Goal: Task Accomplishment & Management: Complete application form

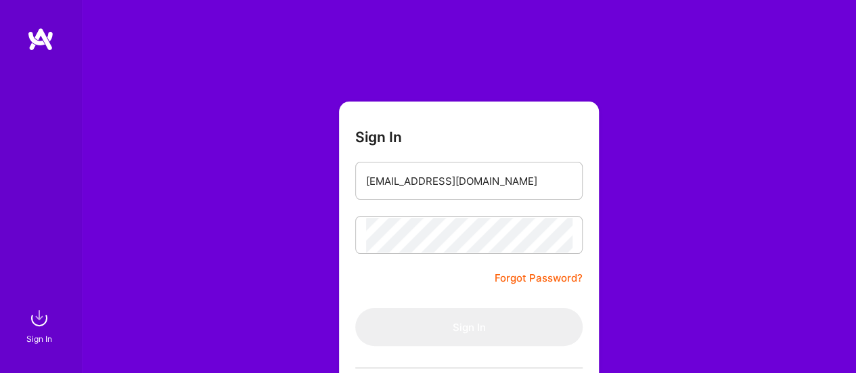
click at [521, 132] on form "Sign In lupanvi@hotmail.com Forgot Password? Sign In Continue with Google Conti…" at bounding box center [469, 299] width 260 height 396
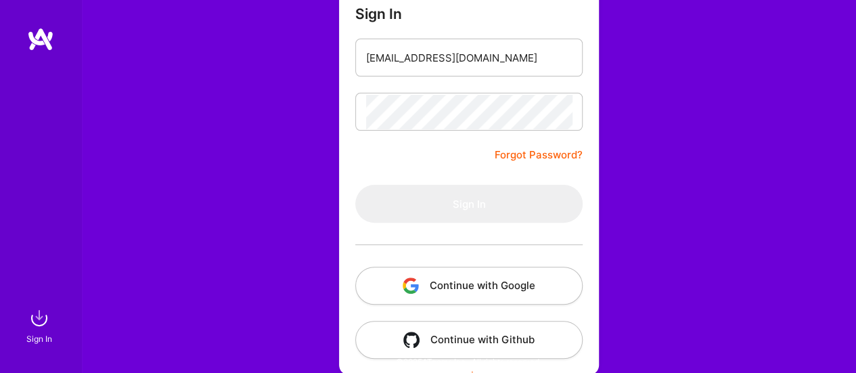
scroll to position [135, 0]
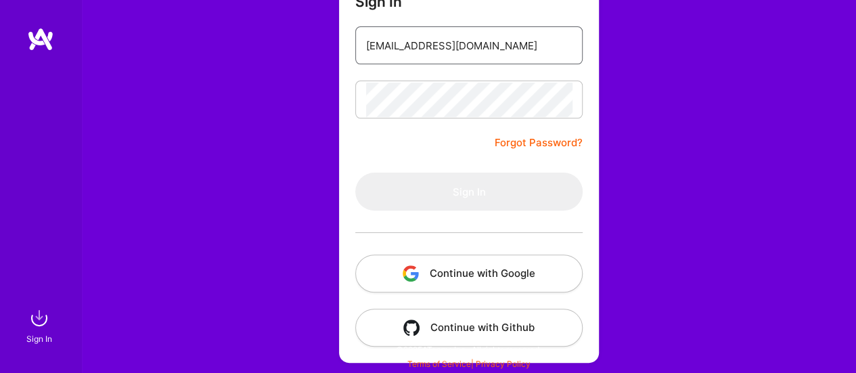
click at [463, 35] on input "lupanvi@hotmail.com" at bounding box center [469, 45] width 206 height 35
click at [405, 44] on input "lupanvi@hotmail.com" at bounding box center [469, 45] width 206 height 35
click at [363, 49] on div "lupanvi@hotmail.com" at bounding box center [468, 45] width 227 height 38
click at [330, 142] on div "Sign In lupanvi@hotmail.com Forgot Password? Sign In Continue with Google Conti…" at bounding box center [468, 119] width 775 height 508
click at [639, 221] on div "Sign In lupanvi@hotmail.com Forgot Password? Sign In Continue with Google Conti…" at bounding box center [468, 119] width 775 height 508
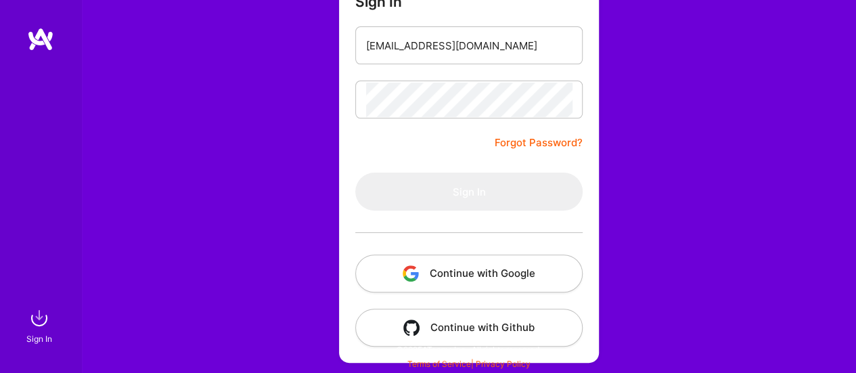
scroll to position [0, 0]
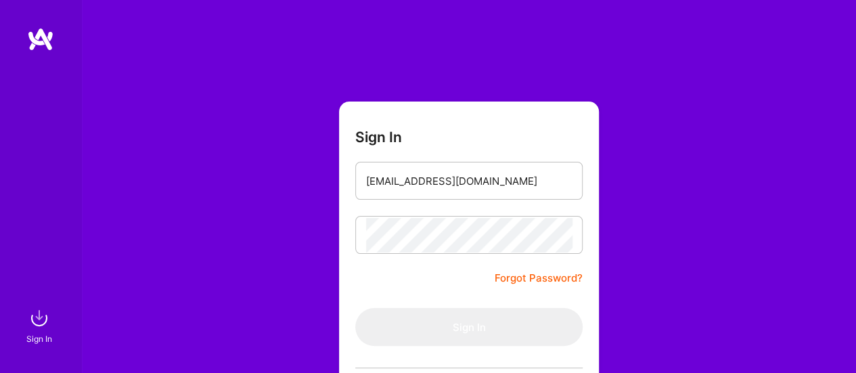
click at [518, 148] on form "Sign In lupanvi@hotmail.com Forgot Password? Sign In Continue with Google Conti…" at bounding box center [469, 299] width 260 height 396
click at [705, 132] on div "Sign In lupanvi@hotmail.com Forgot Password? Sign In Continue with Google Conti…" at bounding box center [468, 254] width 775 height 508
click at [401, 196] on input "lupanvi@hotmail.com" at bounding box center [469, 181] width 206 height 35
click at [725, 223] on div "Sign In lupanvi@hotmail.com Forgot Password? Sign In Continue with Google Conti…" at bounding box center [468, 254] width 775 height 508
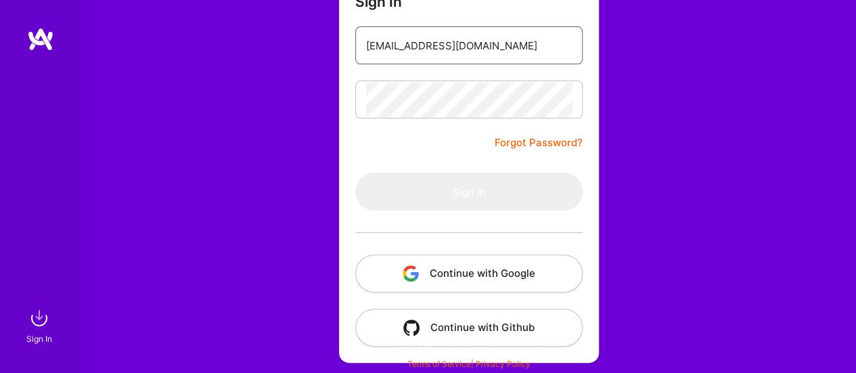
click at [390, 43] on input "lupanvi@hotmail.com" at bounding box center [469, 45] width 206 height 35
click at [669, 246] on div "Sign In lupanvi@hotmail.com Forgot Password? Sign In Continue with Google Conti…" at bounding box center [468, 119] width 775 height 508
click at [649, 228] on div "Sign In lupanvi@hotmail.com Forgot Password? Sign In Continue with Google Conti…" at bounding box center [468, 119] width 775 height 508
click at [378, 50] on input "lupanvi@hotmail.com" at bounding box center [469, 45] width 206 height 35
click at [394, 36] on input "lupanvi@hotmail.com" at bounding box center [469, 45] width 206 height 35
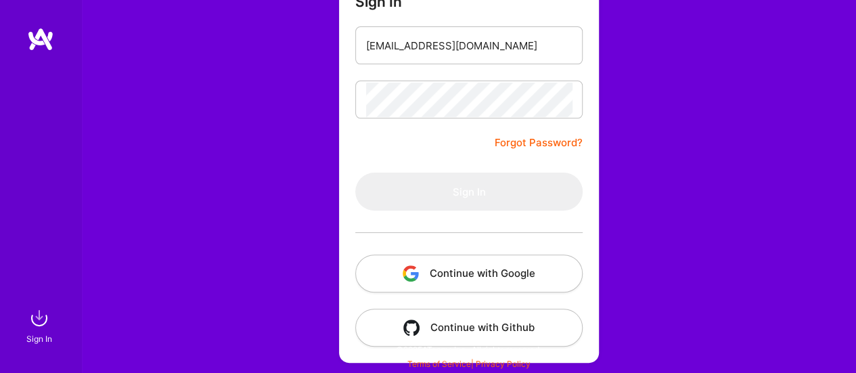
click at [294, 171] on div "Sign In lupanvi@hotmail.com Forgot Password? Sign In Continue with Google Conti…" at bounding box center [468, 119] width 775 height 508
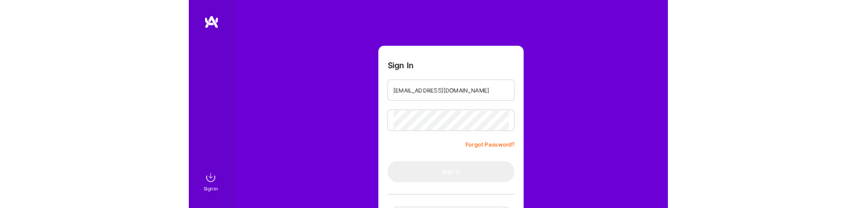
scroll to position [0, 0]
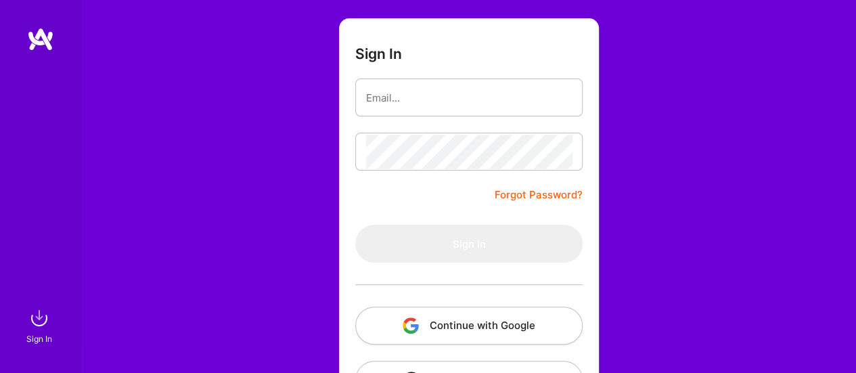
scroll to position [135, 0]
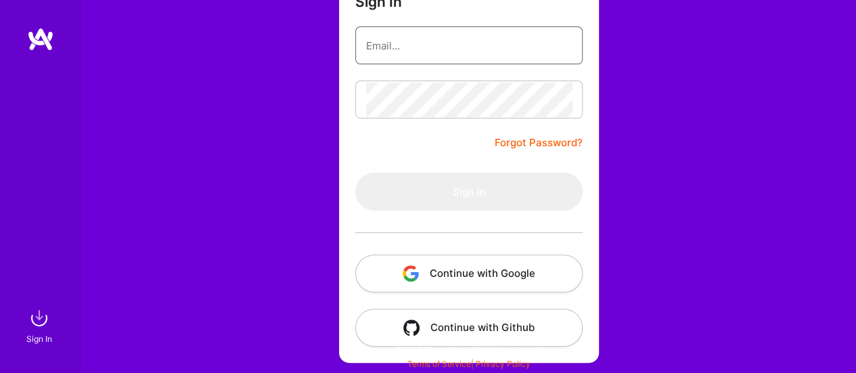
type input "lupanvi@hotmail.com"
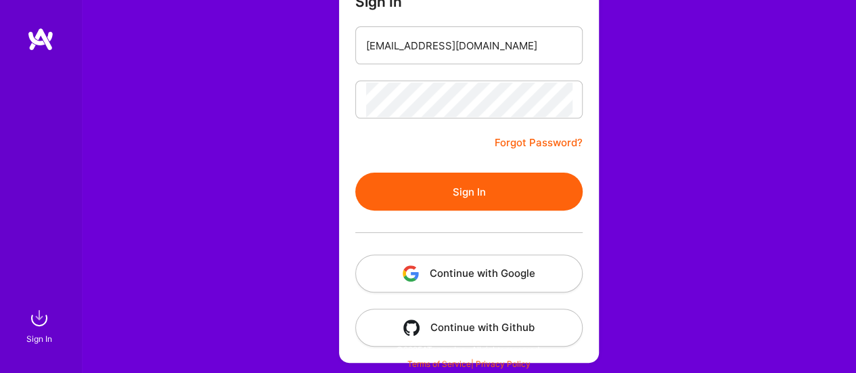
click at [269, 208] on div "Sign In lupanvi@hotmail.com Forgot Password? Sign In Continue with Google Conti…" at bounding box center [468, 119] width 775 height 508
click at [437, 193] on button "Sign In" at bounding box center [468, 192] width 227 height 38
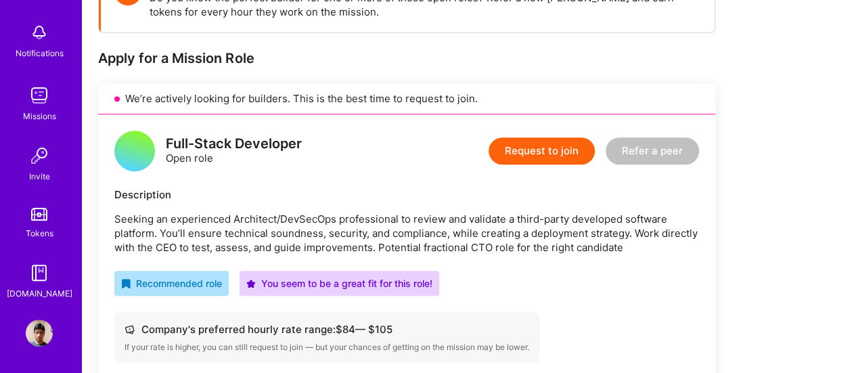
scroll to position [267, 0]
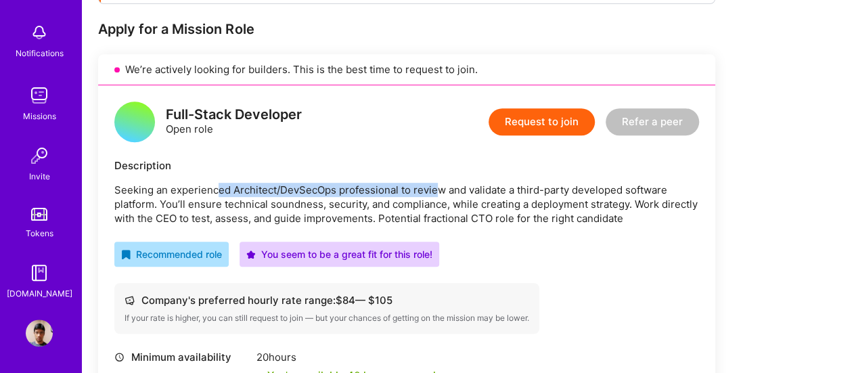
drag, startPoint x: 219, startPoint y: 193, endPoint x: 432, endPoint y: 193, distance: 213.1
click at [432, 193] on p "Seeking an experienced Architect/DevSecOps professional to review and validate …" at bounding box center [406, 204] width 585 height 43
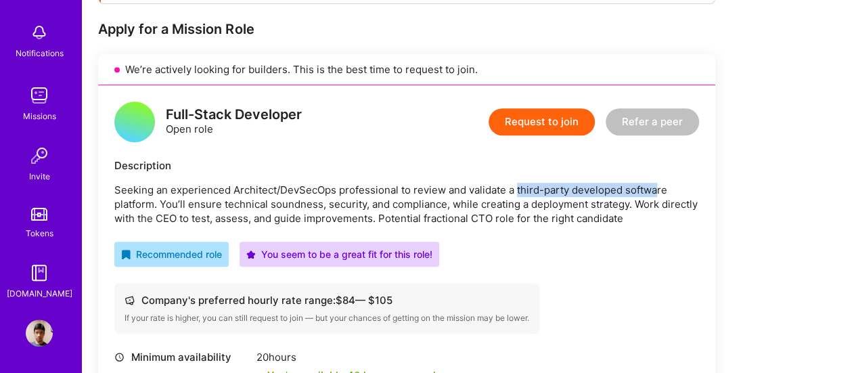
drag, startPoint x: 517, startPoint y: 194, endPoint x: 657, endPoint y: 195, distance: 140.0
click at [657, 195] on p "Seeking an experienced Architect/DevSecOps professional to review and validate …" at bounding box center [406, 204] width 585 height 43
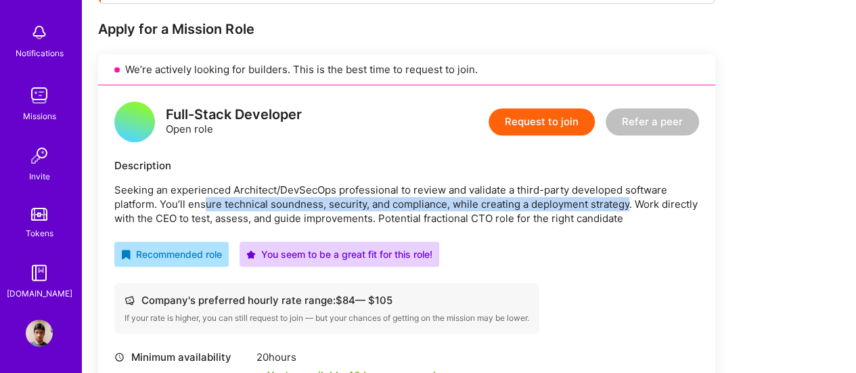
drag, startPoint x: 204, startPoint y: 200, endPoint x: 626, endPoint y: 202, distance: 422.8
click at [626, 202] on p "Seeking an experienced Architect/DevSecOps professional to review and validate …" at bounding box center [406, 204] width 585 height 43
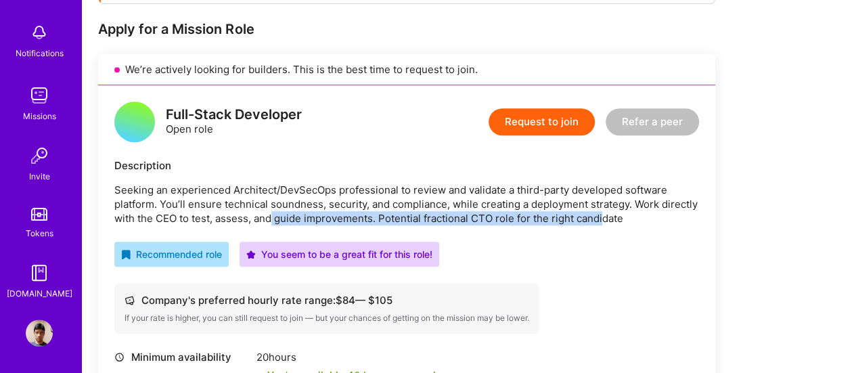
drag, startPoint x: 275, startPoint y: 220, endPoint x: 605, endPoint y: 219, distance: 330.1
click at [605, 208] on p "Seeking an experienced Architect/DevSecOps professional to review and validate …" at bounding box center [406, 204] width 585 height 43
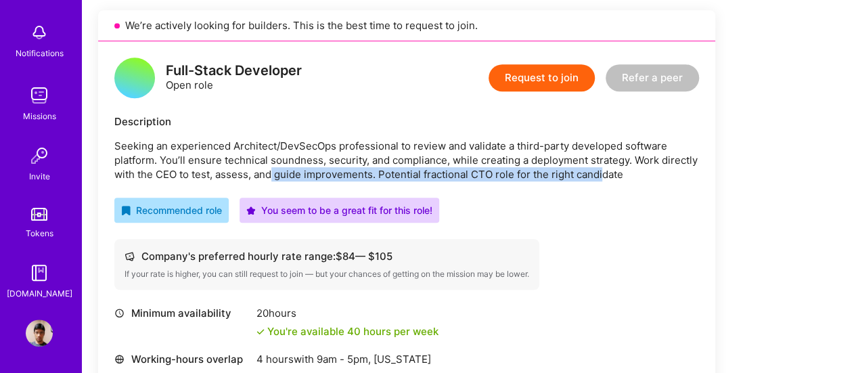
scroll to position [0, 0]
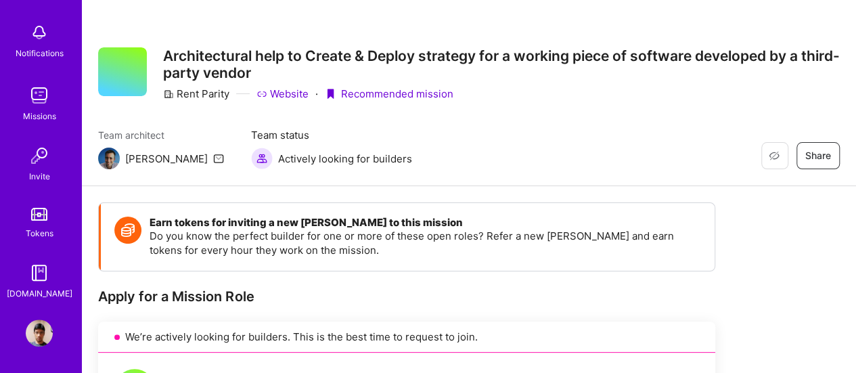
click at [37, 208] on img at bounding box center [39, 332] width 27 height 27
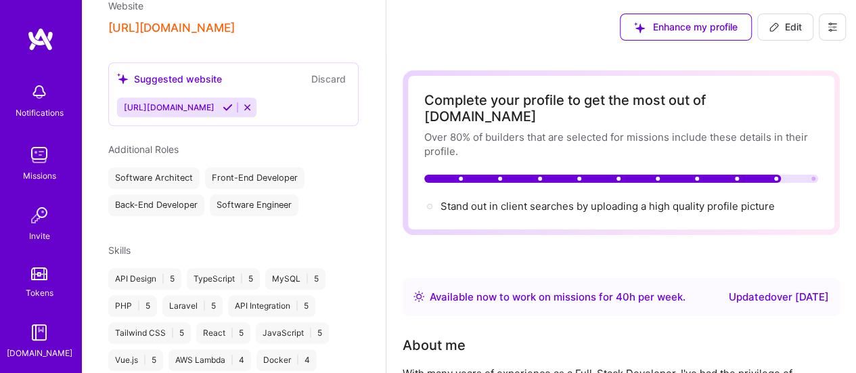
scroll to position [609, 0]
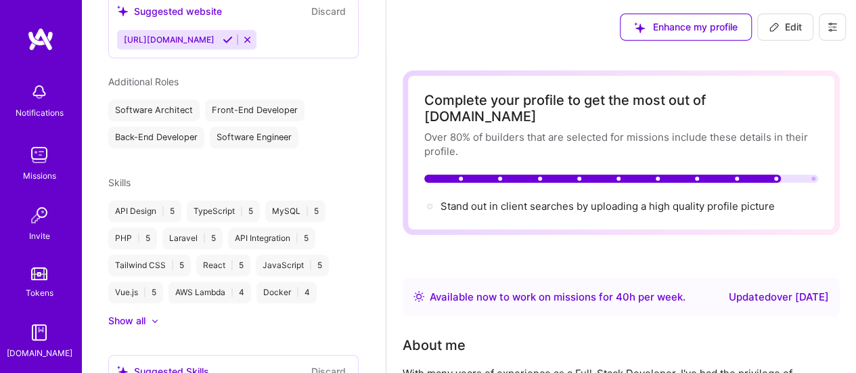
click at [132, 208] on div "Show all" at bounding box center [126, 321] width 37 height 14
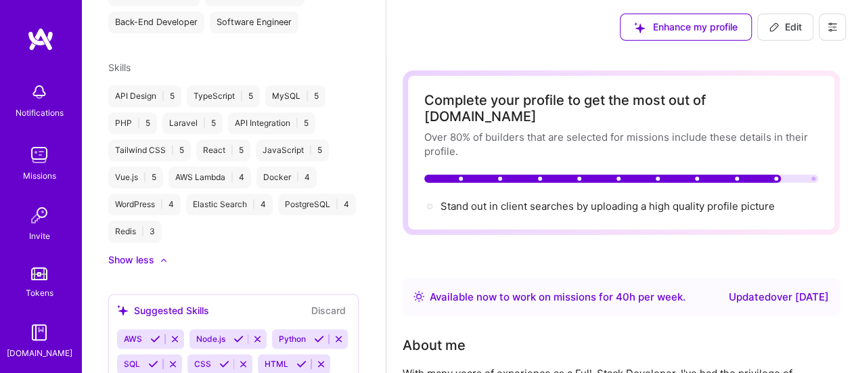
scroll to position [744, 0]
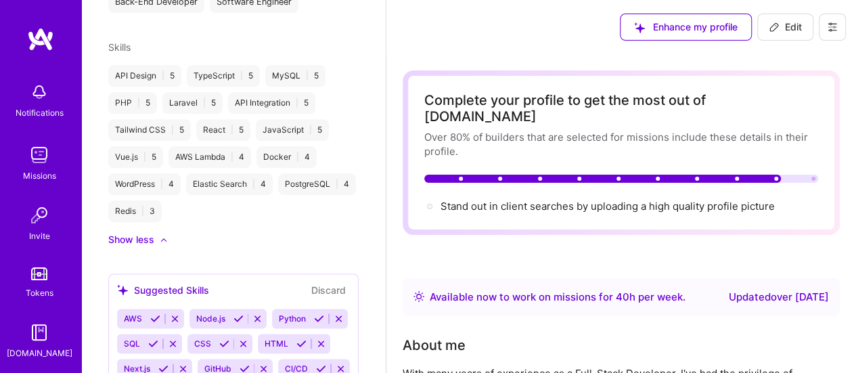
click at [786, 28] on span "Edit" at bounding box center [785, 27] width 33 height 14
select select "PE"
select select "Right Now"
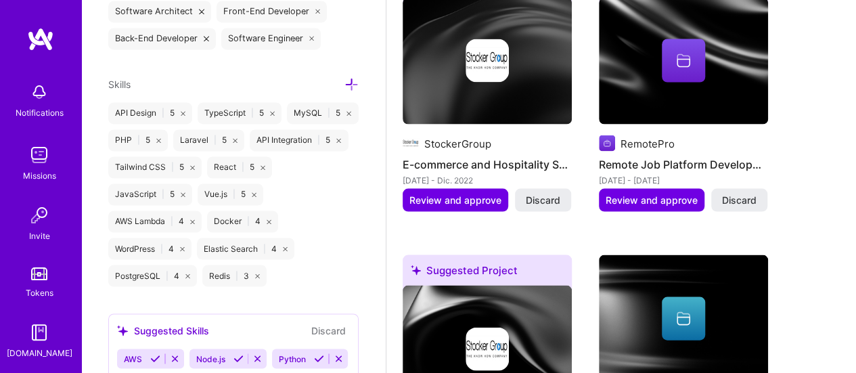
scroll to position [911, 0]
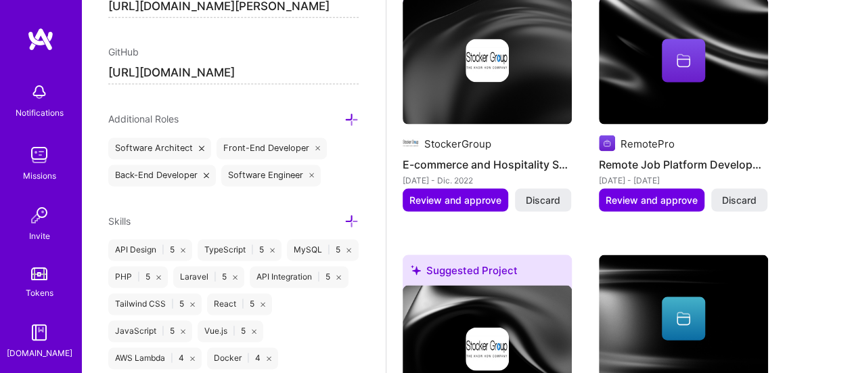
click at [344, 208] on icon at bounding box center [351, 221] width 14 height 14
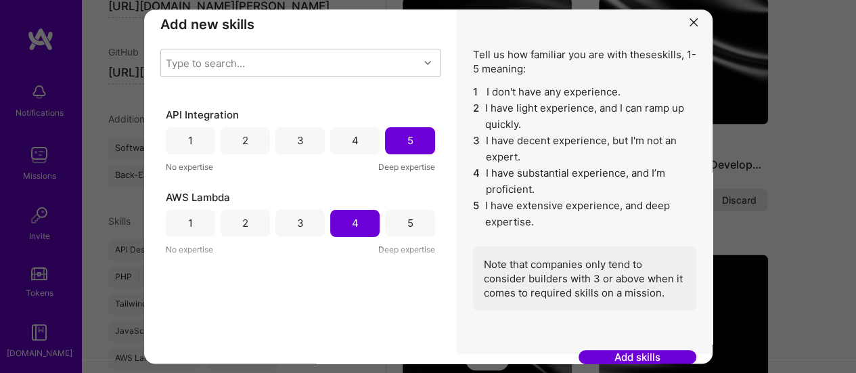
scroll to position [0, 0]
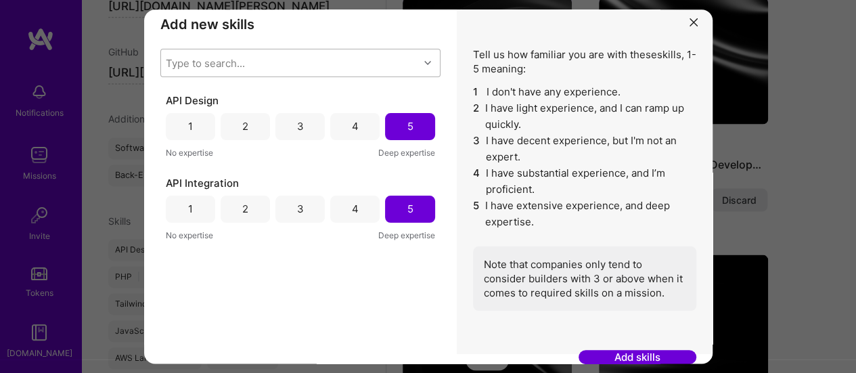
click at [260, 62] on div "Type to search..." at bounding box center [290, 62] width 258 height 27
type input "aws"
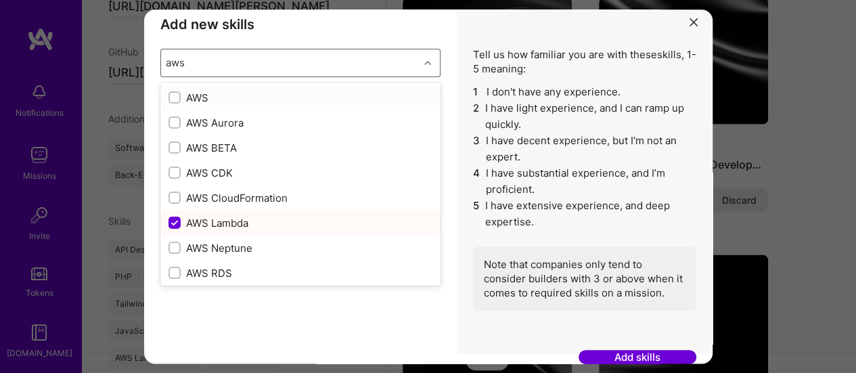
click at [171, 101] on input "modal" at bounding box center [175, 97] width 9 height 9
checkbox input "false"
checkbox input "true"
checkbox input "false"
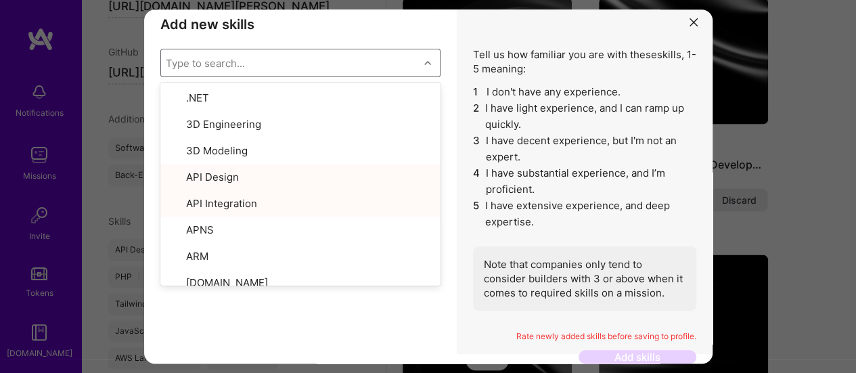
click at [434, 35] on div "Add new skills Tell us how familiar you are with given skills, using between 1 …" at bounding box center [300, 177] width 313 height 354
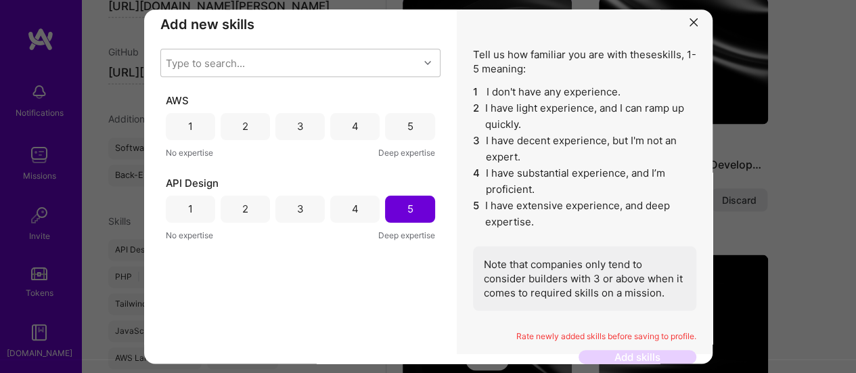
click at [353, 122] on div "4" at bounding box center [354, 126] width 49 height 27
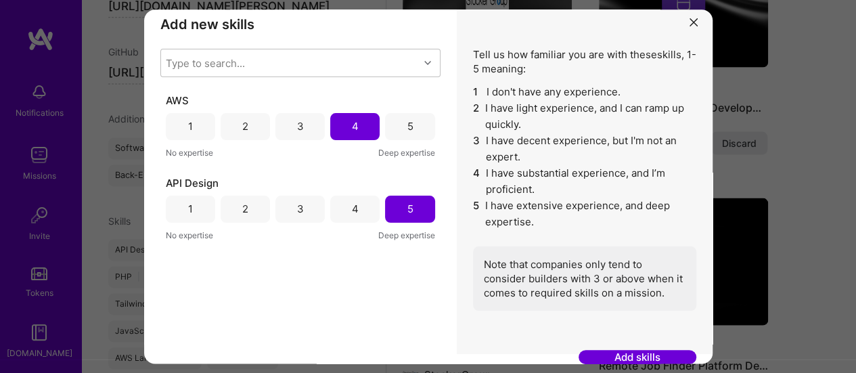
scroll to position [1421, 0]
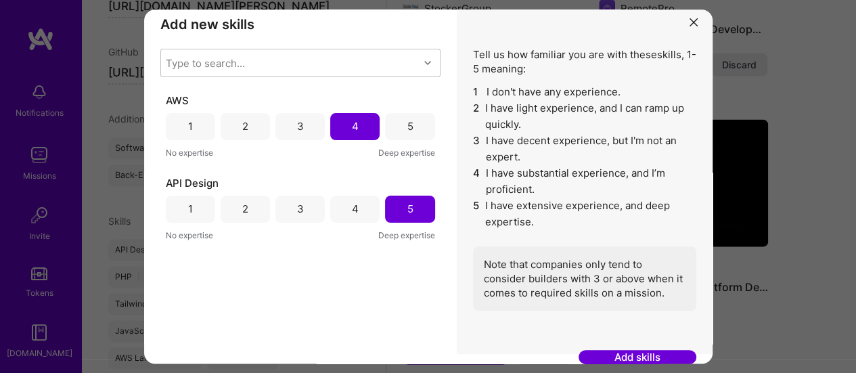
click at [622, 208] on button "Add skills" at bounding box center [637, 357] width 118 height 14
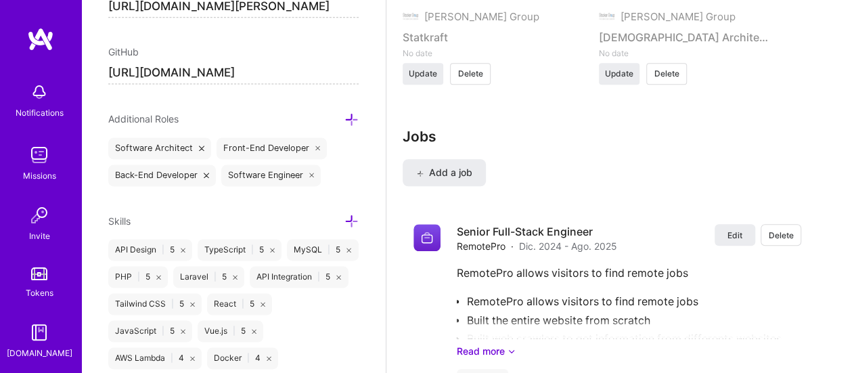
scroll to position [3186, 0]
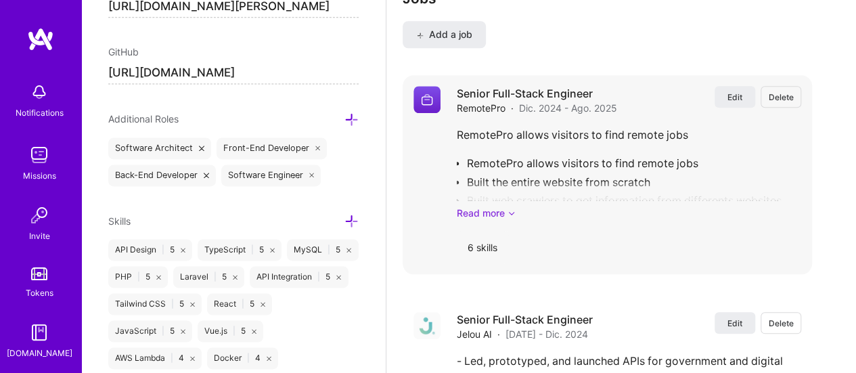
click at [505, 206] on link "Read more" at bounding box center [629, 213] width 344 height 14
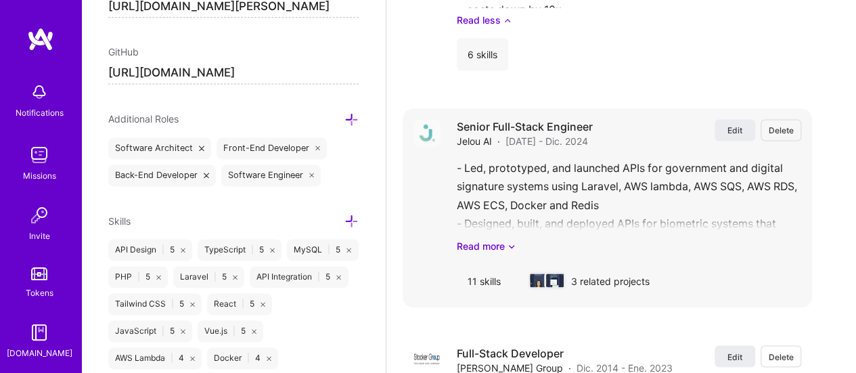
scroll to position [3592, 0]
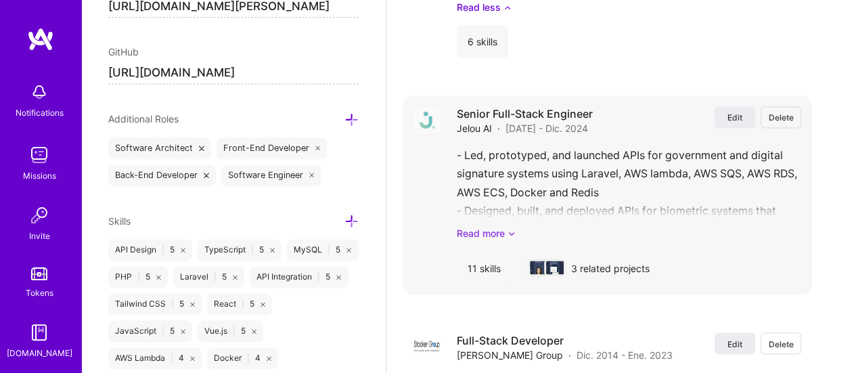
click at [498, 208] on link "Read more" at bounding box center [629, 233] width 344 height 14
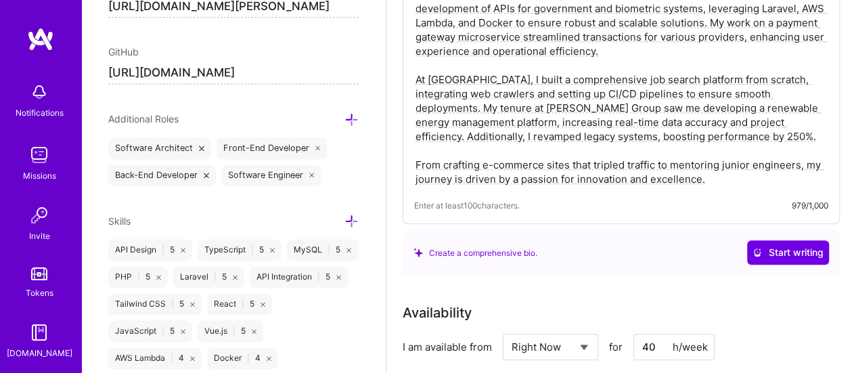
scroll to position [280, 0]
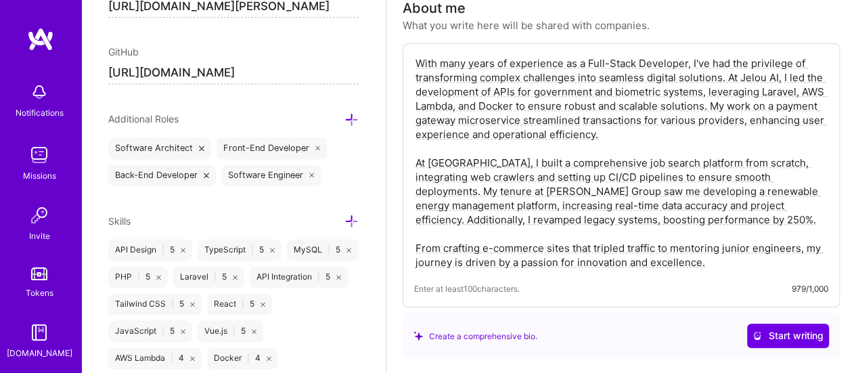
drag, startPoint x: 782, startPoint y: 162, endPoint x: 452, endPoint y: 177, distance: 330.5
click at [452, 177] on textarea "With many years of experience as a Full-Stack Developer, I've had the privilege…" at bounding box center [621, 163] width 414 height 216
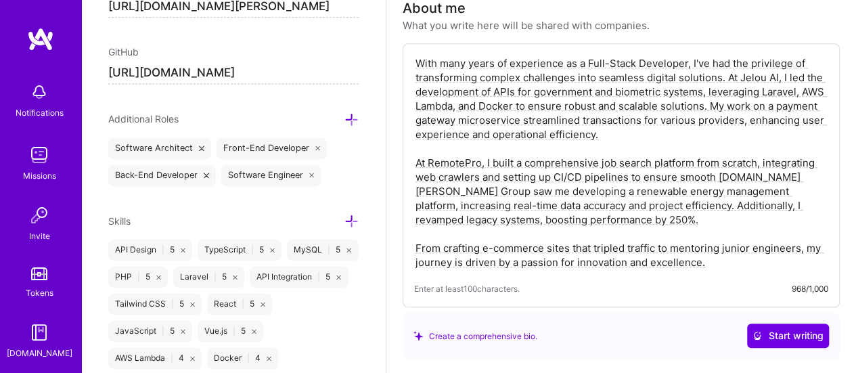
drag, startPoint x: 487, startPoint y: 177, endPoint x: 577, endPoint y: 177, distance: 90.0
click at [577, 177] on textarea "With many years of experience as a Full-Stack Developer, I've had the privilege…" at bounding box center [621, 163] width 414 height 216
click at [512, 175] on textarea "With many years of experience as a Full-Stack Developer, I've had the privilege…" at bounding box center [621, 163] width 414 height 216
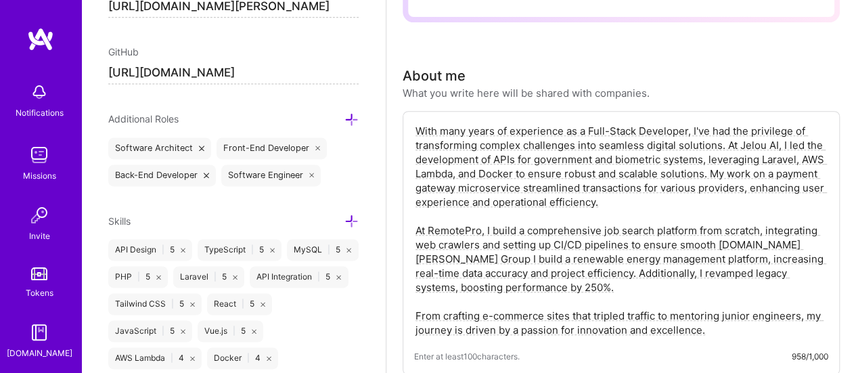
scroll to position [212, 0]
click at [640, 208] on textarea "With many years of experience as a Full-Stack Developer, I've had the privilege…" at bounding box center [621, 230] width 414 height 216
drag, startPoint x: 589, startPoint y: 267, endPoint x: 285, endPoint y: 59, distance: 367.4
paste textarea "As a Senior Full Stack Engineer at RemotePro, I was instrumental in building th…"
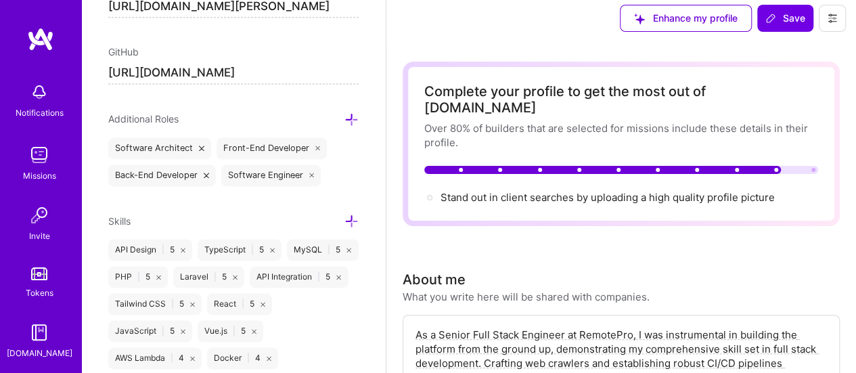
scroll to position [0, 0]
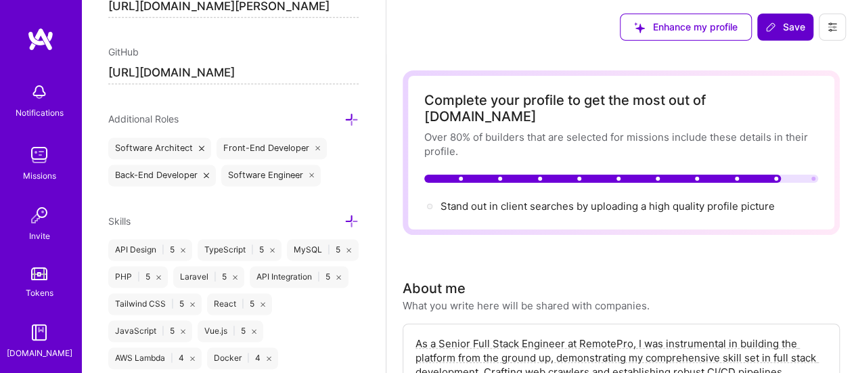
type textarea "As a Senior Full Stack Engineer at RemotePro, I was instrumental in building th…"
click at [767, 32] on span "Save" at bounding box center [785, 27] width 40 height 14
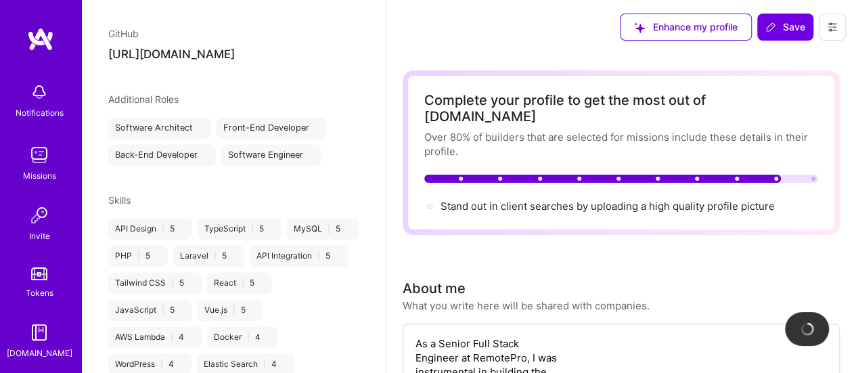
scroll to position [574, 0]
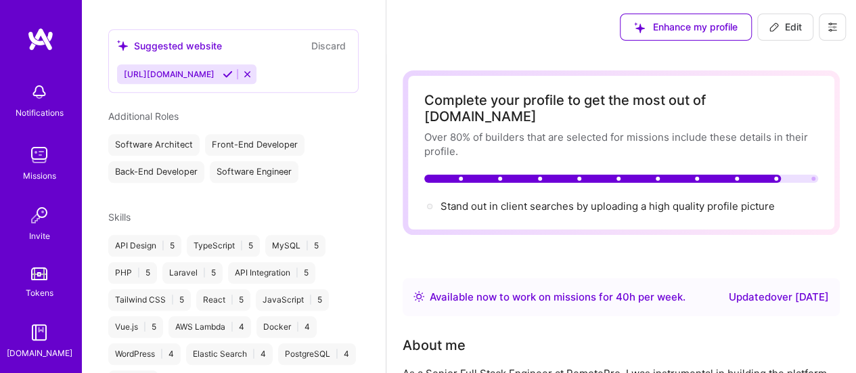
click at [31, 37] on img at bounding box center [40, 39] width 27 height 24
click at [40, 155] on img at bounding box center [39, 154] width 27 height 27
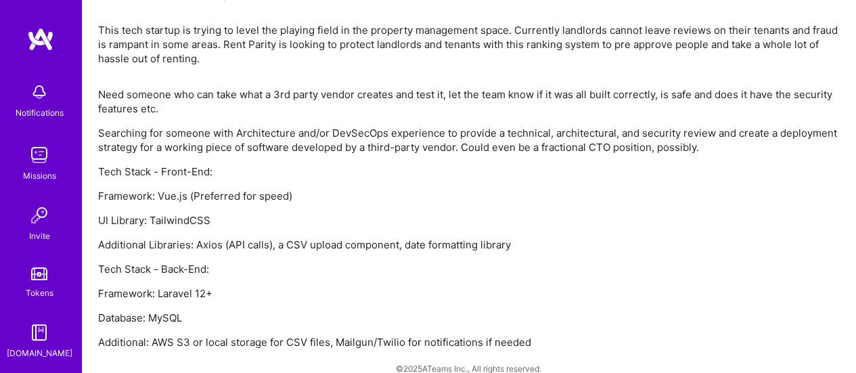
scroll to position [900, 0]
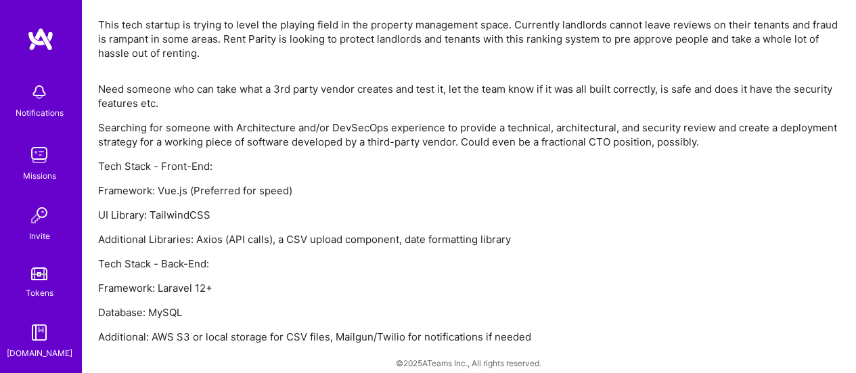
drag, startPoint x: 195, startPoint y: 192, endPoint x: 317, endPoint y: 192, distance: 122.5
click at [317, 192] on p "Framework: Vue.js (Preferred for speed)" at bounding box center [468, 190] width 741 height 14
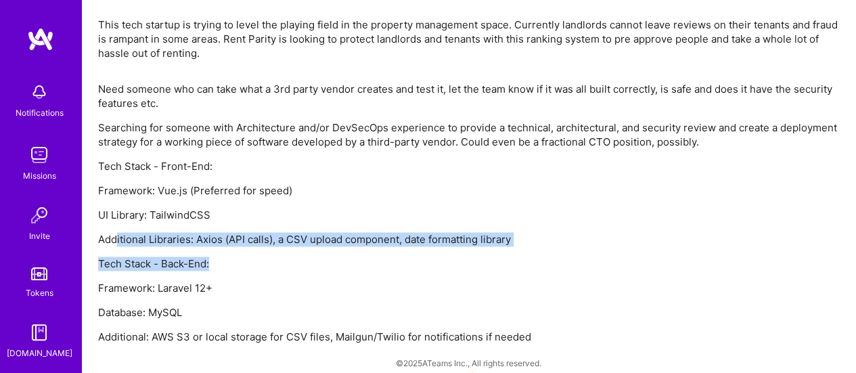
drag, startPoint x: 212, startPoint y: 247, endPoint x: 504, endPoint y: 246, distance: 292.3
click at [501, 247] on div "Need someone who can take what a 3rd party vendor creates and test it, let the …" at bounding box center [468, 213] width 741 height 262
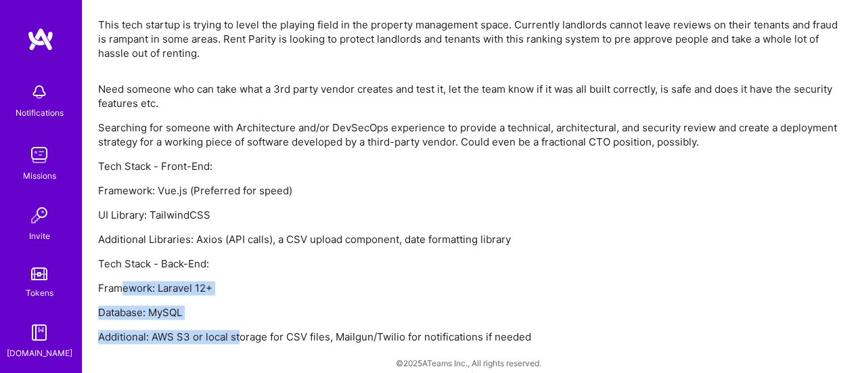
drag, startPoint x: 120, startPoint y: 288, endPoint x: 241, endPoint y: 325, distance: 126.2
click at [241, 325] on div "Need someone who can take what a 3rd party vendor creates and test it, let the …" at bounding box center [468, 213] width 741 height 262
click at [241, 331] on p "Additional: AWS S3 or local storage for CSV files, Mailgun/Twilio for notificat…" at bounding box center [468, 336] width 741 height 14
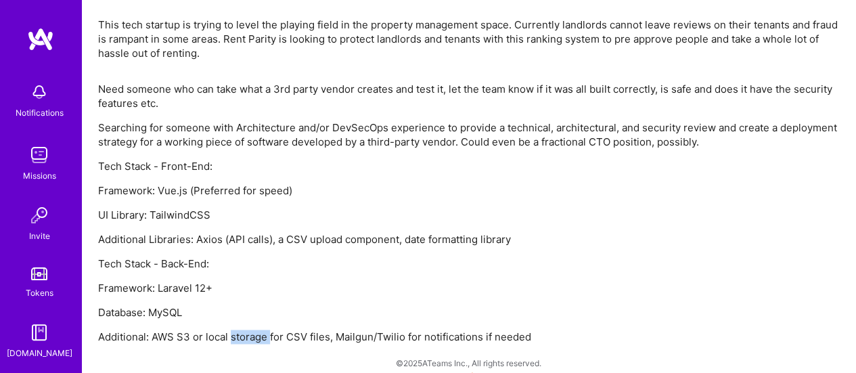
click at [241, 331] on p "Additional: AWS S3 or local storage for CSV files, Mailgun/Twilio for notificat…" at bounding box center [468, 336] width 741 height 14
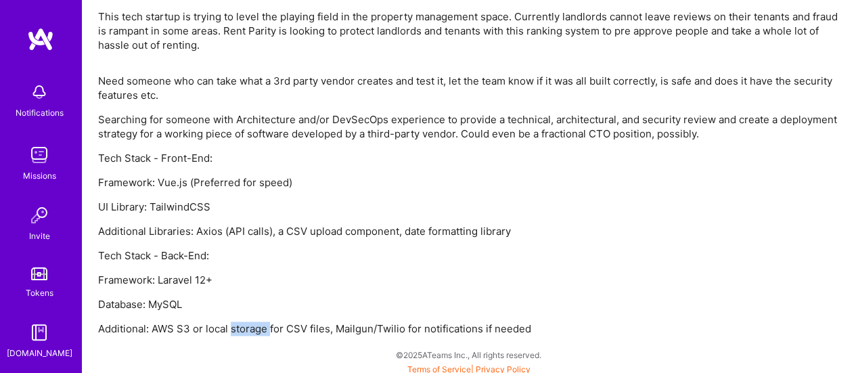
scroll to position [912, 0]
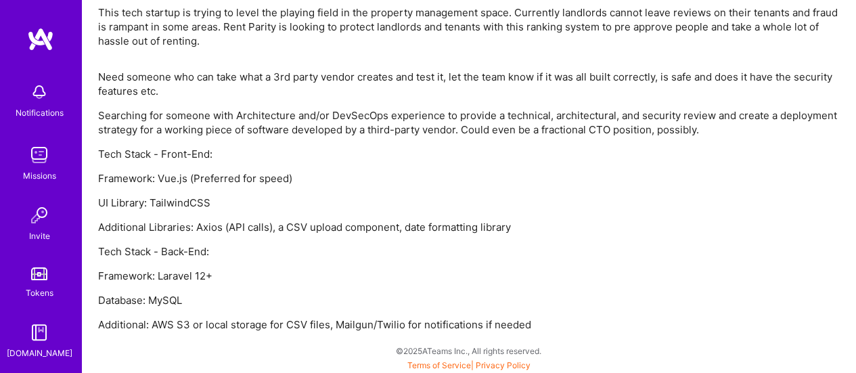
click at [392, 325] on p "Additional: AWS S3 or local storage for CSV files, Mailgun/Twilio for notificat…" at bounding box center [468, 324] width 741 height 14
click at [355, 320] on p "Additional: AWS S3 or local storage for CSV files, Mailgun/Twilio for notificat…" at bounding box center [468, 324] width 741 height 14
drag, startPoint x: 546, startPoint y: 322, endPoint x: 364, endPoint y: 320, distance: 182.0
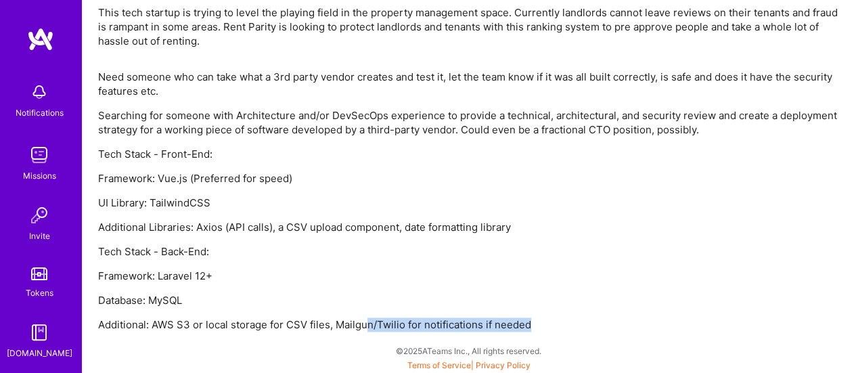
click at [364, 320] on p "Additional: AWS S3 or local storage for CSV files, Mailgun/Twilio for notificat…" at bounding box center [468, 324] width 741 height 14
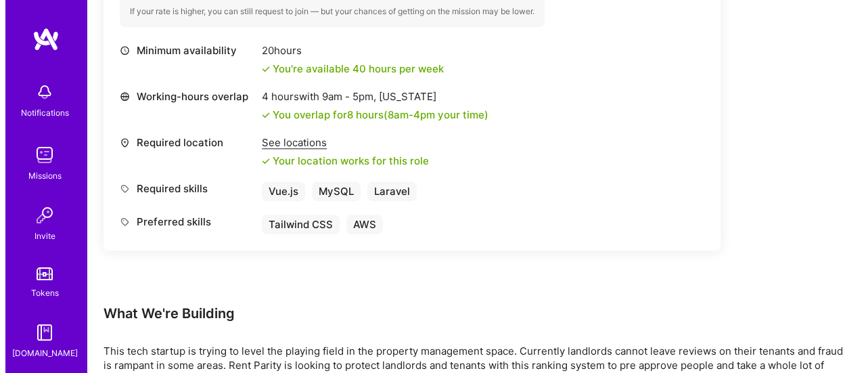
scroll to position [235, 0]
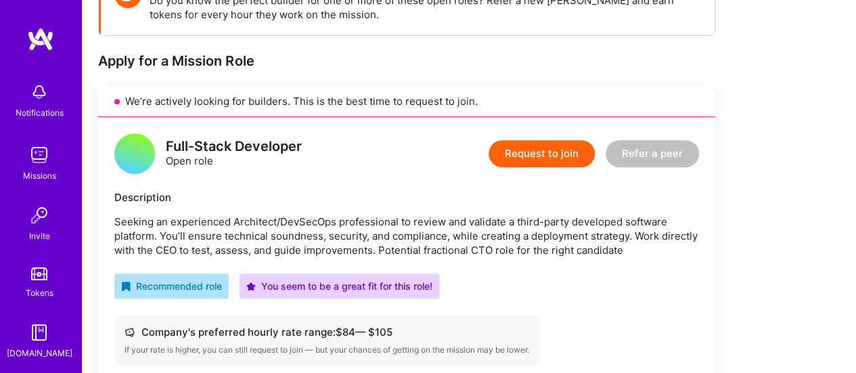
click at [551, 158] on button "Request to join" at bounding box center [541, 153] width 106 height 27
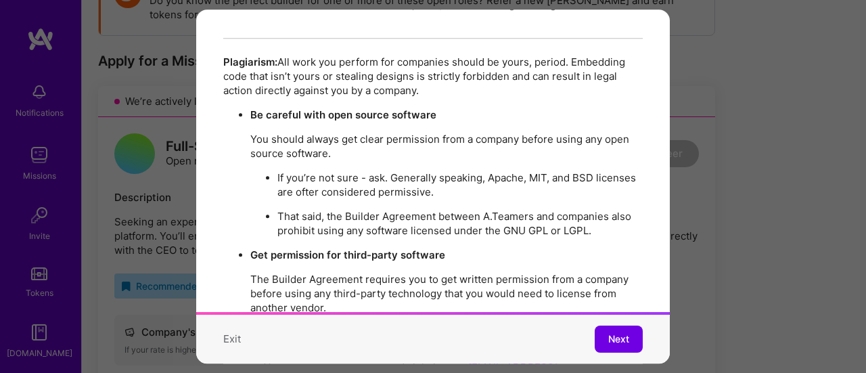
scroll to position [2463, 0]
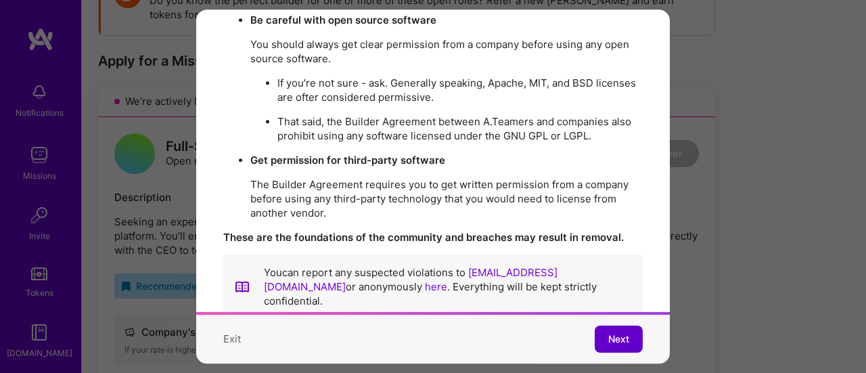
click at [608, 332] on span "Next" at bounding box center [618, 339] width 21 height 14
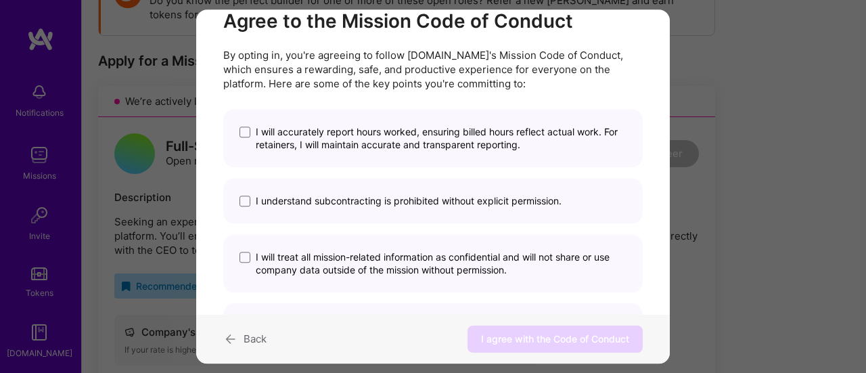
scroll to position [0, 0]
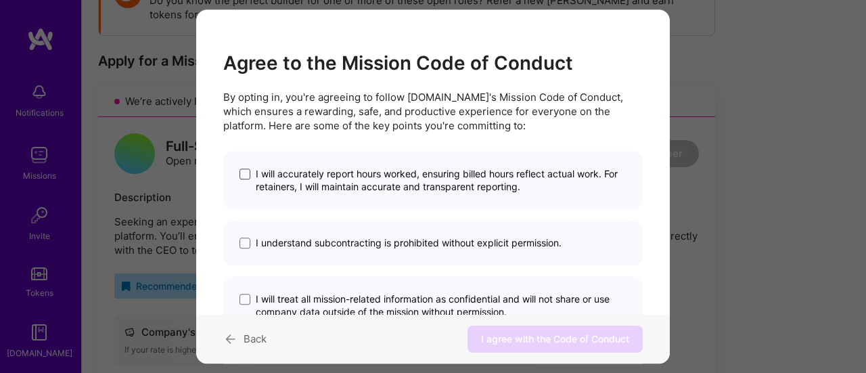
click at [243, 173] on span "modal" at bounding box center [244, 174] width 11 height 11
click at [0, 0] on input "I will accurately report hours worked, ensuring billed hours reflect actual wor…" at bounding box center [0, 0] width 0 height 0
click at [250, 240] on label "I understand subcontracting is prohibited without explicit permission." at bounding box center [432, 243] width 387 height 13
click at [0, 0] on input "I understand subcontracting is prohibited without explicit permission." at bounding box center [0, 0] width 0 height 0
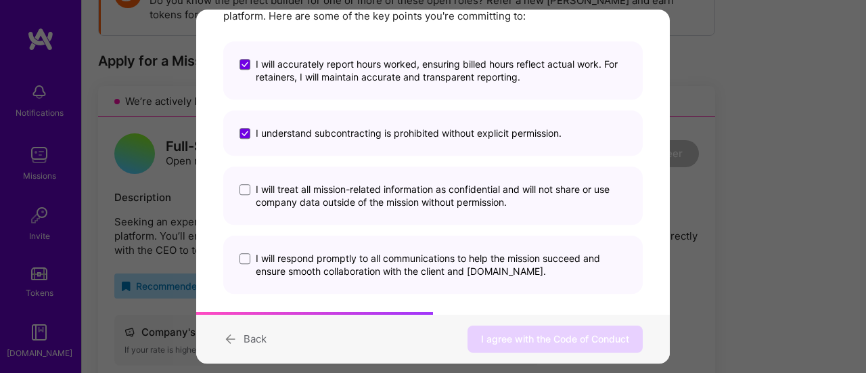
scroll to position [129, 0]
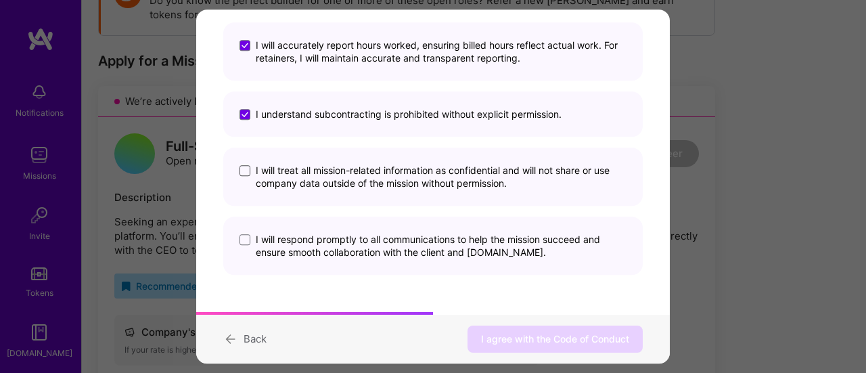
click at [245, 170] on span "modal" at bounding box center [244, 171] width 11 height 11
click at [0, 0] on input "I will treat all mission-related information as confidential and will not share…" at bounding box center [0, 0] width 0 height 0
click at [246, 244] on span "modal" at bounding box center [244, 240] width 11 height 11
click at [0, 0] on input "I will respond promptly to all communications to help the mission succeed and e…" at bounding box center [0, 0] width 0 height 0
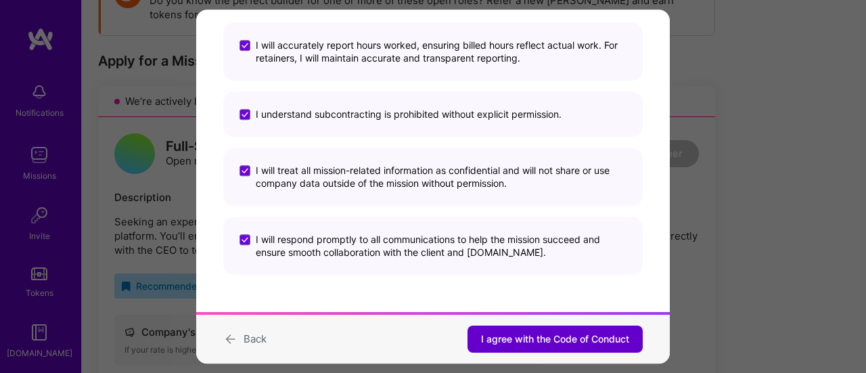
click at [524, 336] on span "I agree with the Code of Conduct" at bounding box center [555, 339] width 148 height 14
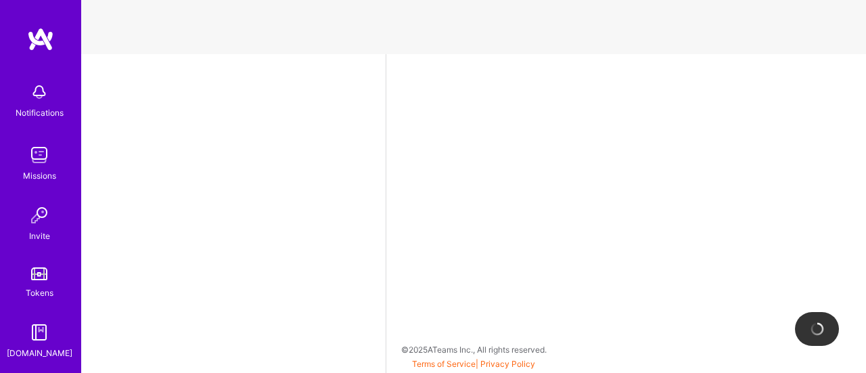
select select "PE"
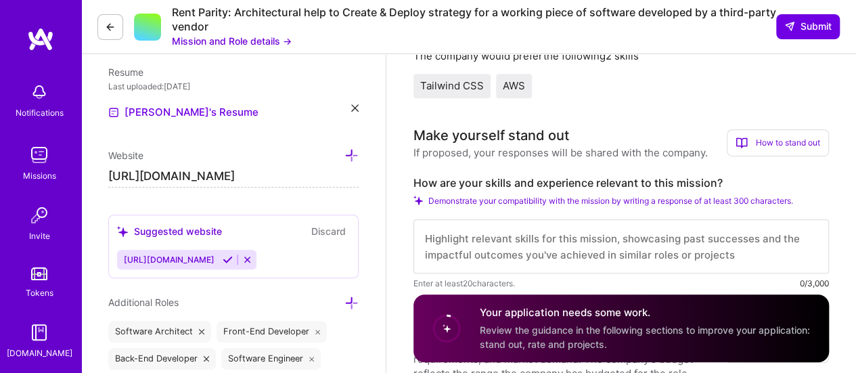
scroll to position [271, 0]
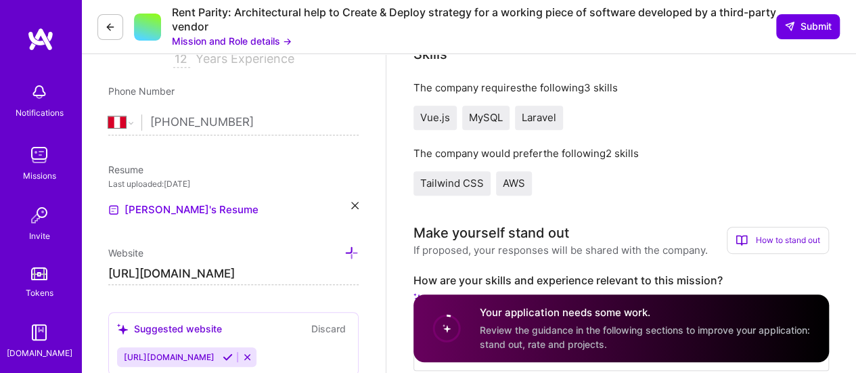
click at [353, 202] on icon at bounding box center [354, 205] width 7 height 7
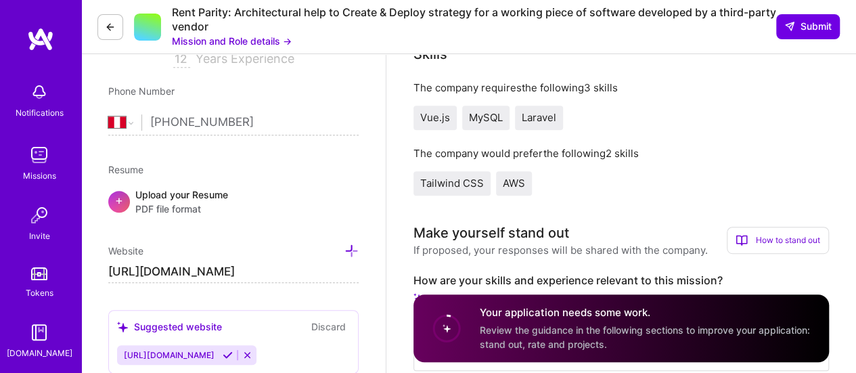
click at [163, 202] on span "PDF file format" at bounding box center [181, 209] width 93 height 14
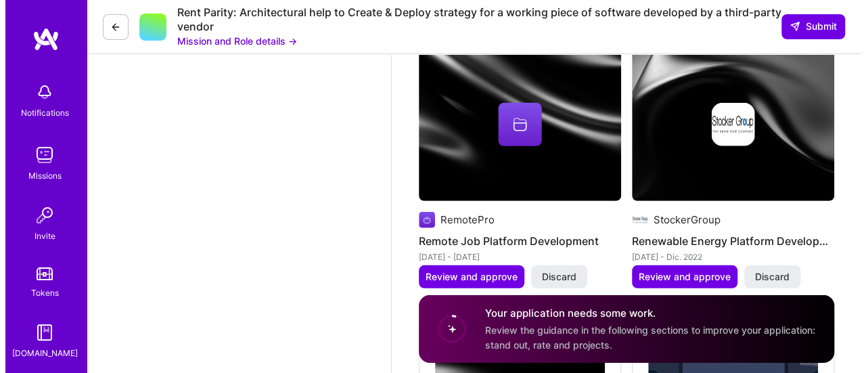
scroll to position [1894, 0]
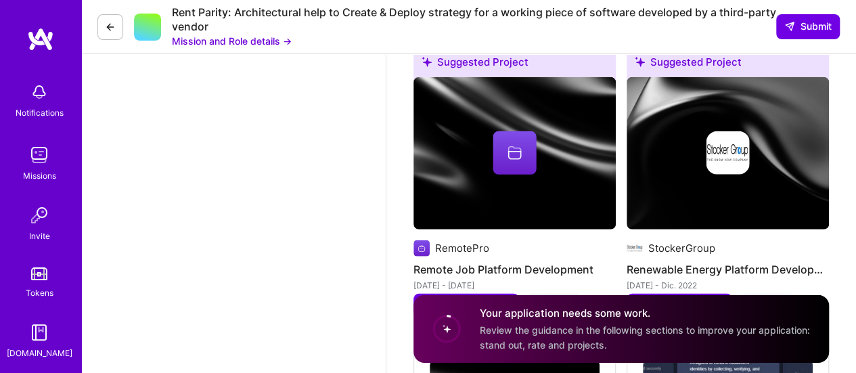
click at [551, 185] on img at bounding box center [514, 153] width 202 height 152
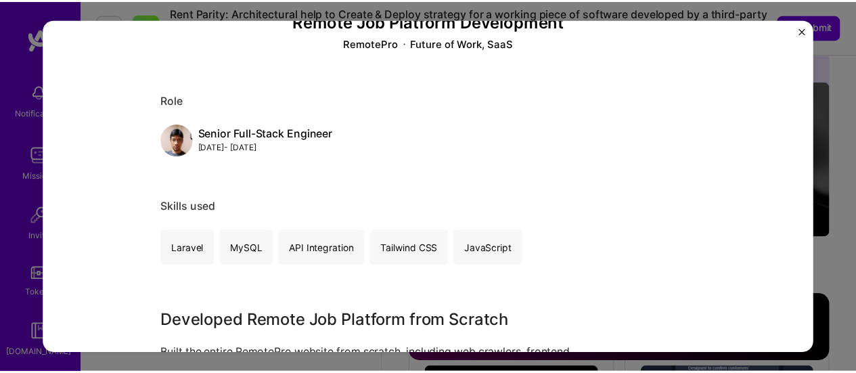
scroll to position [221, 0]
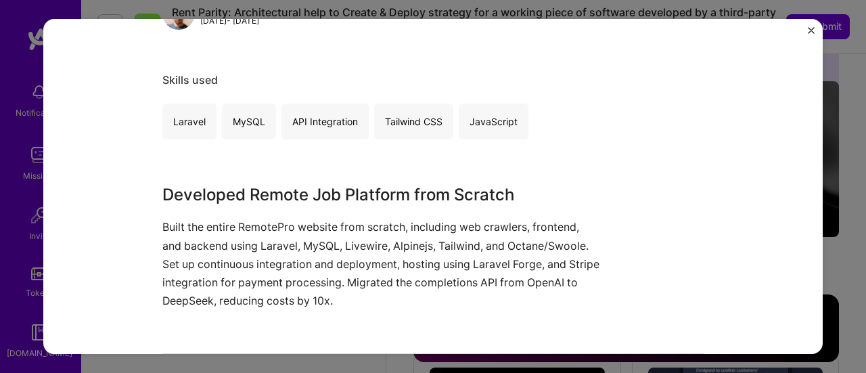
click at [811, 32] on img "Close" at bounding box center [811, 30] width 7 height 7
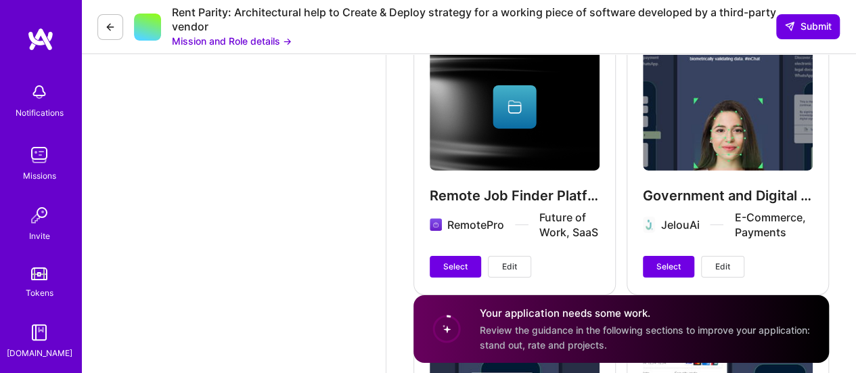
scroll to position [2233, 0]
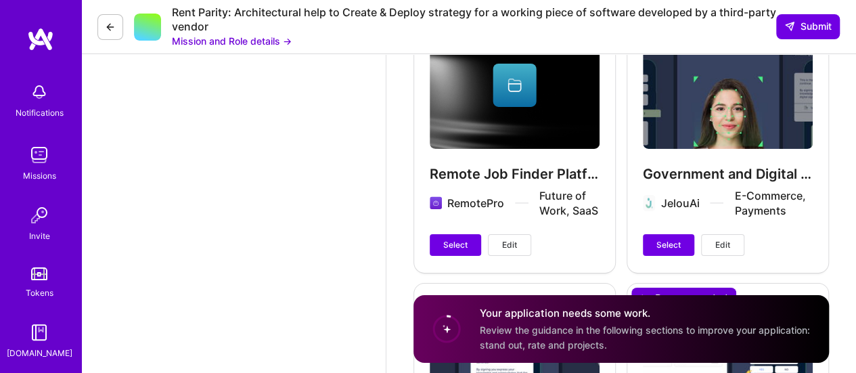
click at [516, 90] on div "Remote Job Finder Platform Development RemotePro Future of Work, SaaS Select Ed…" at bounding box center [514, 138] width 202 height 267
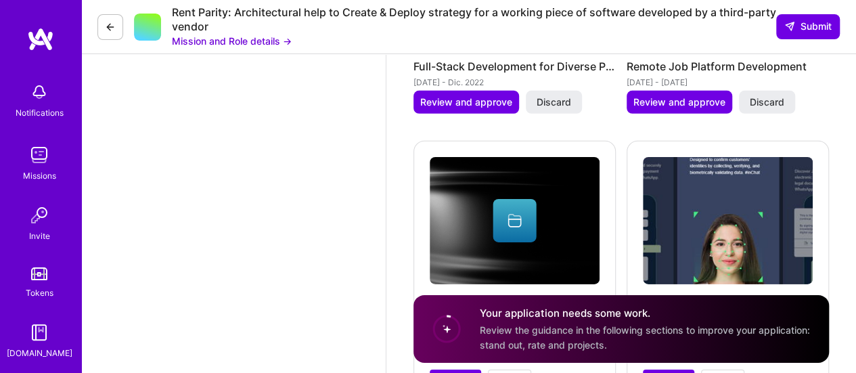
click at [506, 213] on div "Remote Job Finder Platform Development RemotePro Future of Work, SaaS Select Ed…" at bounding box center [514, 274] width 202 height 267
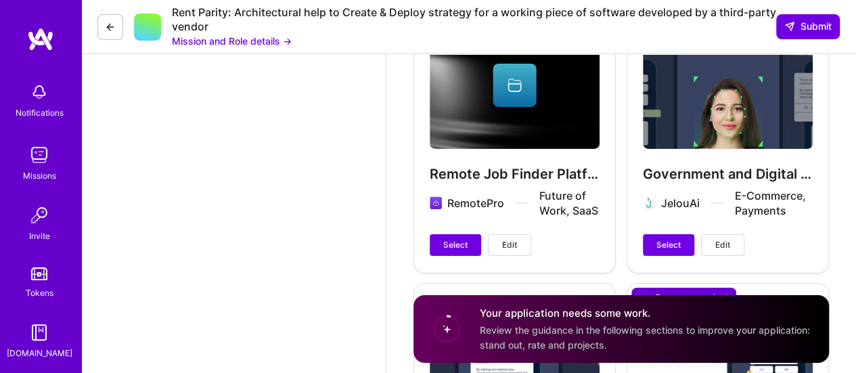
click at [513, 81] on div "Remote Job Finder Platform Development RemotePro Future of Work, SaaS Select Ed…" at bounding box center [514, 138] width 202 height 267
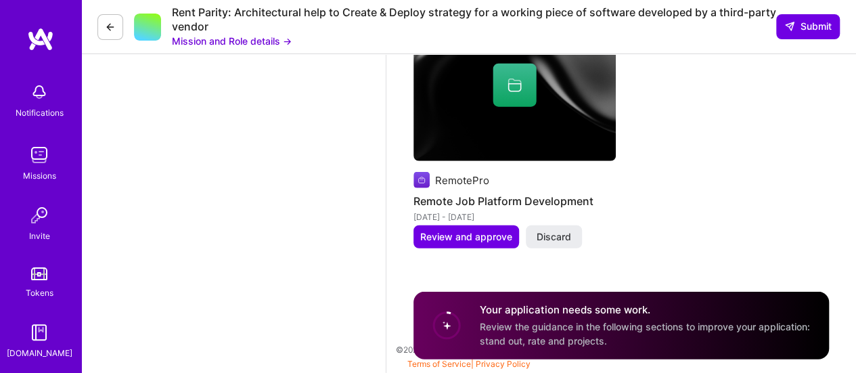
scroll to position [1689, 0]
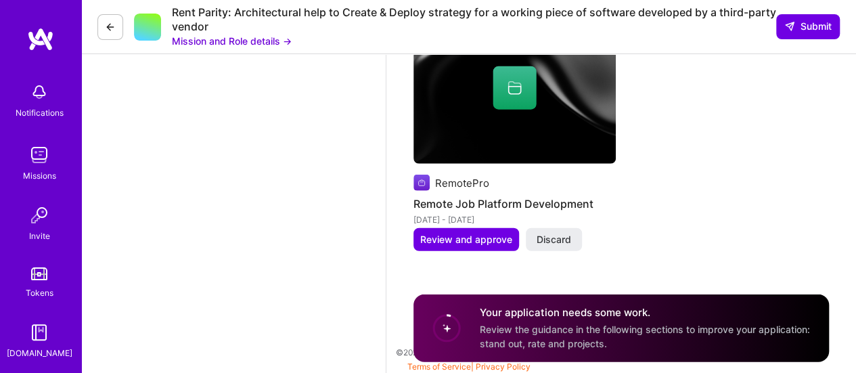
click at [512, 212] on div "Nov. 2024 - Jul. 2025" at bounding box center [514, 219] width 202 height 14
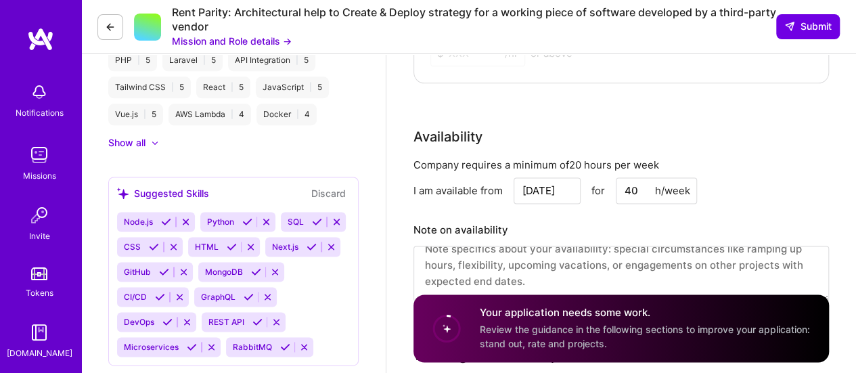
scroll to position [879, 0]
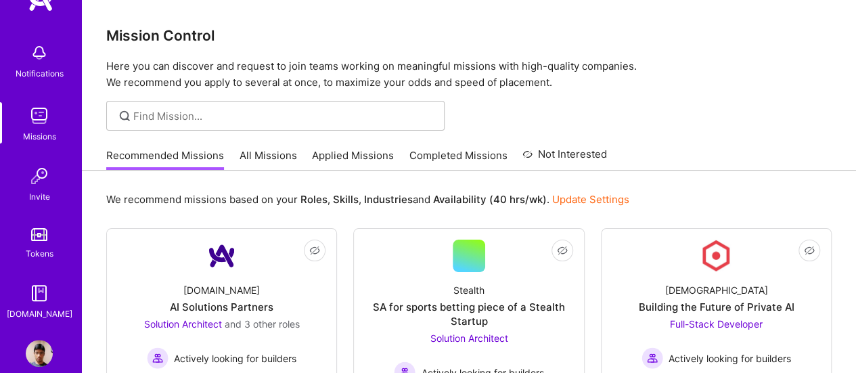
scroll to position [60, 0]
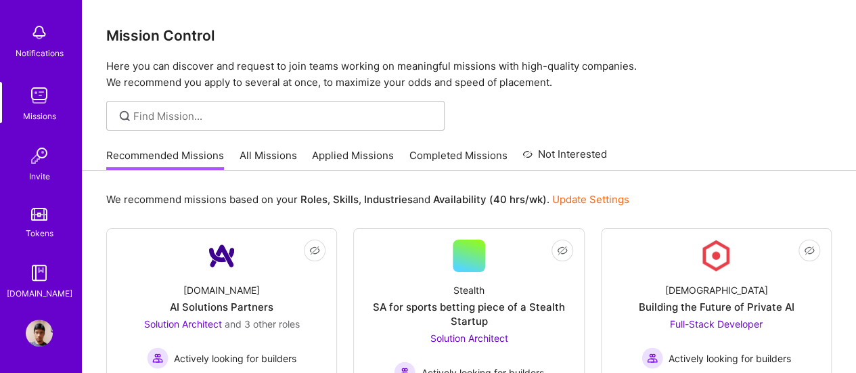
click at [35, 332] on img at bounding box center [39, 332] width 27 height 27
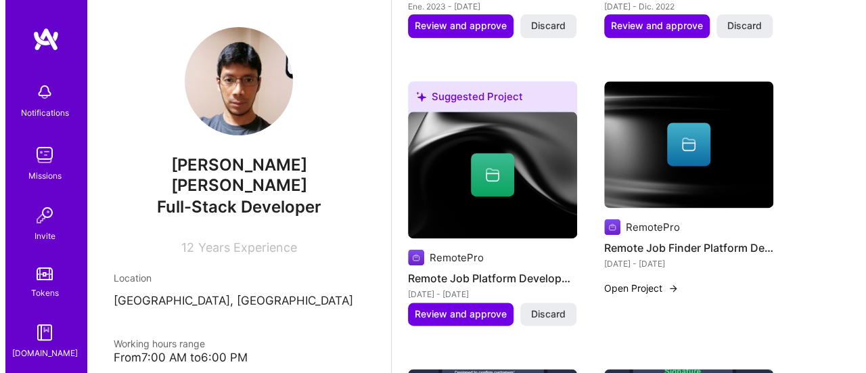
scroll to position [879, 0]
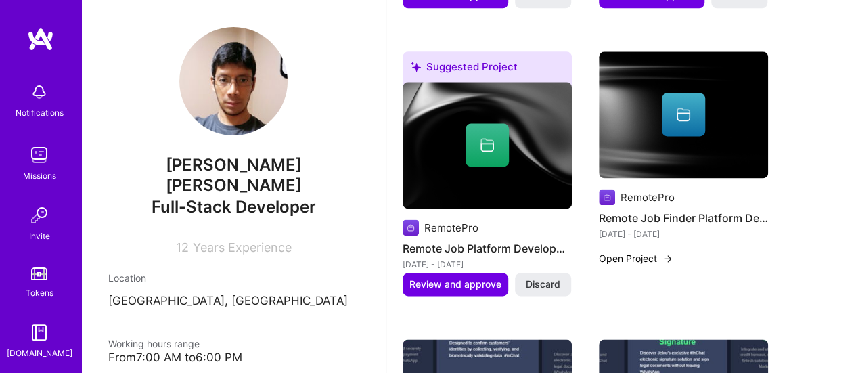
click at [686, 112] on icon at bounding box center [684, 116] width 14 height 9
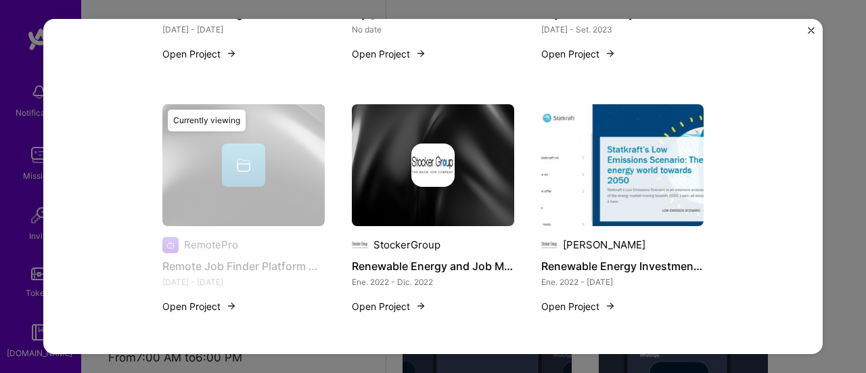
scroll to position [1488, 0]
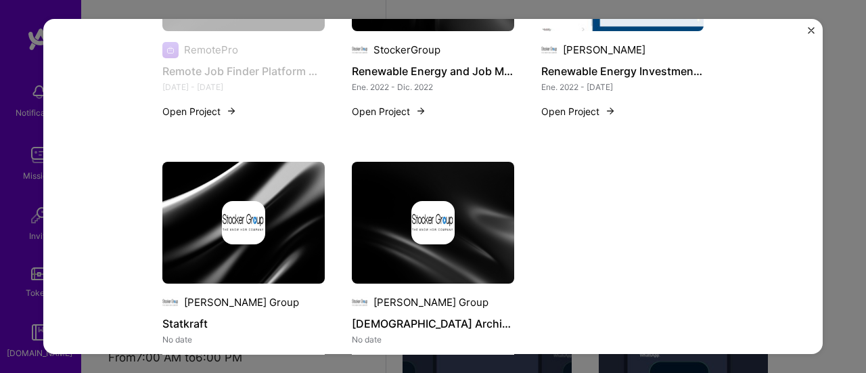
click at [808, 30] on img "Close" at bounding box center [811, 30] width 7 height 7
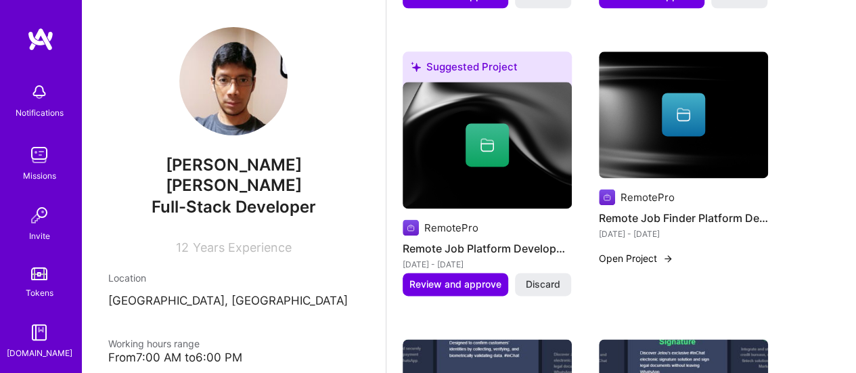
click at [488, 137] on icon at bounding box center [487, 145] width 16 height 16
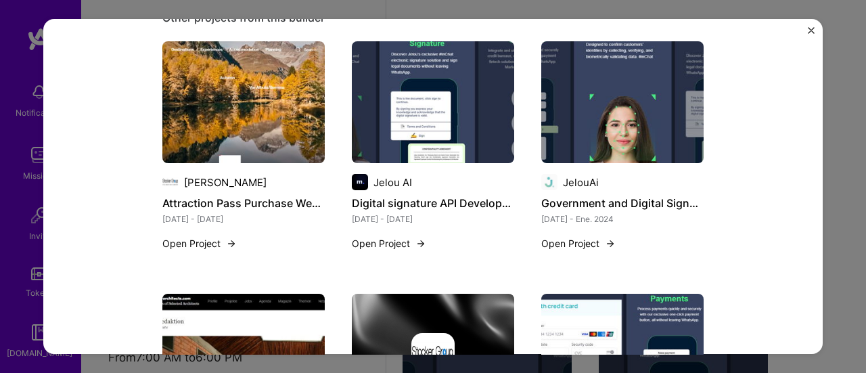
scroll to position [677, 0]
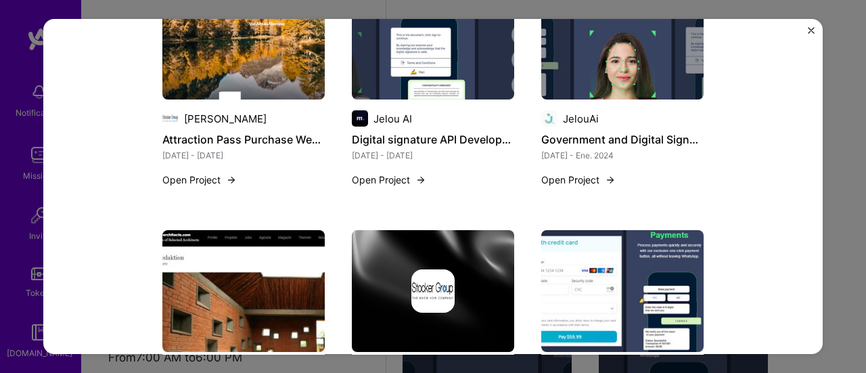
click at [810, 30] on img "Close" at bounding box center [811, 30] width 7 height 7
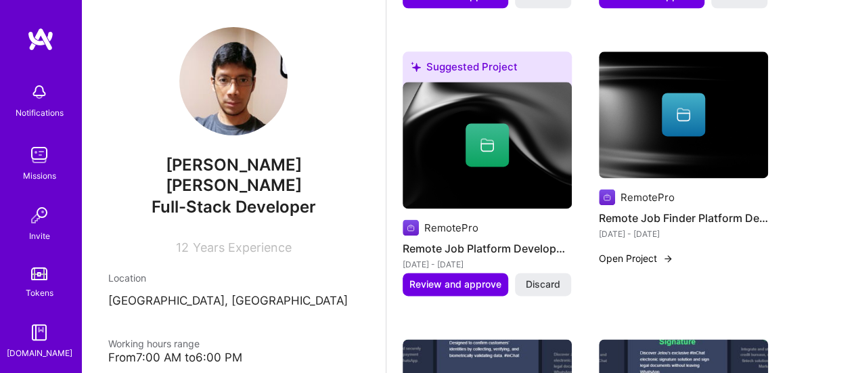
click at [673, 103] on div at bounding box center [683, 114] width 43 height 43
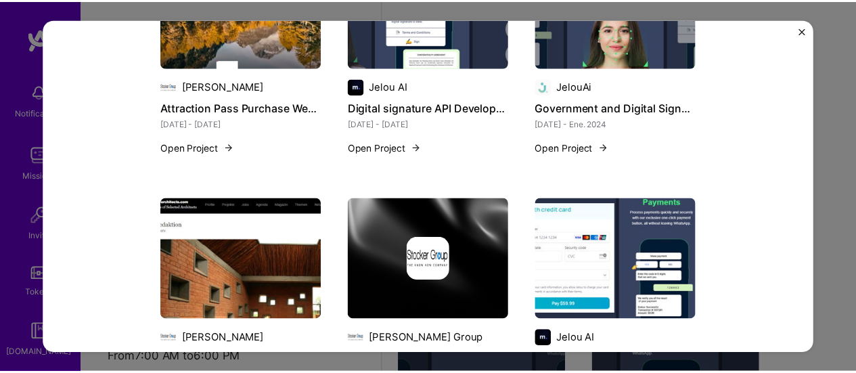
scroll to position [1421, 0]
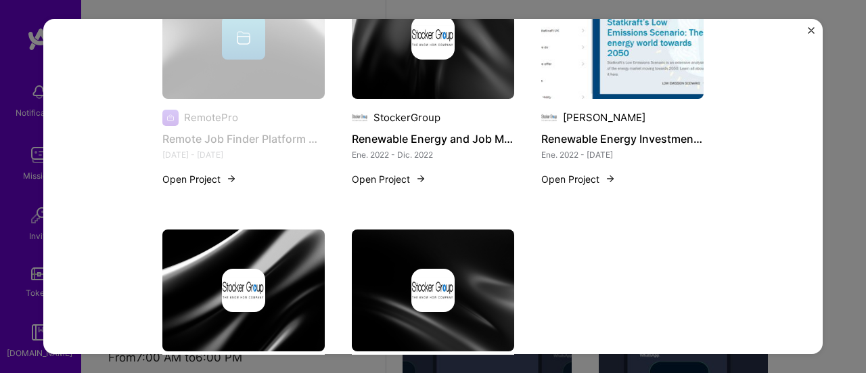
click at [813, 33] on button "Close" at bounding box center [811, 34] width 7 height 14
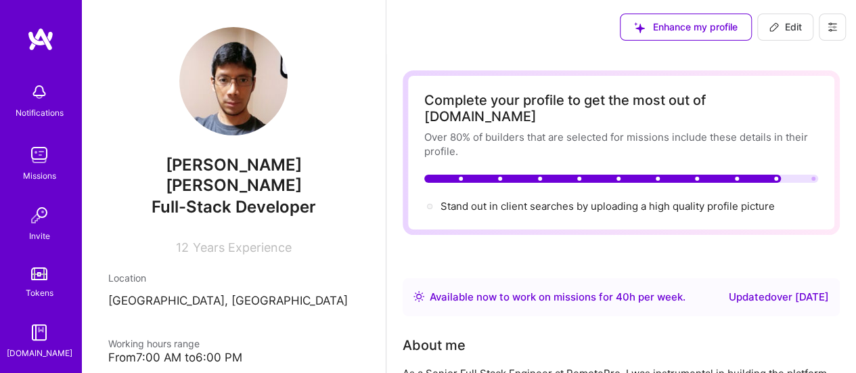
click at [783, 29] on span "Edit" at bounding box center [785, 27] width 33 height 14
select select "PE"
select select "Right Now"
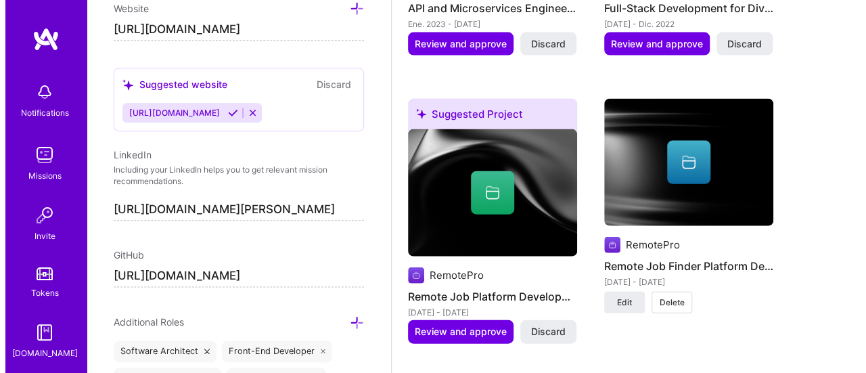
scroll to position [1488, 0]
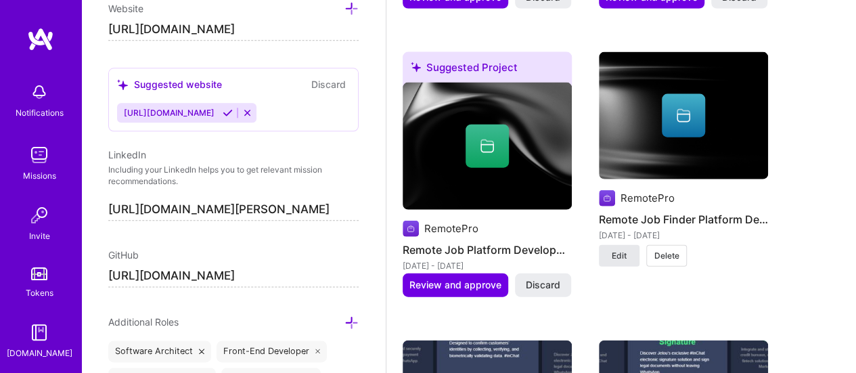
click at [621, 250] on span "Edit" at bounding box center [619, 256] width 15 height 12
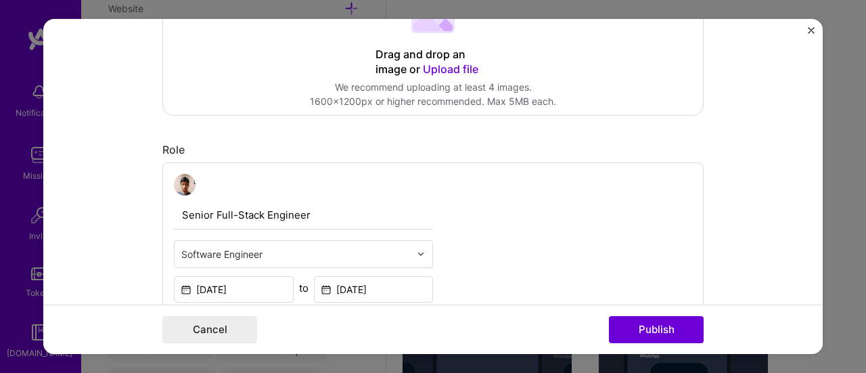
scroll to position [271, 0]
click at [449, 65] on span "Upload file" at bounding box center [450, 67] width 55 height 14
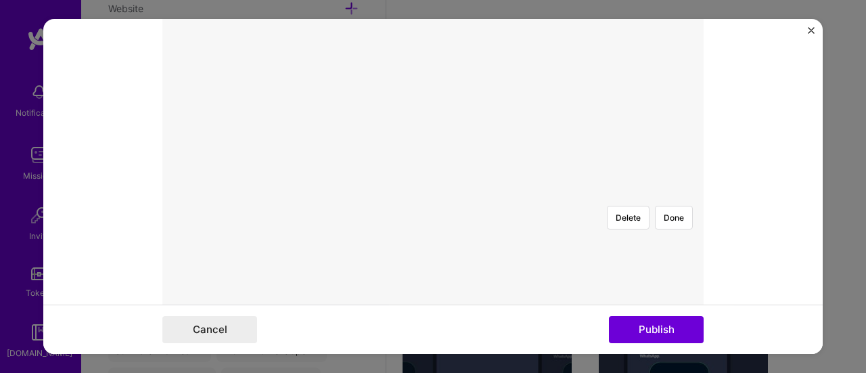
click at [486, 195] on div at bounding box center [711, 364] width 450 height 338
click at [674, 206] on button "Done" at bounding box center [674, 218] width 38 height 24
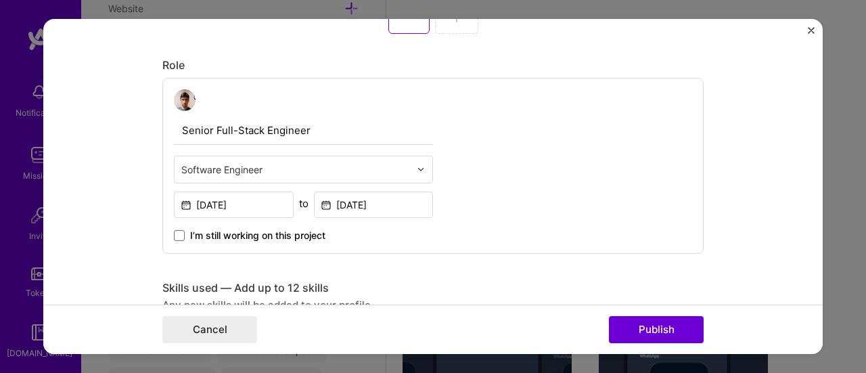
scroll to position [744, 0]
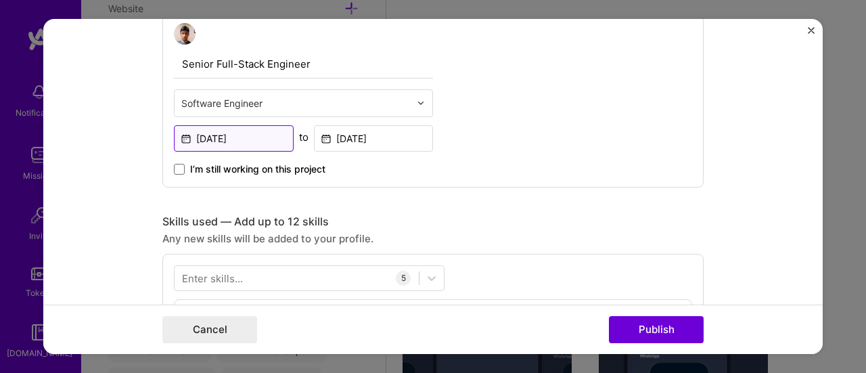
click at [231, 133] on input "Oct, 2024" at bounding box center [234, 138] width 120 height 26
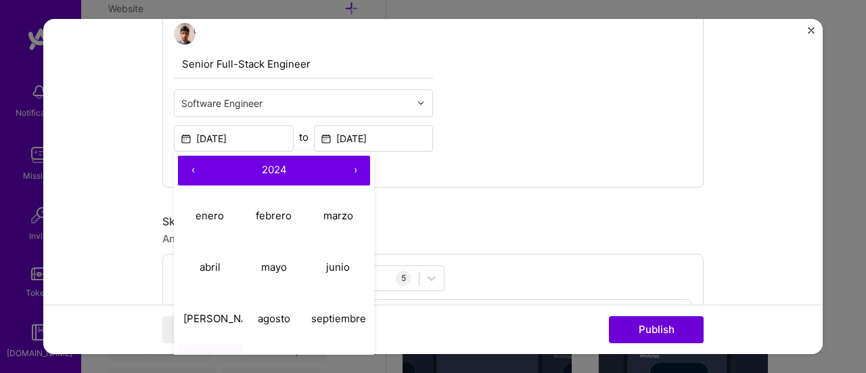
click at [351, 168] on button "›" at bounding box center [355, 171] width 30 height 30
click at [187, 169] on button "‹" at bounding box center [193, 171] width 30 height 30
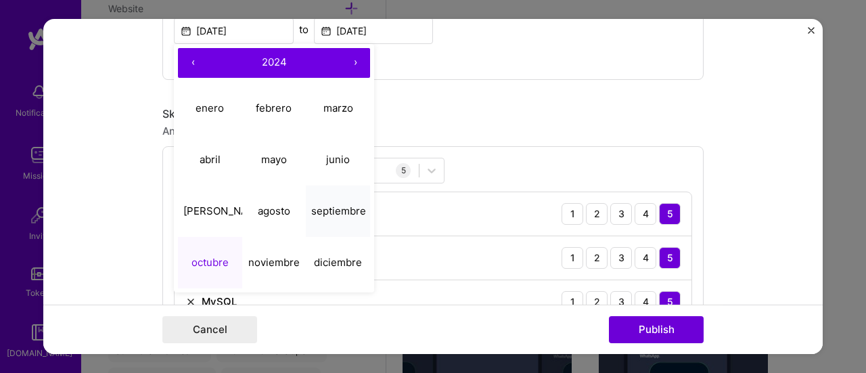
scroll to position [879, 0]
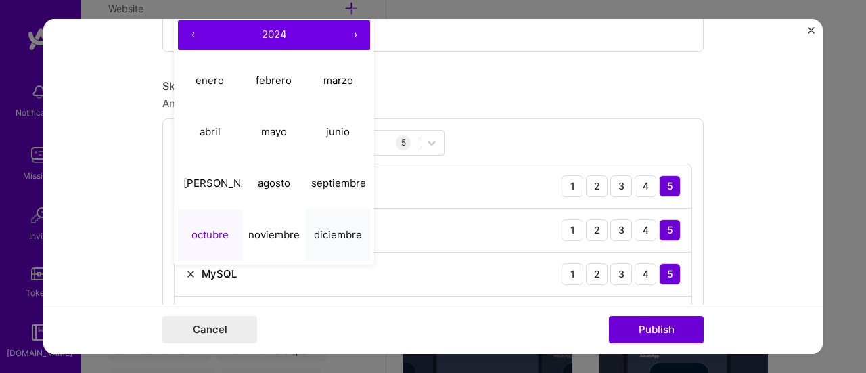
click at [336, 232] on abbr "diciembre" at bounding box center [338, 234] width 48 height 13
type input "[DATE]"
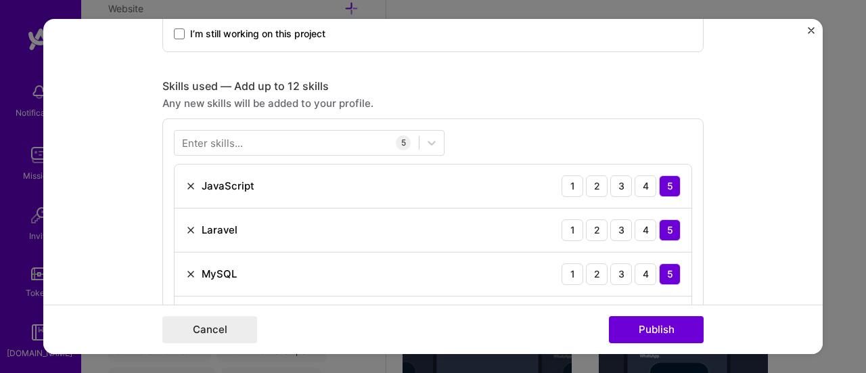
scroll to position [677, 0]
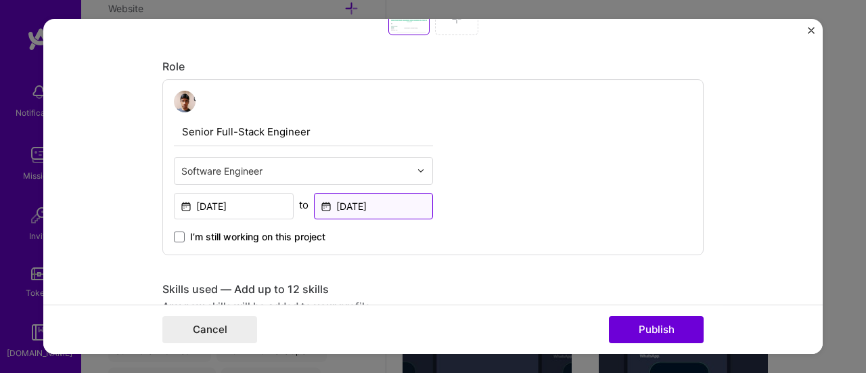
click at [349, 208] on input "Jun, 2025" at bounding box center [374, 206] width 120 height 26
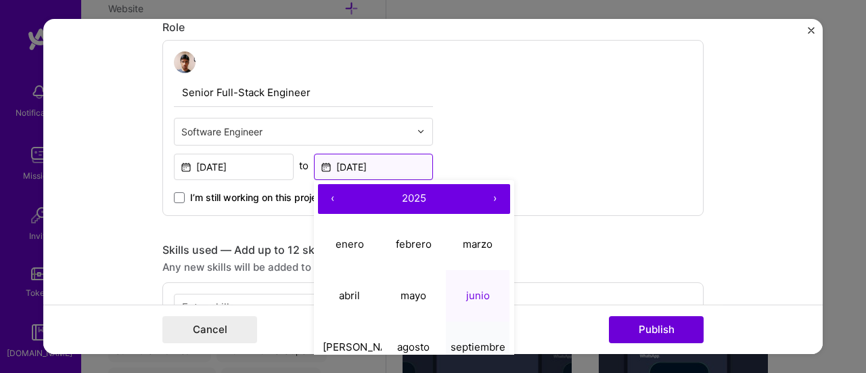
scroll to position [812, 0]
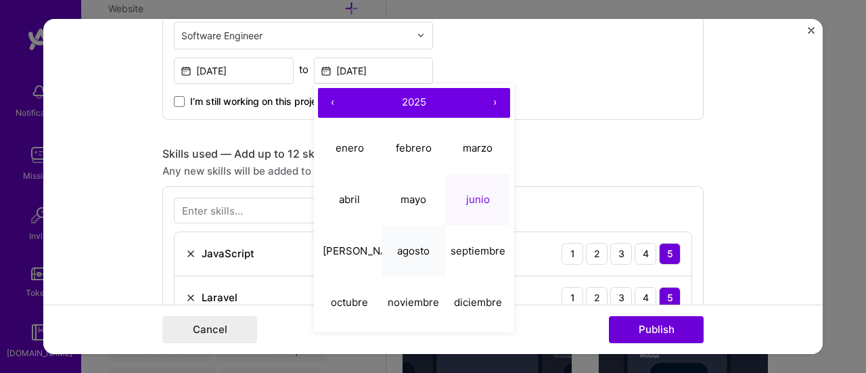
click at [403, 252] on abbr "agosto" at bounding box center [413, 250] width 32 height 13
type input "[DATE]"
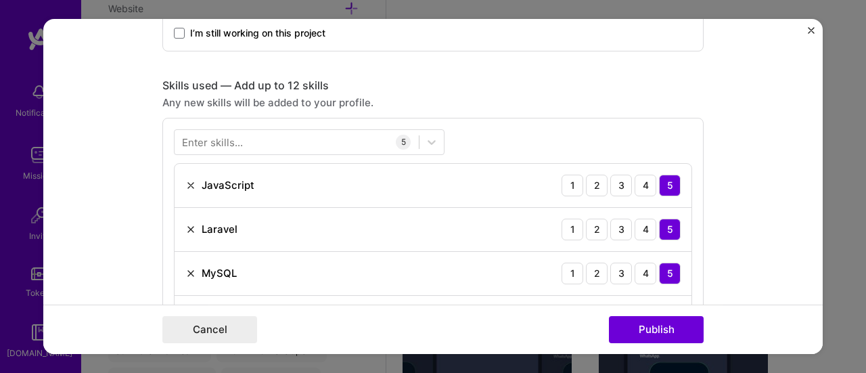
scroll to position [879, 0]
click at [248, 141] on div at bounding box center [297, 142] width 244 height 22
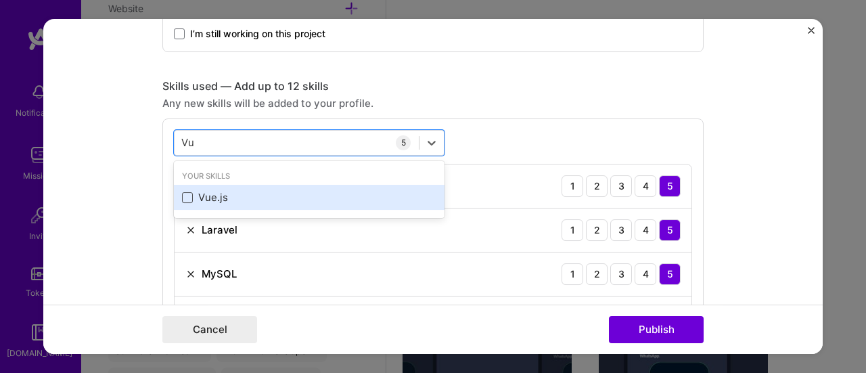
click at [182, 196] on span at bounding box center [187, 197] width 11 height 11
click at [0, 0] on input "checkbox" at bounding box center [0, 0] width 0 height 0
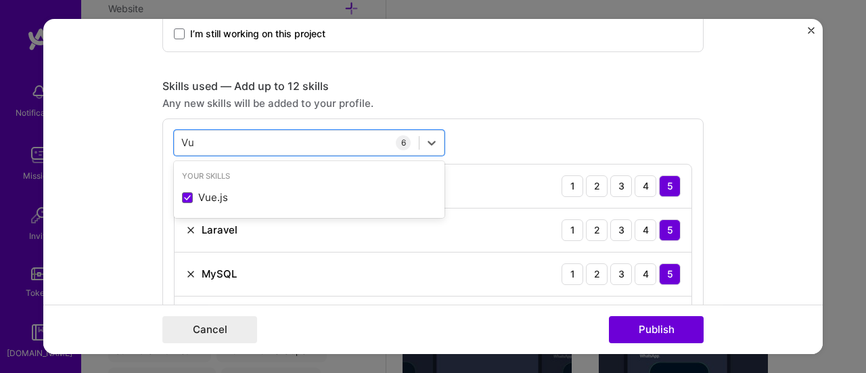
click at [516, 106] on div "Any new skills will be added to your profile." at bounding box center [432, 103] width 541 height 14
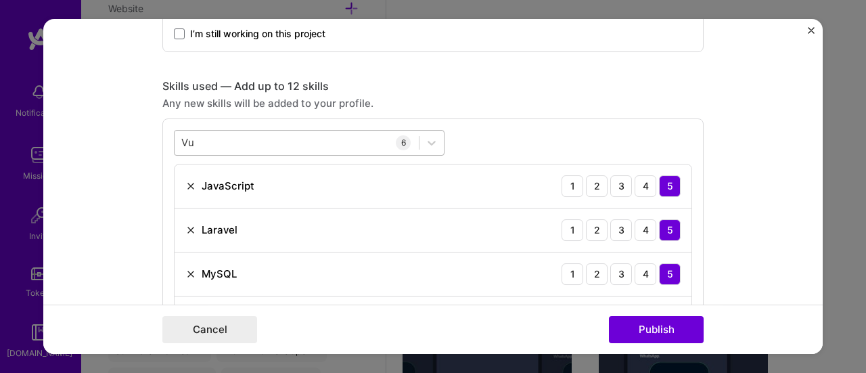
click at [229, 135] on div "Vu Vu" at bounding box center [297, 142] width 244 height 22
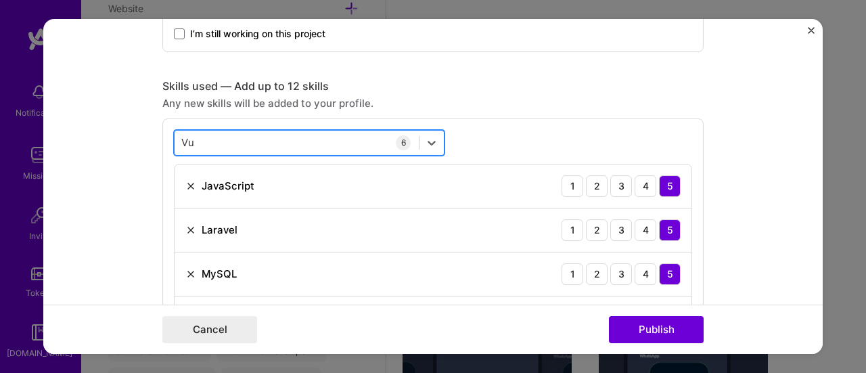
click at [229, 135] on div "Vu Vu" at bounding box center [297, 142] width 244 height 22
click at [185, 139] on input "Vu" at bounding box center [188, 142] width 14 height 14
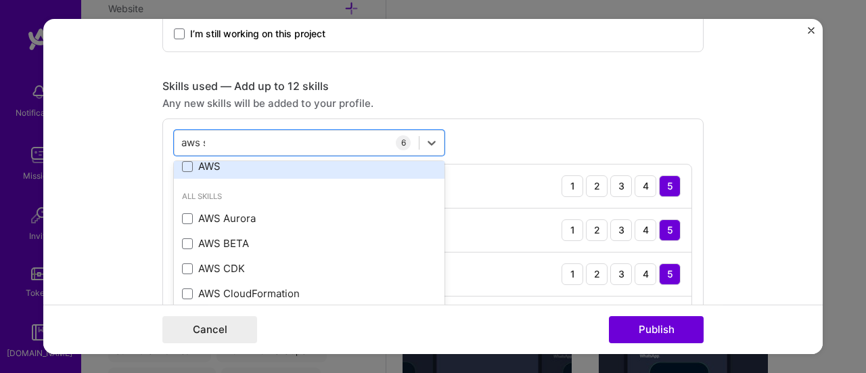
scroll to position [0, 0]
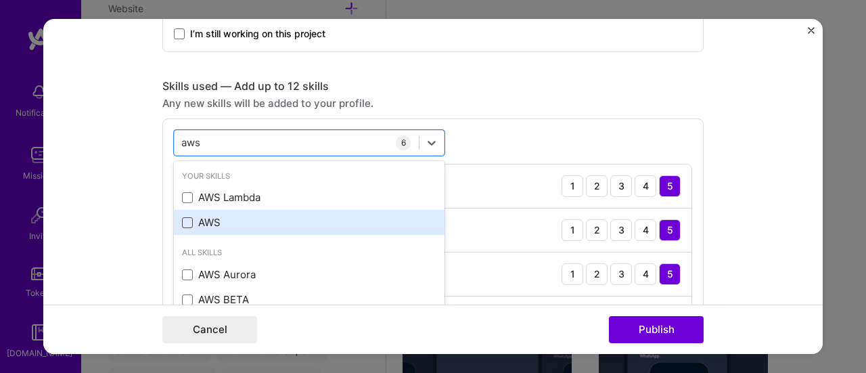
click at [183, 221] on span at bounding box center [187, 222] width 11 height 11
click at [0, 0] on input "checkbox" at bounding box center [0, 0] width 0 height 0
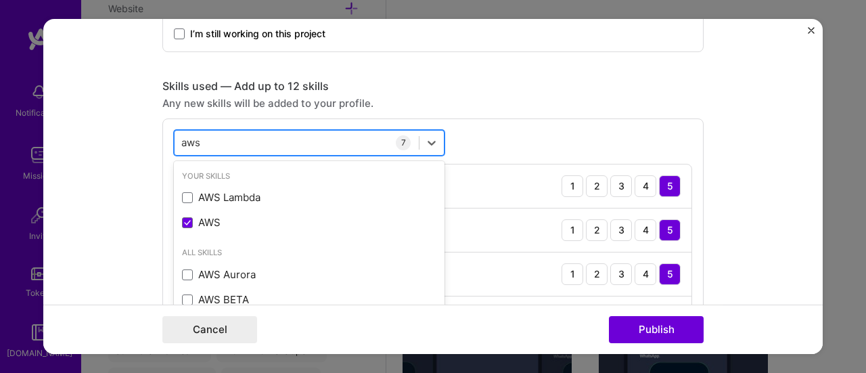
click at [184, 146] on input "aws" at bounding box center [191, 142] width 20 height 14
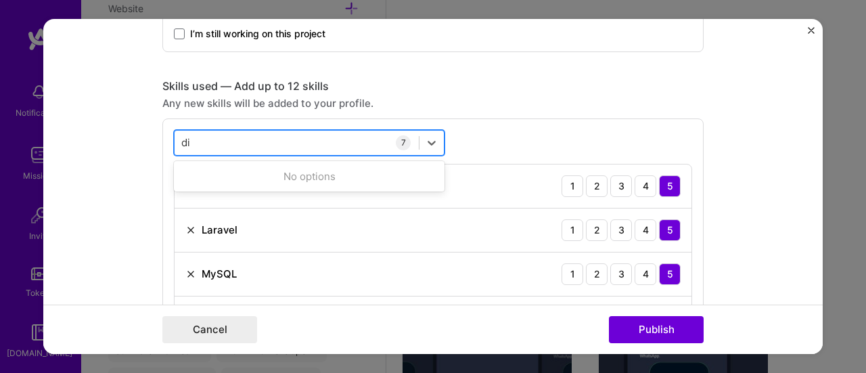
type input "d"
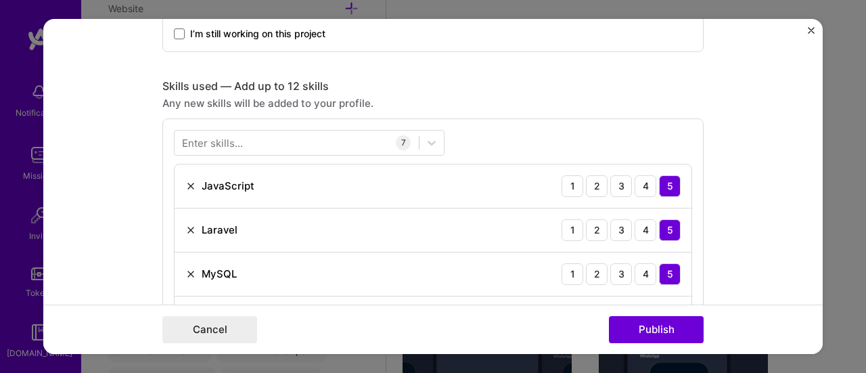
click at [490, 83] on div "Skills used — Add up to 12 skills" at bounding box center [432, 86] width 541 height 14
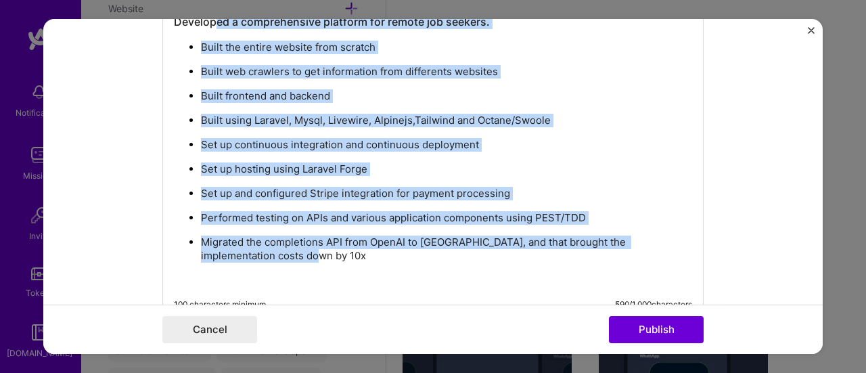
scroll to position [1695, 0]
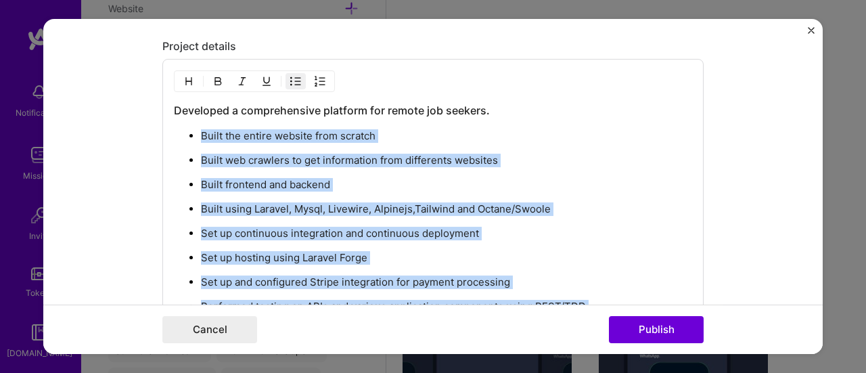
drag, startPoint x: 273, startPoint y: 208, endPoint x: 184, endPoint y: 134, distance: 115.8
click at [184, 134] on ul "Built the entire website from scratch Built web crawlers to get information fro…" at bounding box center [433, 252] width 518 height 246
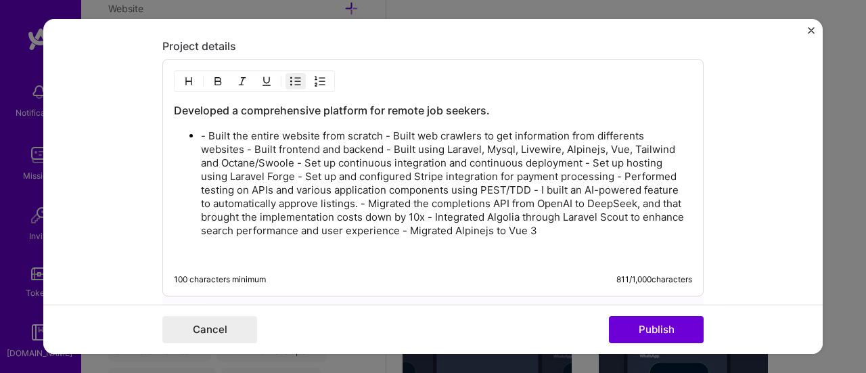
click at [378, 129] on p "- Built the entire website from scratch - Built web crawlers to get information…" at bounding box center [446, 183] width 491 height 108
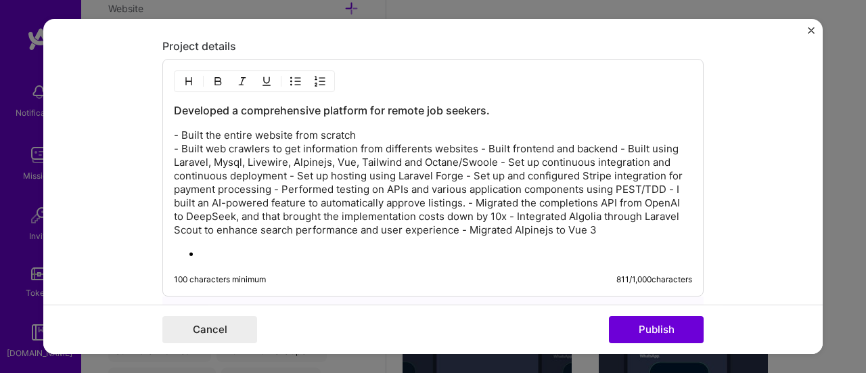
click at [475, 144] on p "- Built the entire website from scratch - Built web crawlers to get information…" at bounding box center [433, 183] width 518 height 108
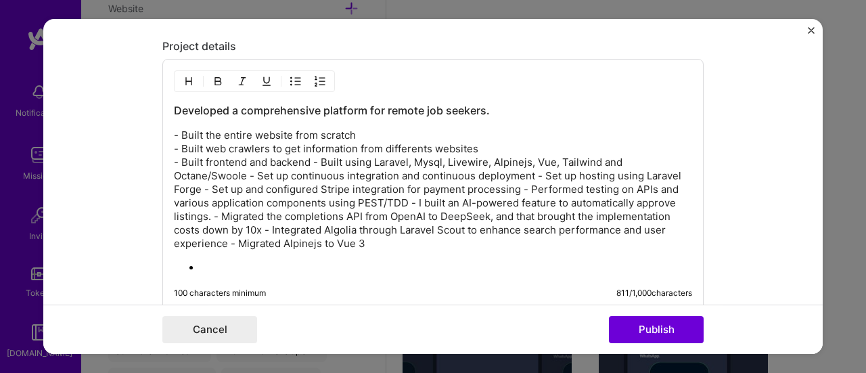
click at [308, 162] on p "- Built the entire website from scratch - Built web crawlers to get information…" at bounding box center [433, 190] width 518 height 122
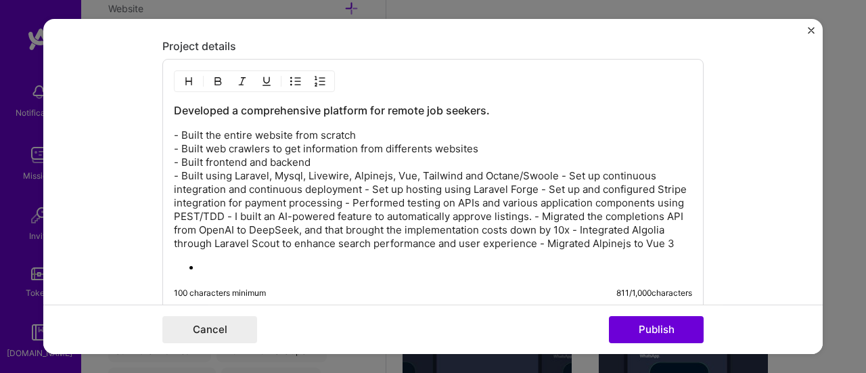
click at [555, 164] on p "- Built the entire website from scratch - Built web crawlers to get information…" at bounding box center [433, 190] width 518 height 122
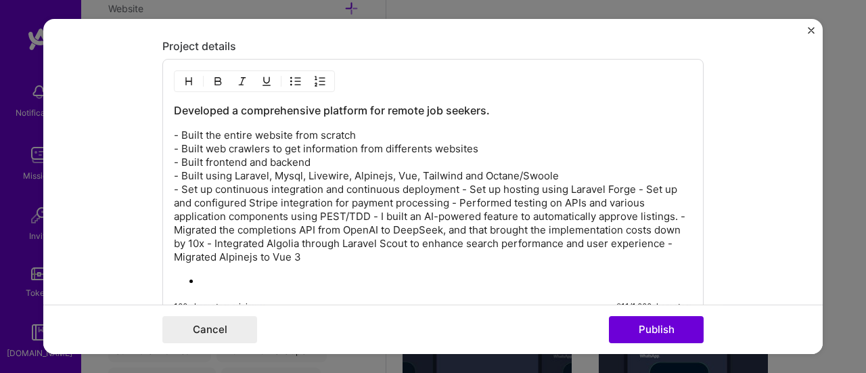
click at [459, 183] on p "- Built the entire website from scratch - Built web crawlers to get information…" at bounding box center [433, 196] width 518 height 135
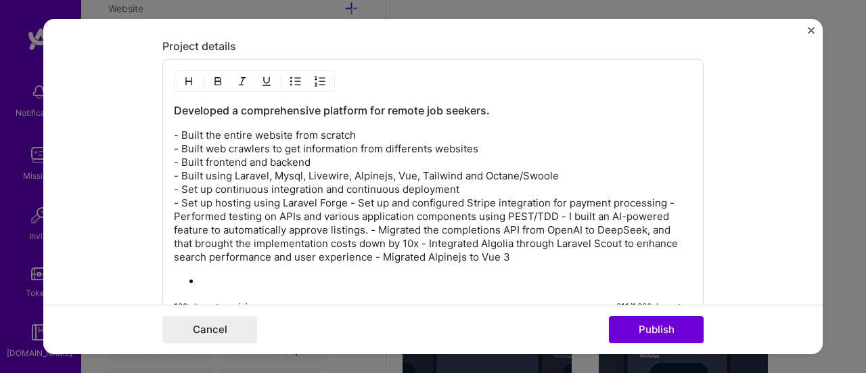
click at [345, 202] on p "- Built the entire website from scratch - Built web crawlers to get information…" at bounding box center [433, 196] width 518 height 135
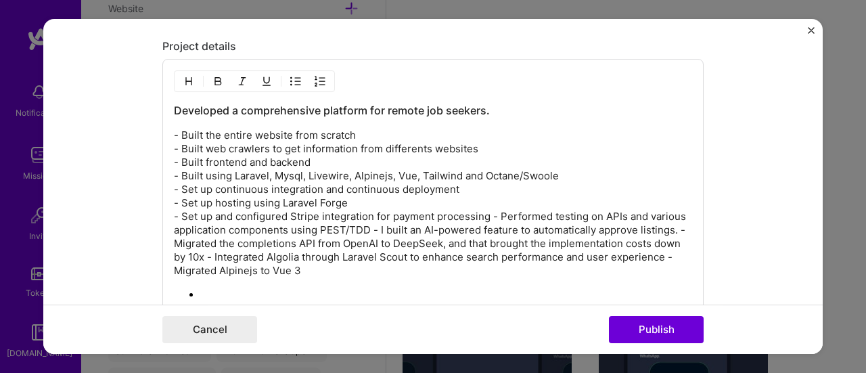
click at [488, 212] on p "- Built the entire website from scratch - Built web crawlers to get information…" at bounding box center [433, 203] width 518 height 149
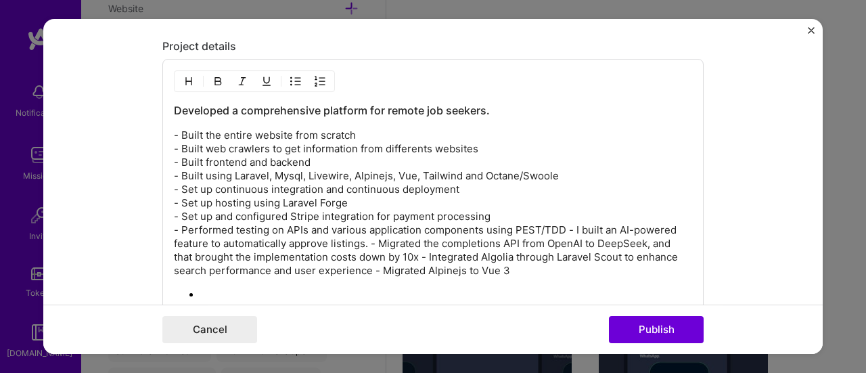
click at [560, 225] on p "- Built the entire website from scratch - Built web crawlers to get information…" at bounding box center [433, 203] width 518 height 149
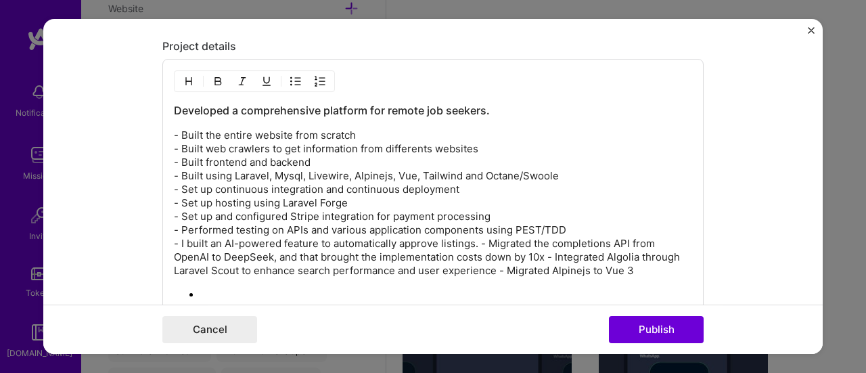
click at [478, 239] on p "- Built the entire website from scratch - Built web crawlers to get information…" at bounding box center [433, 203] width 518 height 149
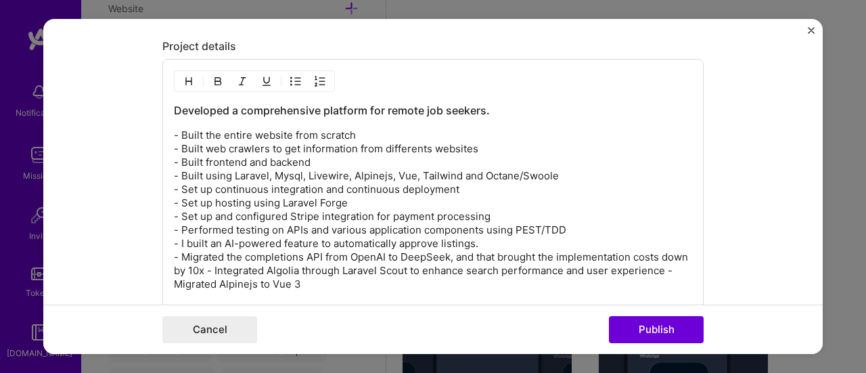
click at [231, 264] on p "- Built the entire website from scratch - Built web crawlers to get information…" at bounding box center [433, 210] width 518 height 162
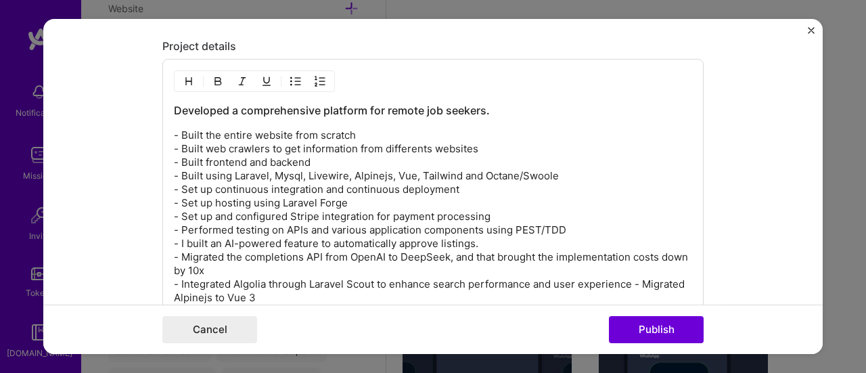
click at [628, 280] on p "- Built the entire website from scratch - Built web crawlers to get information…" at bounding box center [433, 217] width 518 height 176
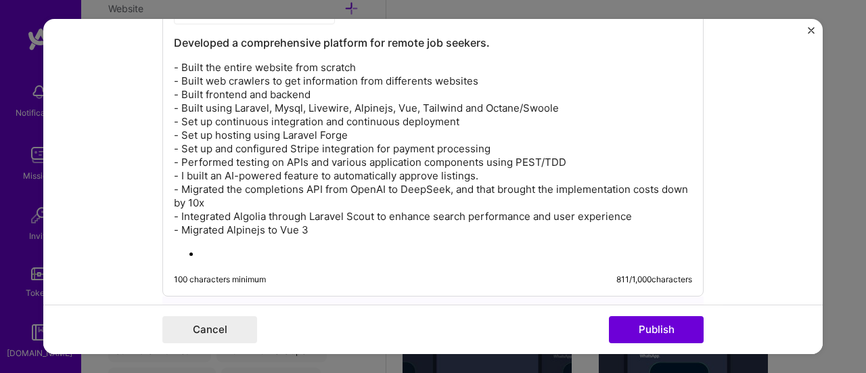
scroll to position [1831, 0]
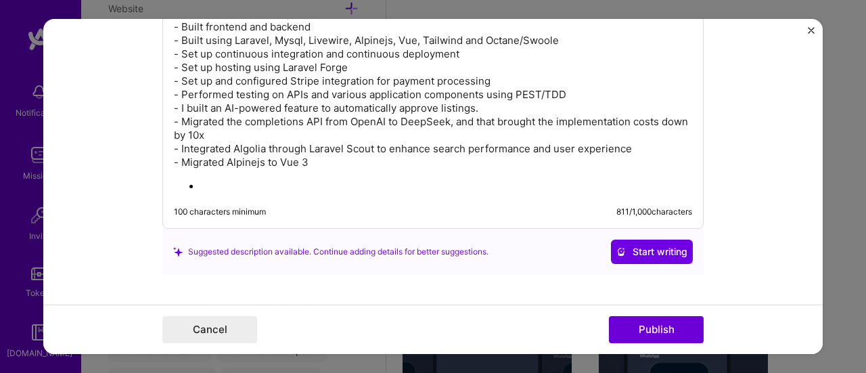
click at [212, 186] on p at bounding box center [446, 187] width 491 height 14
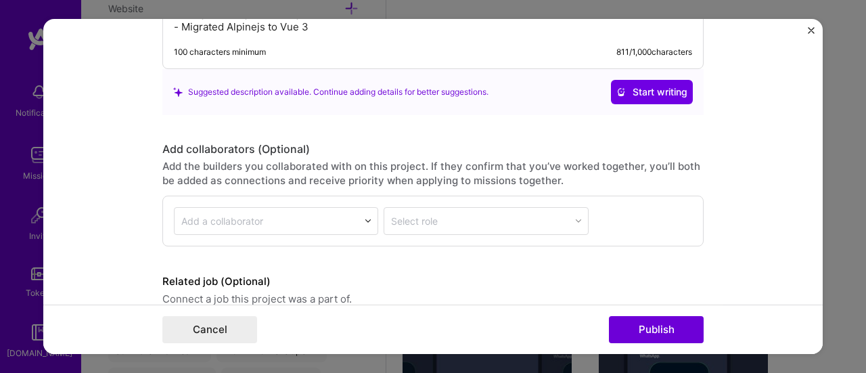
scroll to position [2022, 0]
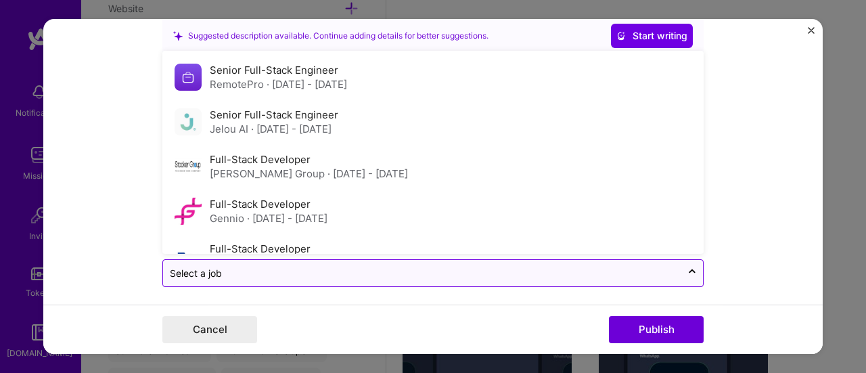
click at [269, 266] on input "text" at bounding box center [422, 273] width 505 height 14
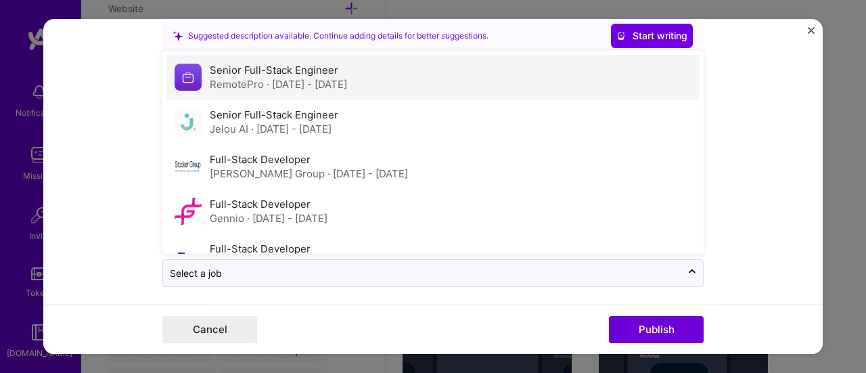
click at [318, 70] on label "Senior Full-Stack Engineer" at bounding box center [274, 70] width 129 height 13
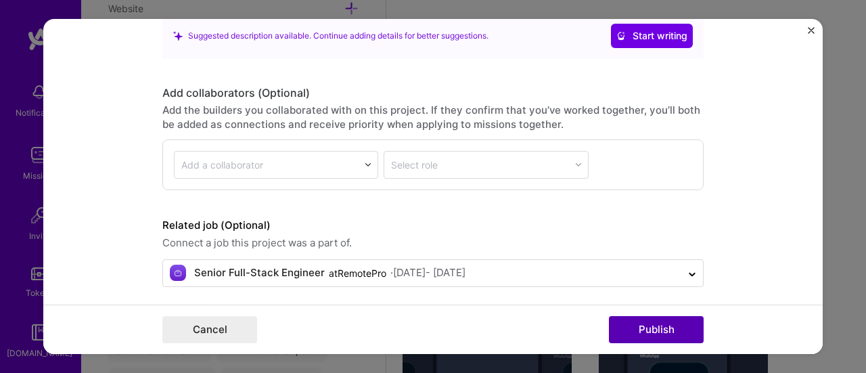
click at [649, 331] on button "Publish" at bounding box center [656, 329] width 95 height 27
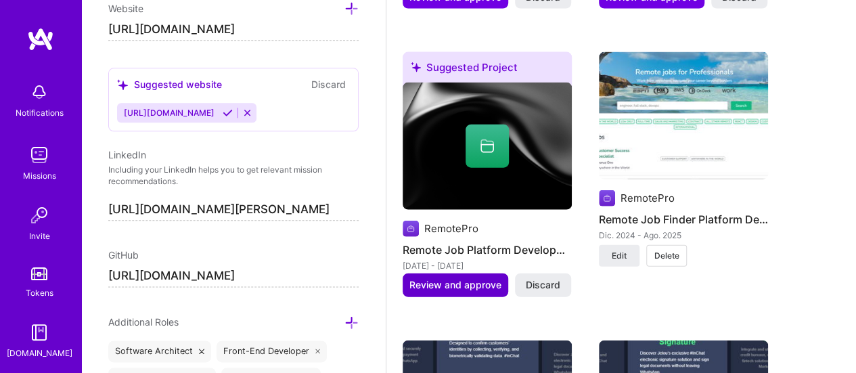
click at [464, 278] on span "Review and approve" at bounding box center [455, 285] width 92 height 14
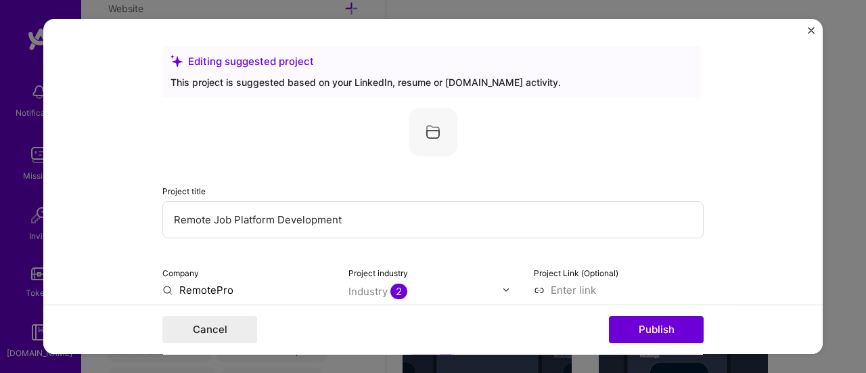
click at [306, 217] on input "Remote Job Platform Development" at bounding box center [432, 219] width 541 height 37
click at [811, 28] on img "Close" at bounding box center [811, 30] width 7 height 7
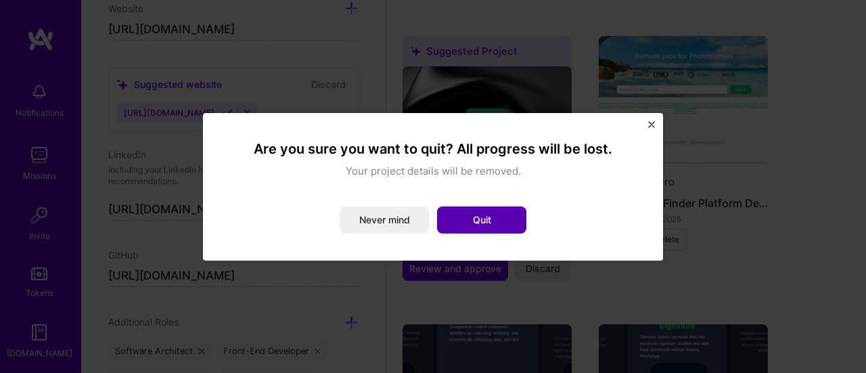
click at [482, 212] on button "Quit" at bounding box center [481, 219] width 89 height 27
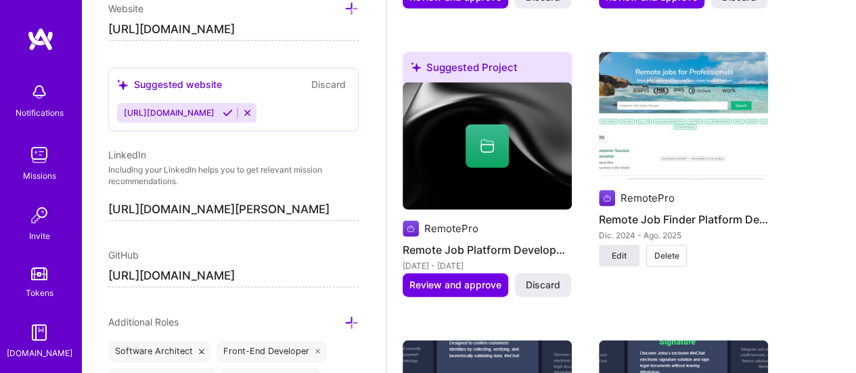
click at [624, 250] on span "Edit" at bounding box center [619, 256] width 15 height 12
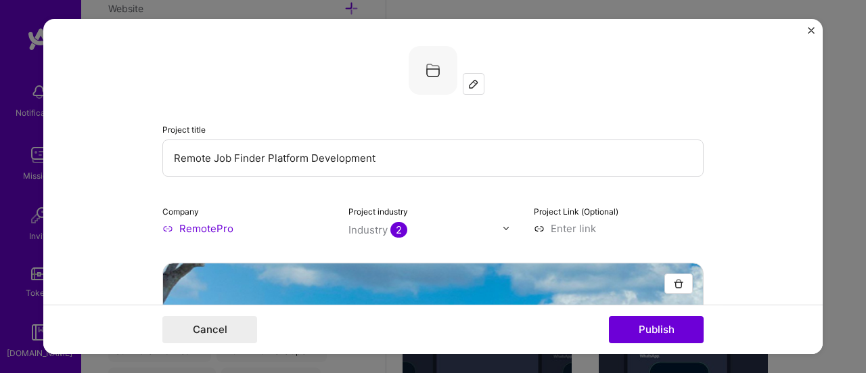
click at [382, 156] on input "Remote Job Finder Platform Development" at bounding box center [432, 157] width 541 height 37
paste input "text"
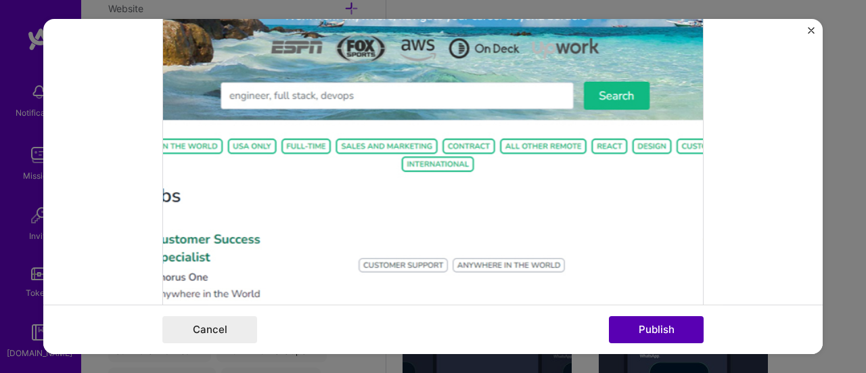
type input "Remote Job Platform Development"
click at [666, 333] on button "Publish" at bounding box center [656, 329] width 95 height 27
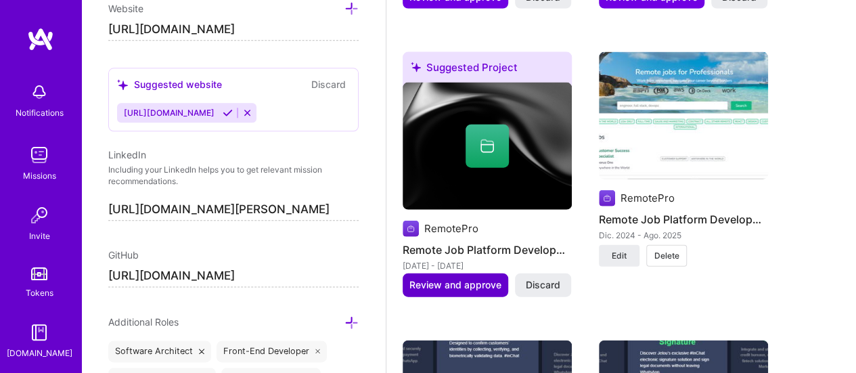
click at [463, 278] on span "Review and approve" at bounding box center [455, 285] width 92 height 14
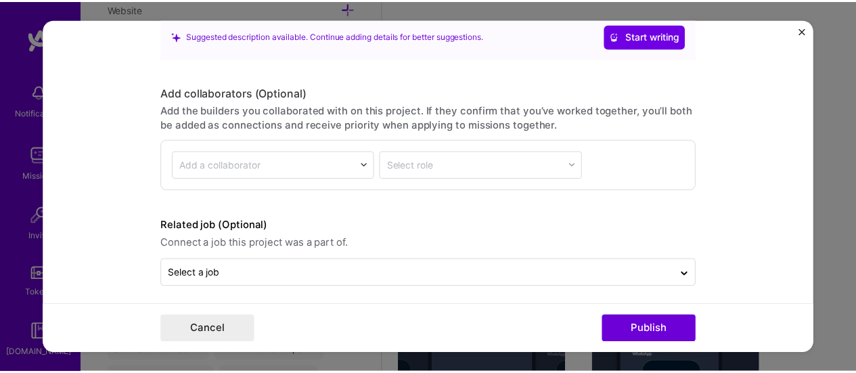
scroll to position [1275, 0]
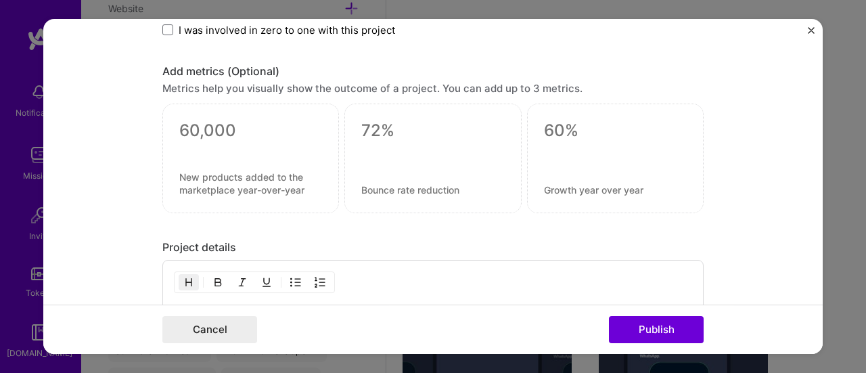
click at [810, 30] on img "Close" at bounding box center [811, 30] width 7 height 7
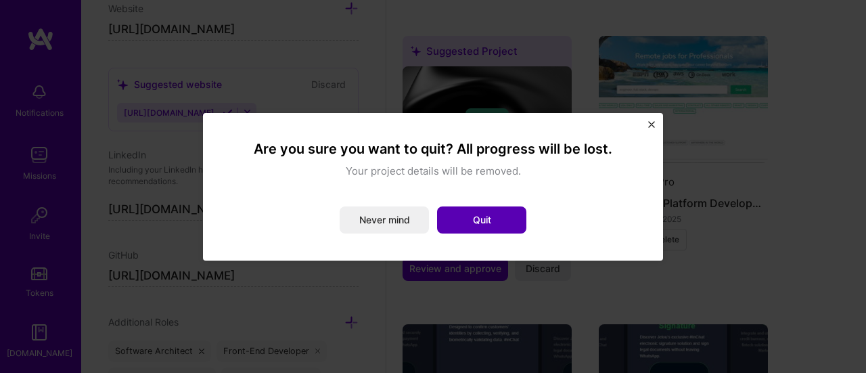
click at [479, 223] on button "Quit" at bounding box center [481, 219] width 89 height 27
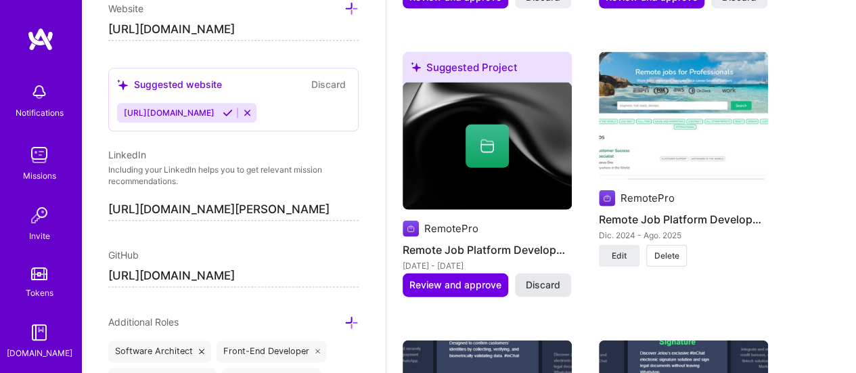
click at [547, 278] on span "Discard" at bounding box center [543, 285] width 35 height 14
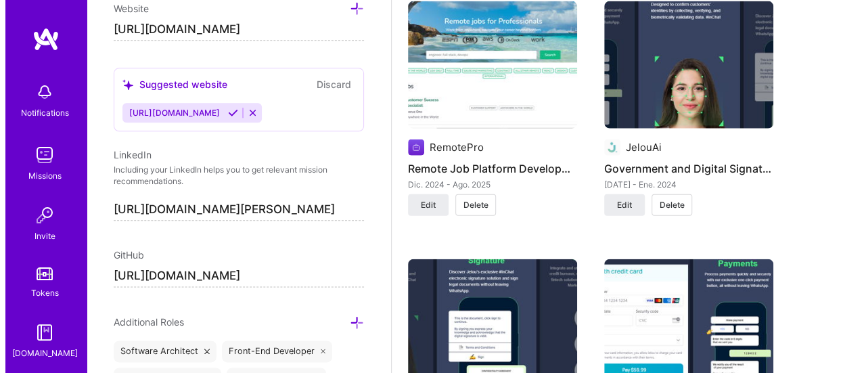
scroll to position [1624, 0]
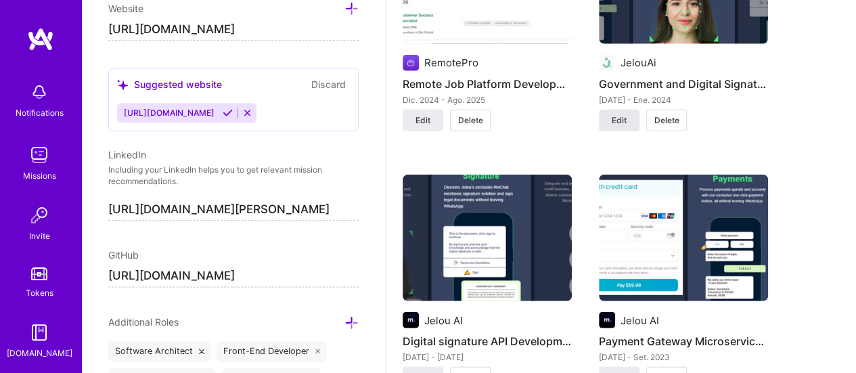
click at [618, 114] on span "Edit" at bounding box center [619, 120] width 15 height 12
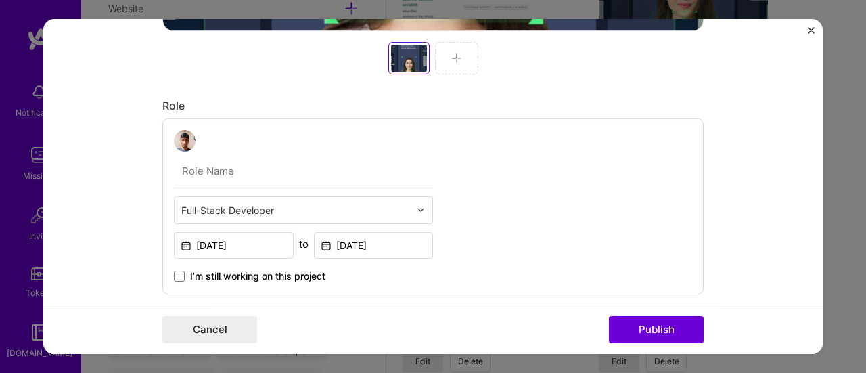
scroll to position [744, 0]
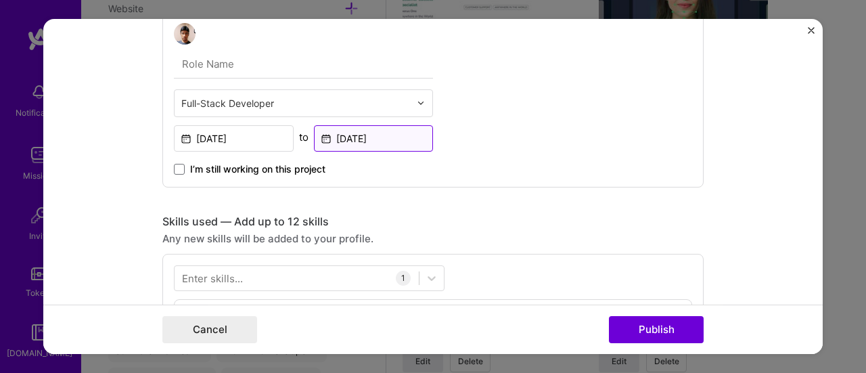
click at [352, 136] on input "Jan, 2024" at bounding box center [374, 138] width 120 height 26
click at [606, 93] on div "Full-Stack Developer Oct, 2023 to Jan, 2024 I’m still working on this project" at bounding box center [432, 100] width 541 height 176
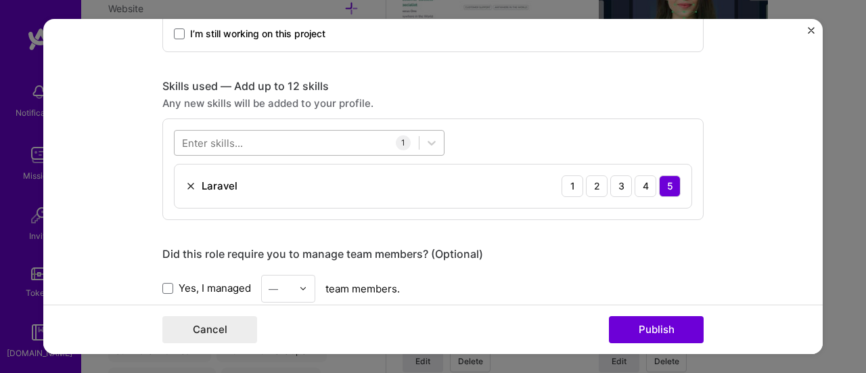
click at [262, 143] on div at bounding box center [297, 142] width 244 height 22
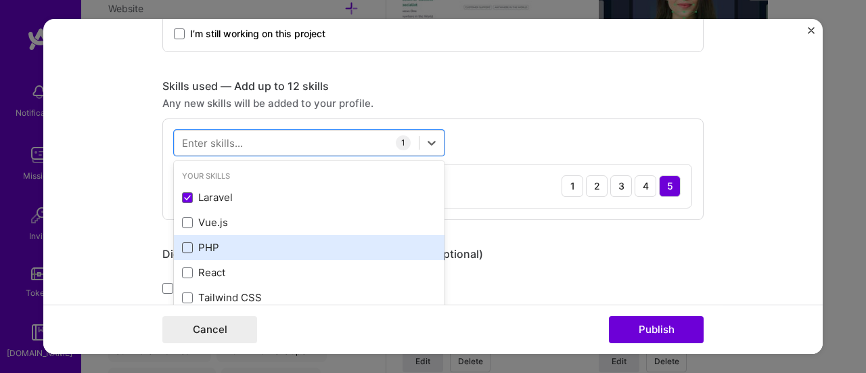
click at [185, 246] on span at bounding box center [187, 247] width 11 height 11
click at [0, 0] on input "checkbox" at bounding box center [0, 0] width 0 height 0
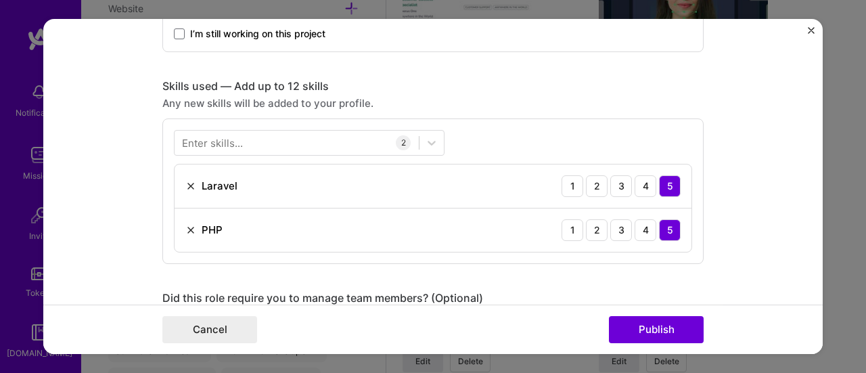
click at [727, 205] on form "Project title Government and Digital Signature APIs Company JelouAi Project ind…" at bounding box center [432, 187] width 779 height 336
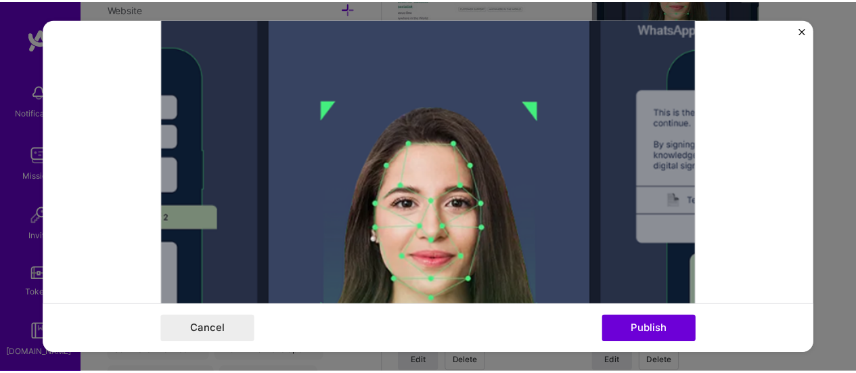
scroll to position [744, 0]
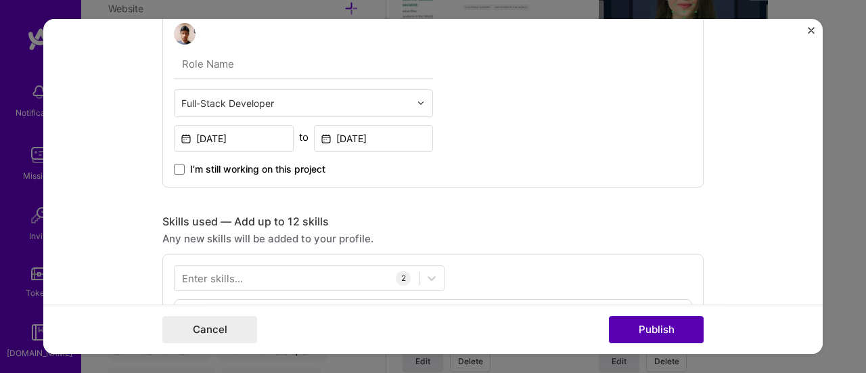
click at [654, 330] on button "Publish" at bounding box center [656, 329] width 95 height 27
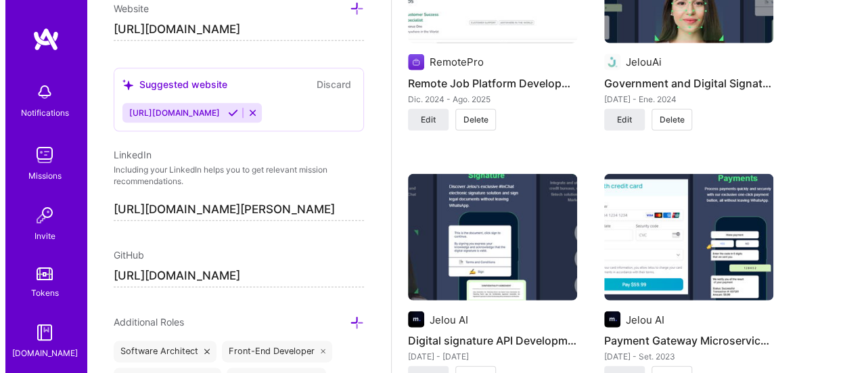
scroll to position [1691, 0]
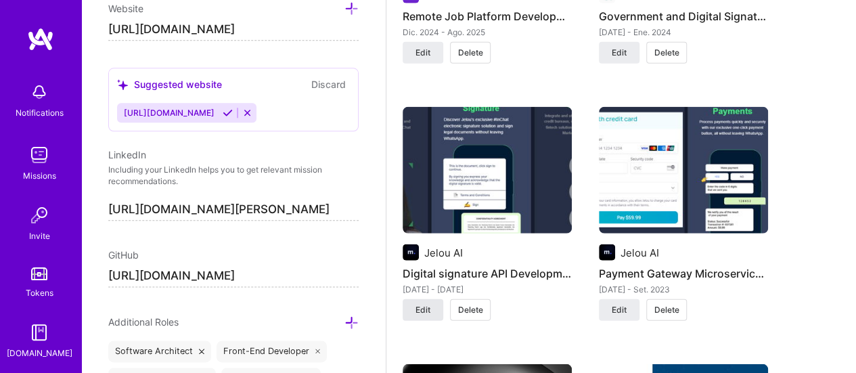
click at [428, 304] on span "Edit" at bounding box center [422, 310] width 15 height 12
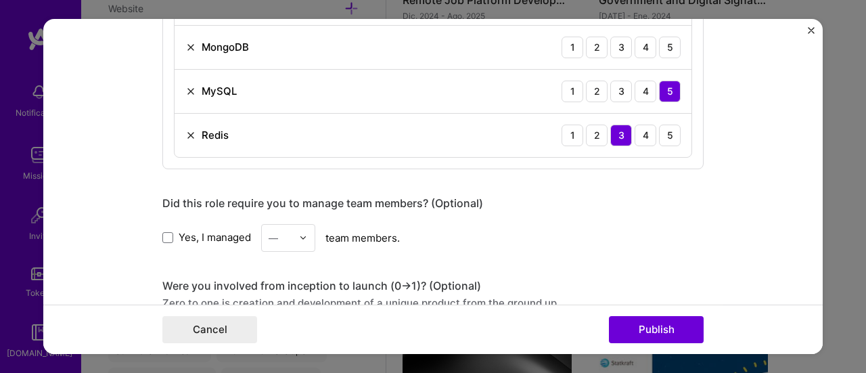
scroll to position [1082, 0]
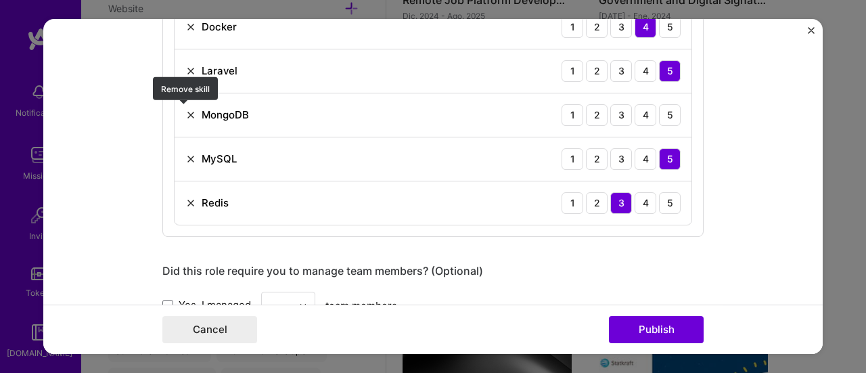
click at [185, 110] on img at bounding box center [190, 115] width 11 height 11
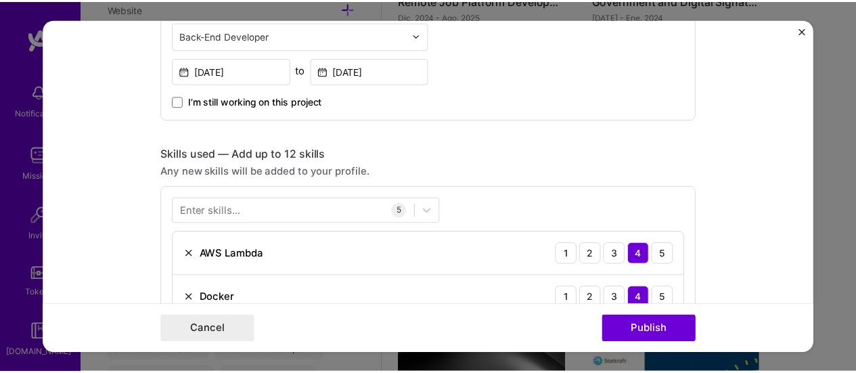
scroll to position [1015, 0]
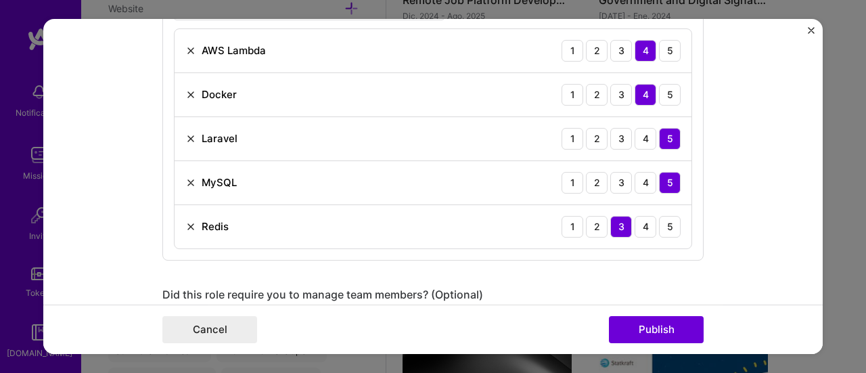
drag, startPoint x: 666, startPoint y: 331, endPoint x: 727, endPoint y: 246, distance: 104.6
click at [727, 246] on form "Project title Digital signature API Development Company Jelou AI Project indust…" at bounding box center [432, 187] width 779 height 336
click at [643, 326] on button "Publish" at bounding box center [656, 329] width 95 height 27
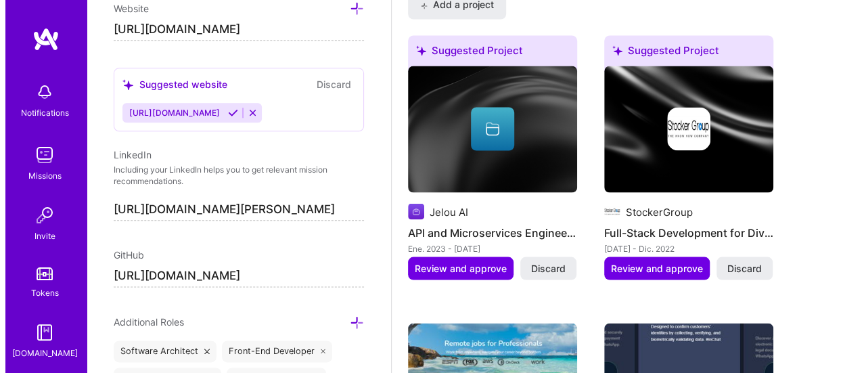
scroll to position [1488, 0]
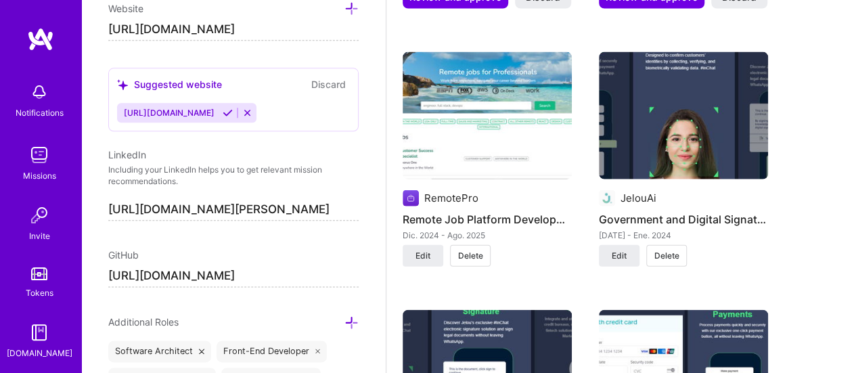
click at [648, 130] on img at bounding box center [683, 115] width 169 height 127
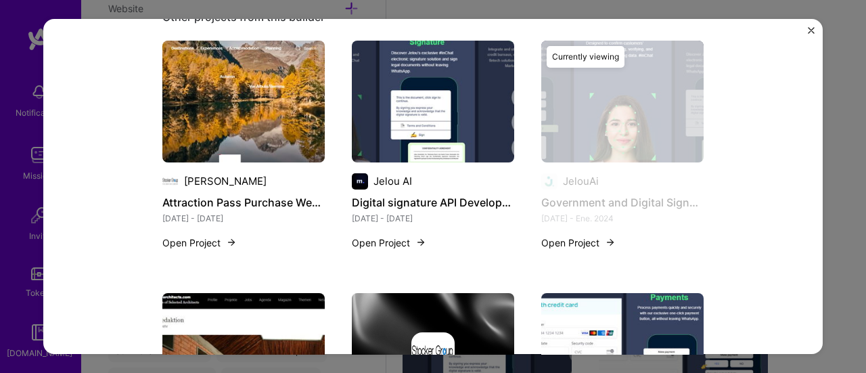
scroll to position [1218, 0]
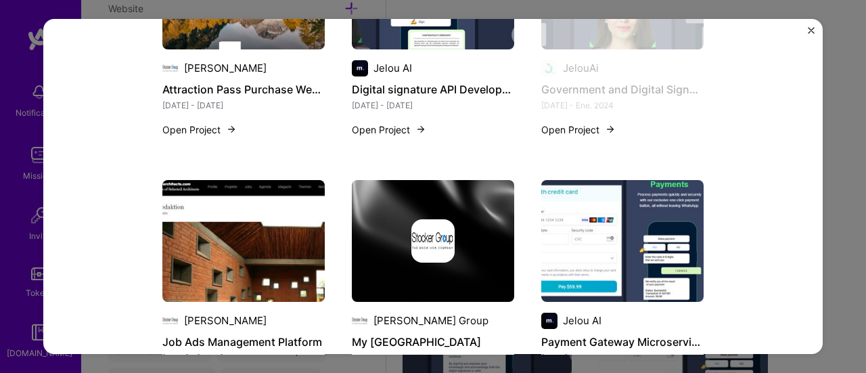
click at [809, 32] on img "Close" at bounding box center [811, 30] width 7 height 7
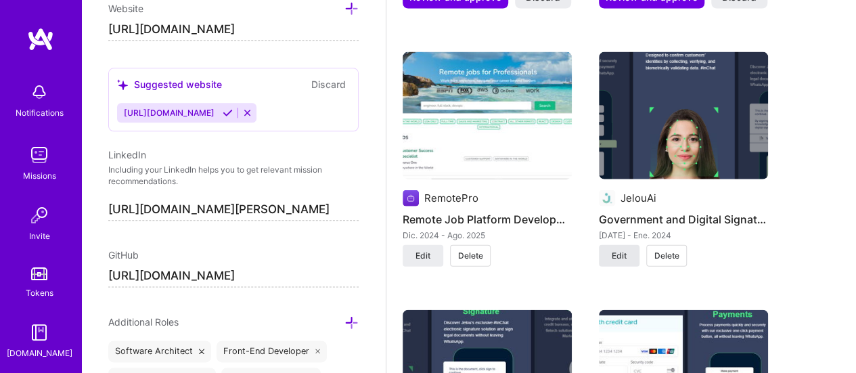
click at [614, 250] on span "Edit" at bounding box center [619, 256] width 15 height 12
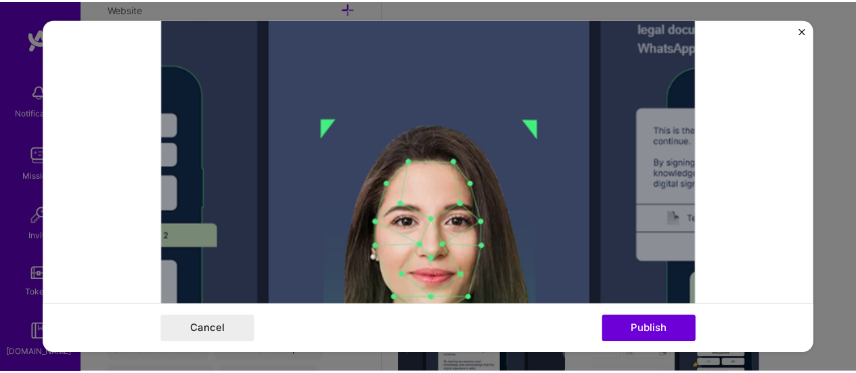
scroll to position [474, 0]
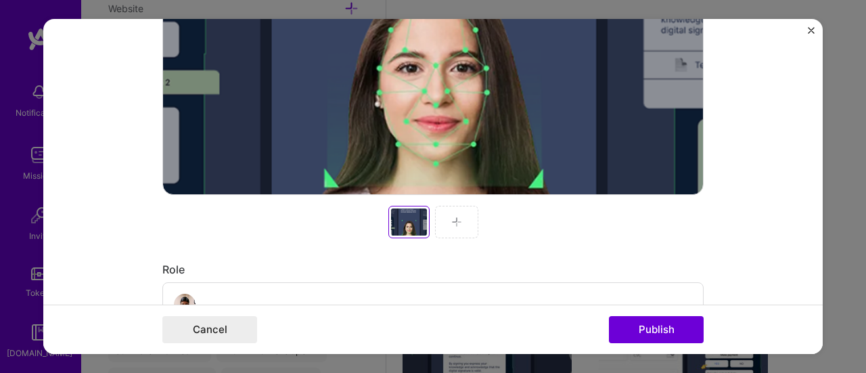
click at [811, 26] on div "Project title Government and Digital Signature APIs Company JelouAi Project ind…" at bounding box center [432, 187] width 779 height 336
click at [810, 29] on img "Close" at bounding box center [811, 30] width 7 height 7
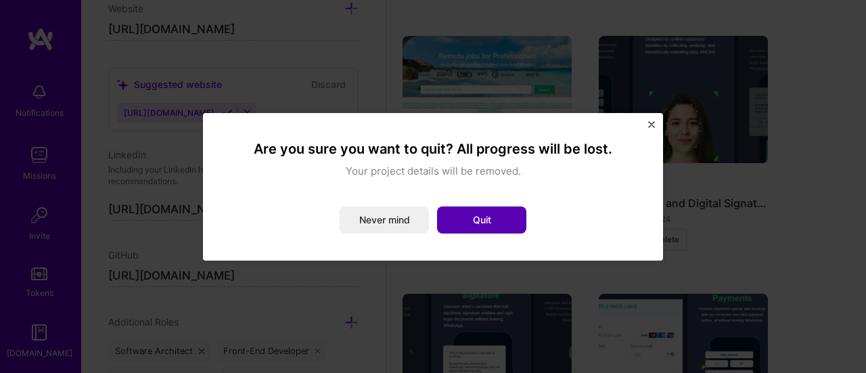
click at [486, 220] on button "Quit" at bounding box center [481, 219] width 89 height 27
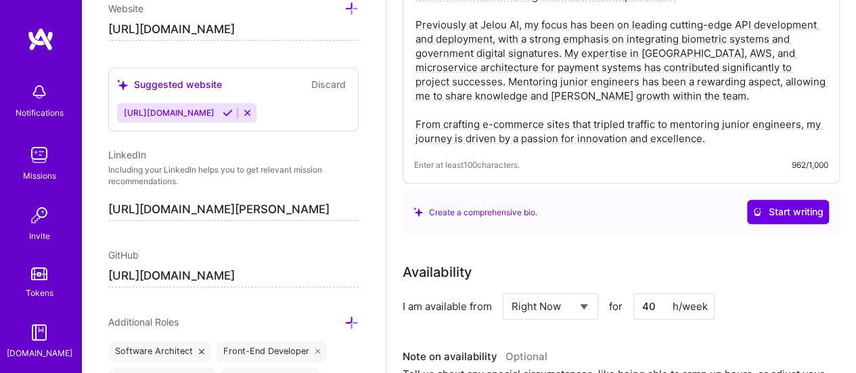
scroll to position [0, 0]
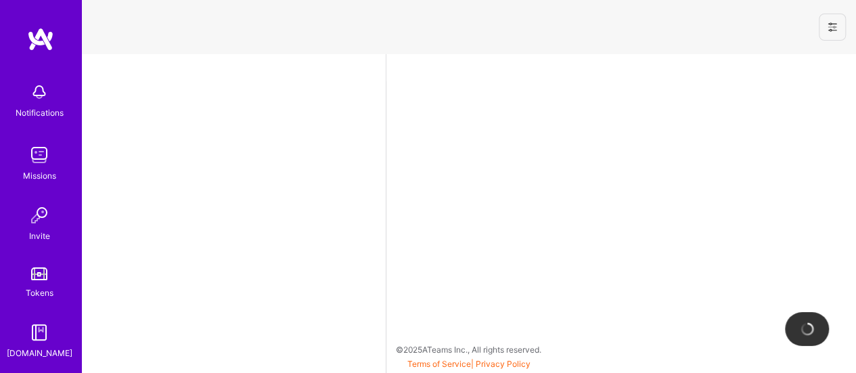
select select "PE"
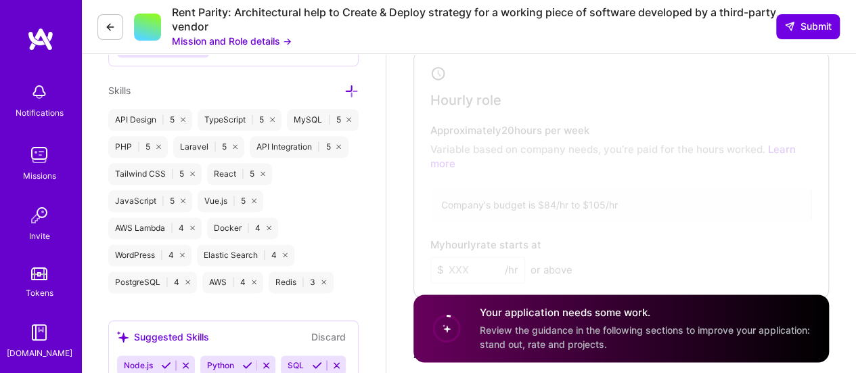
scroll to position [677, 0]
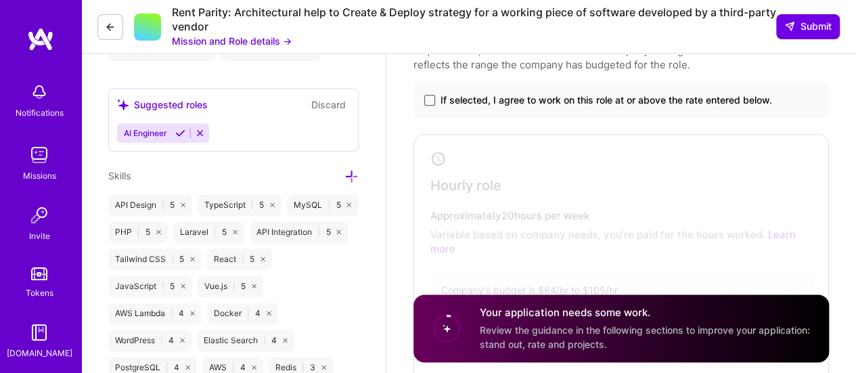
click at [428, 103] on span at bounding box center [429, 100] width 11 height 11
click at [0, 0] on input "If selected, I agree to work on this role at or above the rate entered below." at bounding box center [0, 0] width 0 height 0
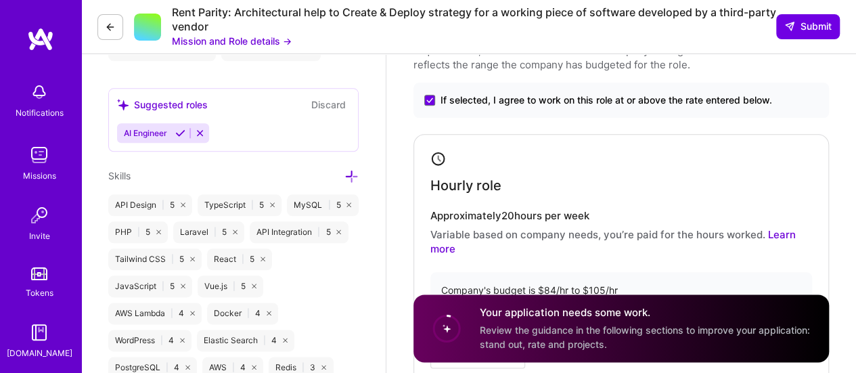
click at [447, 248] on link "Learn more" at bounding box center [612, 241] width 365 height 27
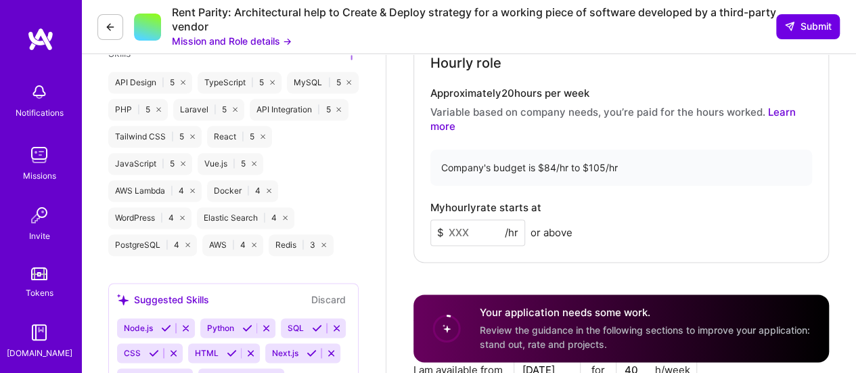
scroll to position [812, 0]
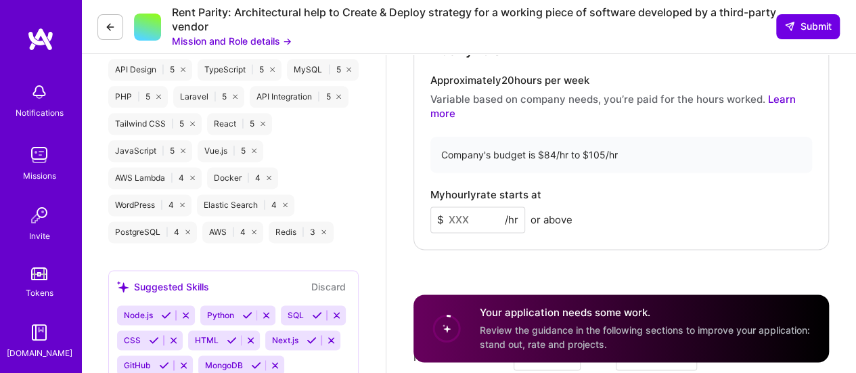
click at [463, 220] on input at bounding box center [477, 219] width 95 height 26
click at [662, 220] on div "My hourly rate starts at $ 85 /hr or above" at bounding box center [621, 211] width 382 height 44
drag, startPoint x: 462, startPoint y: 214, endPoint x: 449, endPoint y: 213, distance: 13.5
click at [449, 213] on input "85" at bounding box center [477, 219] width 95 height 26
drag, startPoint x: 467, startPoint y: 219, endPoint x: 444, endPoint y: 219, distance: 23.7
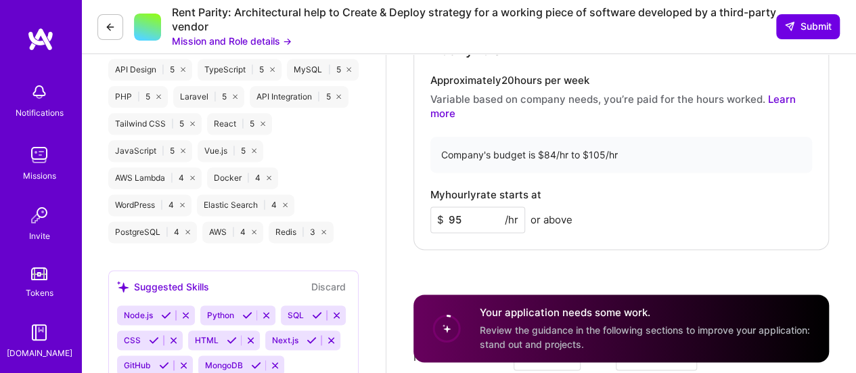
click at [444, 219] on input "95" at bounding box center [477, 219] width 95 height 26
click at [476, 222] on input "95" at bounding box center [477, 219] width 95 height 26
click at [460, 223] on input "95" at bounding box center [477, 219] width 95 height 26
click at [461, 223] on input "95" at bounding box center [477, 219] width 95 height 26
drag, startPoint x: 476, startPoint y: 216, endPoint x: 439, endPoint y: 220, distance: 36.7
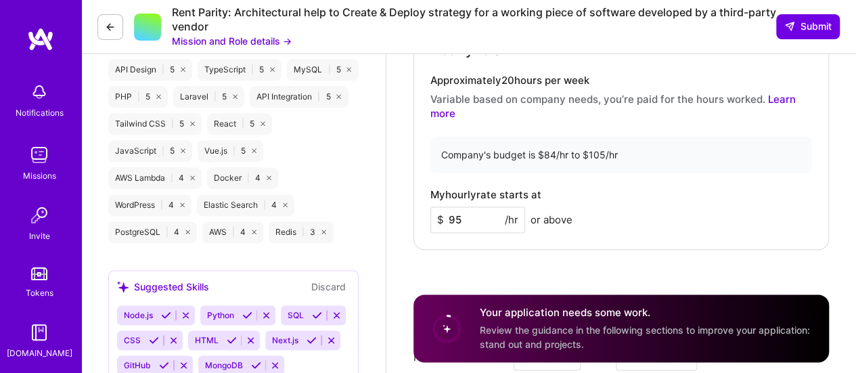
click at [439, 220] on div "$ 95 /hr" at bounding box center [477, 219] width 95 height 26
drag, startPoint x: 455, startPoint y: 217, endPoint x: 467, endPoint y: 217, distance: 12.9
click at [467, 217] on input "89" at bounding box center [477, 219] width 95 height 26
click at [620, 176] on div "Hourly role Approximately 20 hours per week Variable based on company needs, yo…" at bounding box center [620, 124] width 415 height 251
drag, startPoint x: 454, startPoint y: 220, endPoint x: 472, endPoint y: 218, distance: 17.7
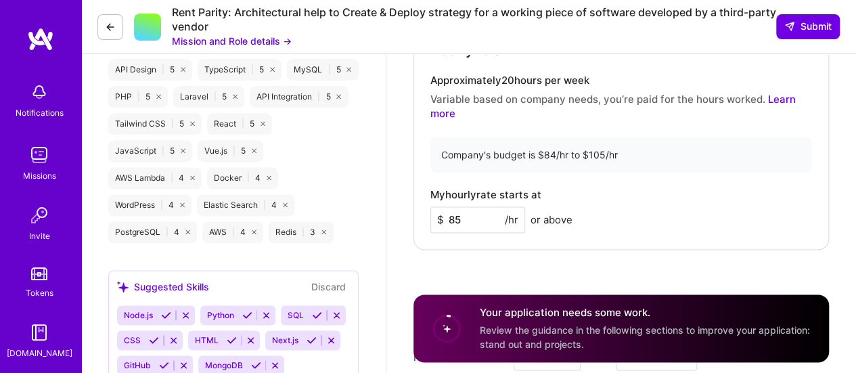
click at [472, 218] on input "85" at bounding box center [477, 219] width 95 height 26
drag, startPoint x: 454, startPoint y: 223, endPoint x: 463, endPoint y: 222, distance: 8.8
click at [463, 222] on input "86" at bounding box center [477, 219] width 95 height 26
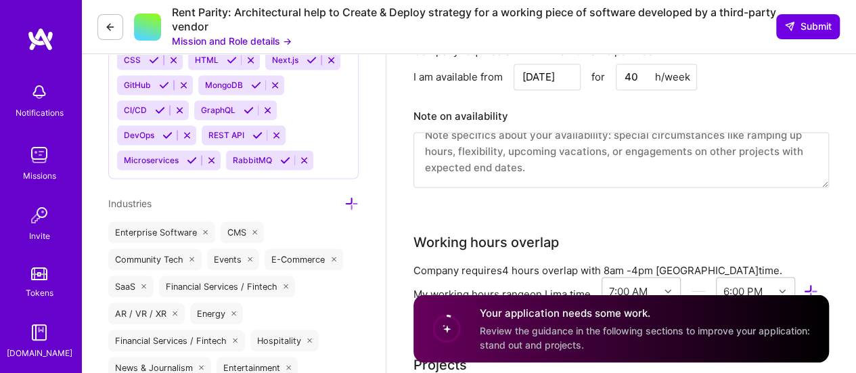
scroll to position [1218, 0]
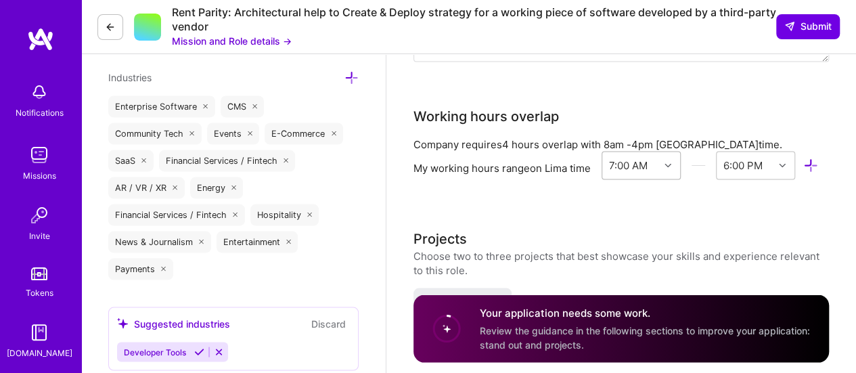
type input "89"
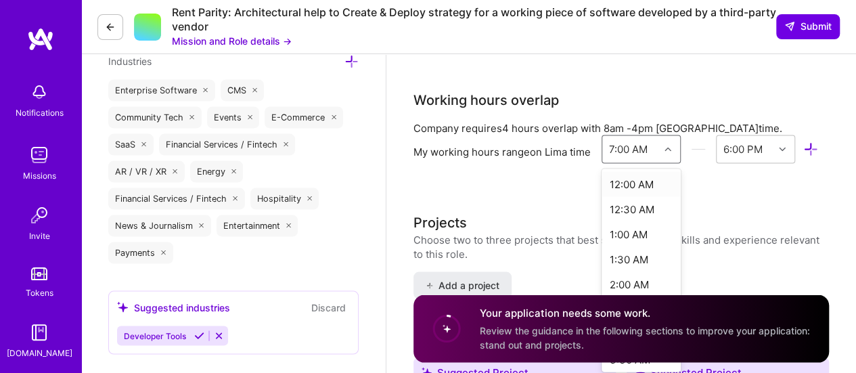
click at [672, 163] on div "option 12:00 AM focused, 1 of 48. 48 results available. Use Up and Down to choo…" at bounding box center [640, 149] width 79 height 28
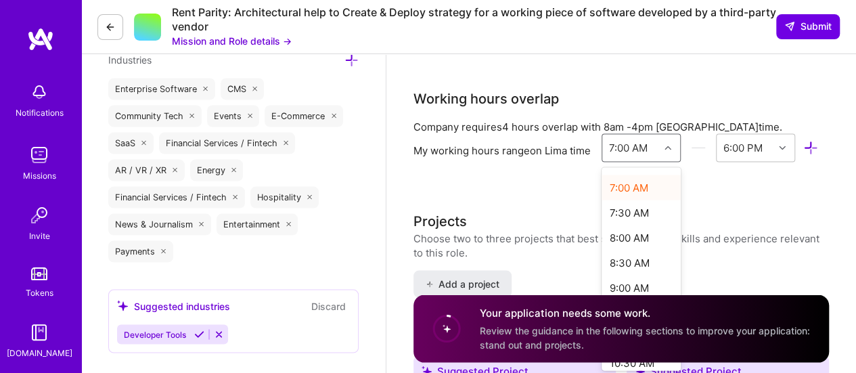
scroll to position [406, 0]
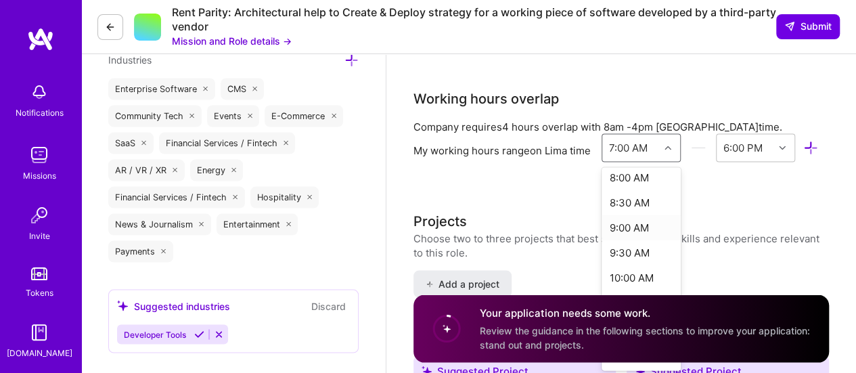
click at [635, 227] on div "9:00 AM" at bounding box center [640, 226] width 79 height 25
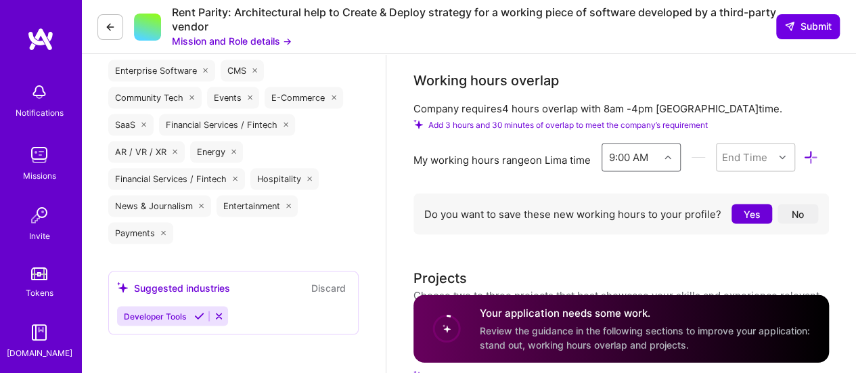
scroll to position [1303, 0]
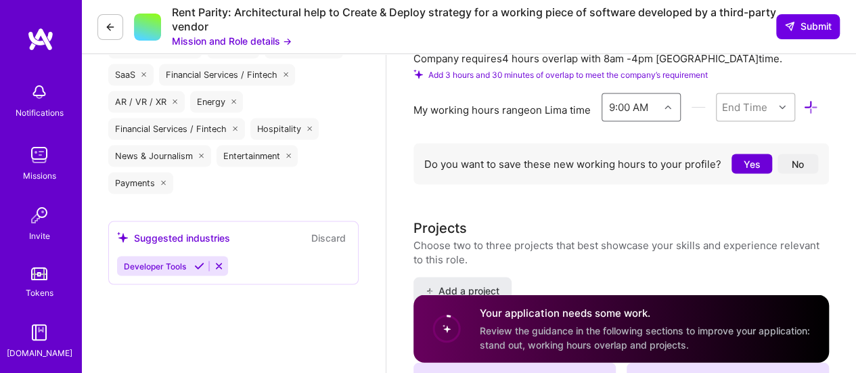
click at [783, 109] on div at bounding box center [783, 108] width 21 height 18
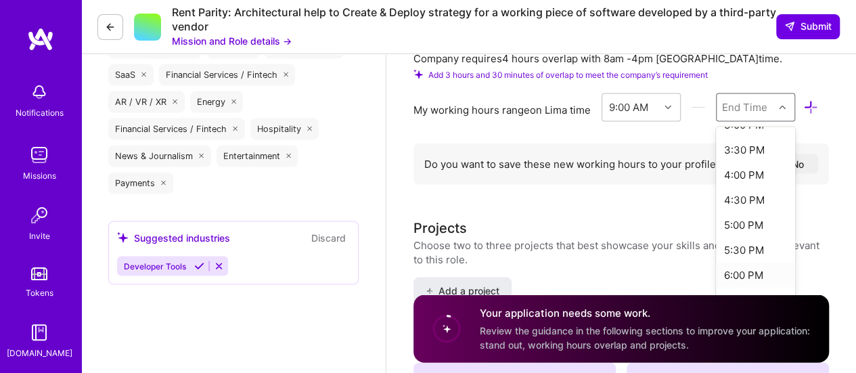
scroll to position [338, 0]
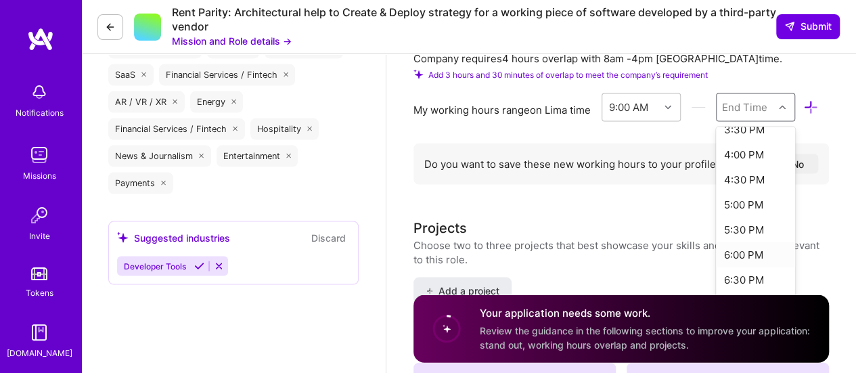
click at [741, 254] on div "6:00 PM" at bounding box center [755, 254] width 79 height 25
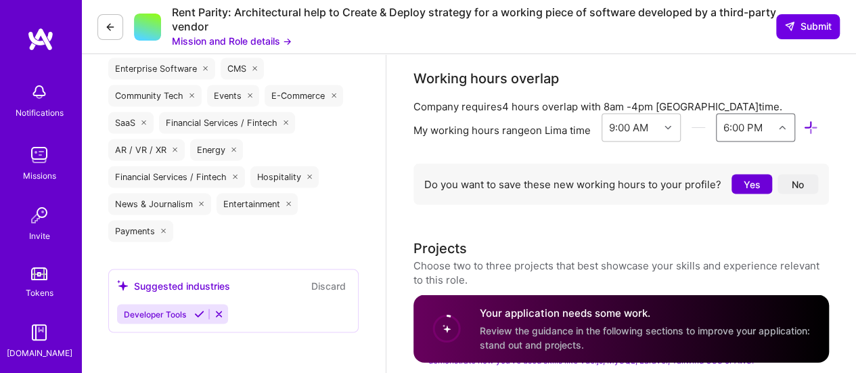
scroll to position [1235, 0]
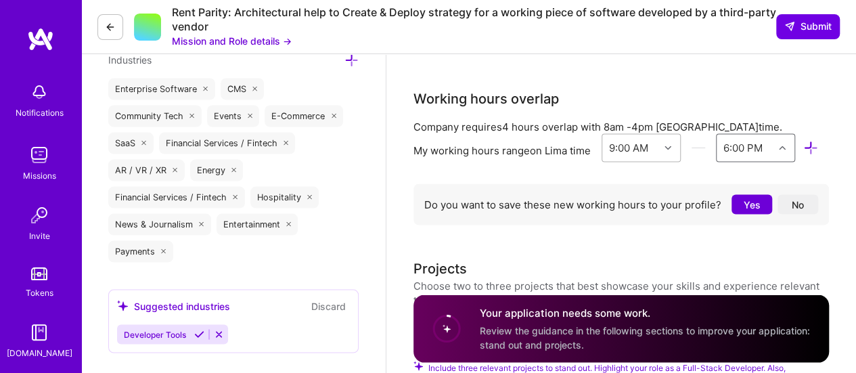
click at [670, 144] on icon at bounding box center [667, 147] width 7 height 7
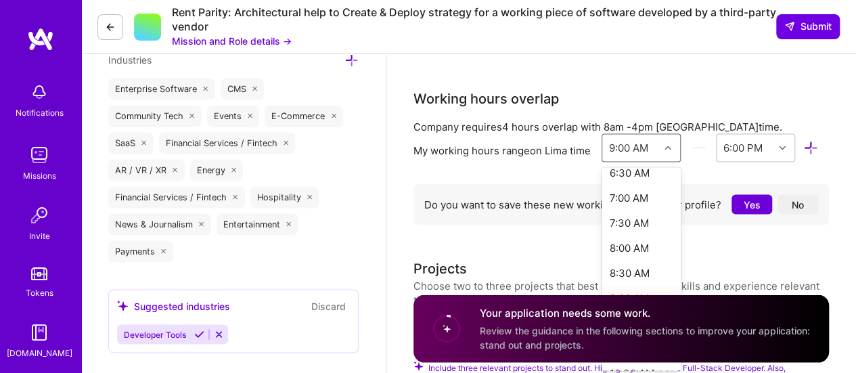
scroll to position [338, 0]
click at [632, 244] on div "8:00 AM" at bounding box center [640, 244] width 79 height 25
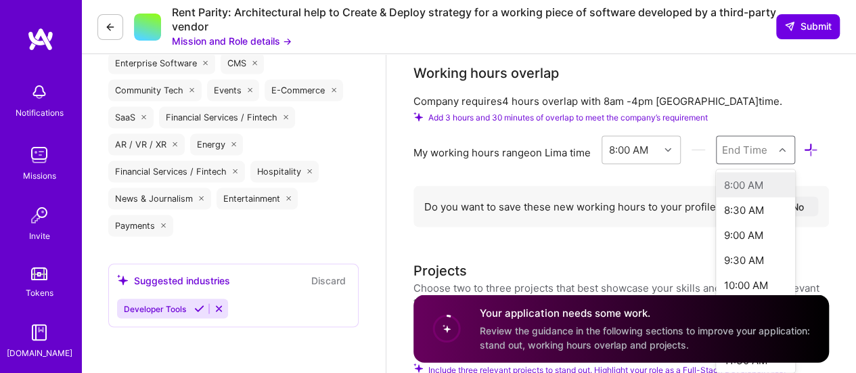
click at [767, 164] on div "option , selected. option 8:00 AM focused disabled, 1 of 48. 48 results availab…" at bounding box center [755, 149] width 79 height 28
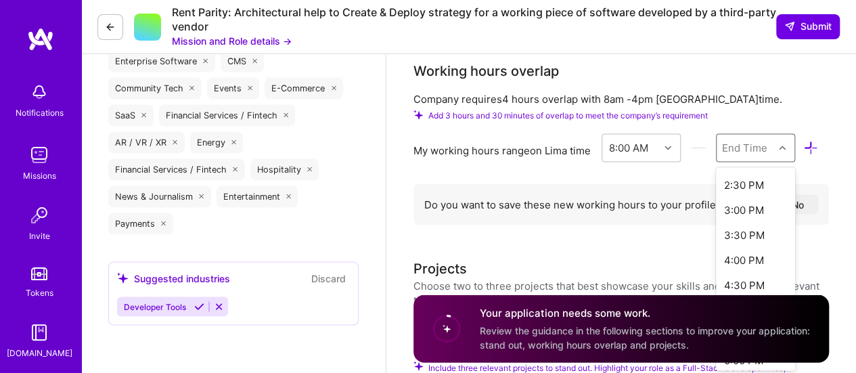
scroll to position [406, 0]
click at [752, 175] on div "4:00 PM" at bounding box center [755, 176] width 79 height 25
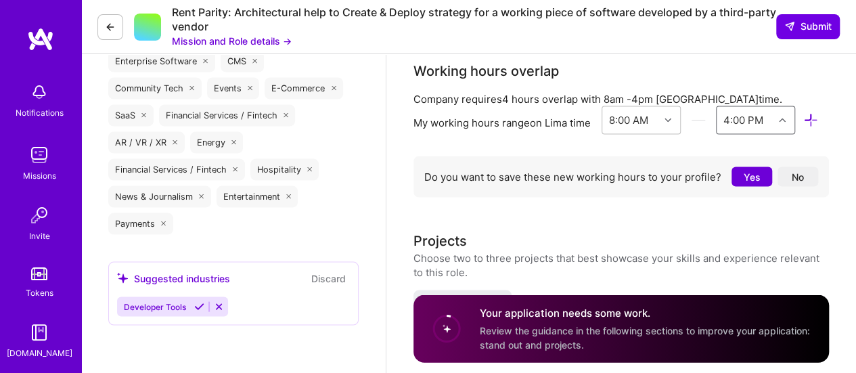
click at [709, 68] on div "Working hours overlap" at bounding box center [620, 70] width 415 height 20
click at [804, 171] on button "No" at bounding box center [797, 176] width 41 height 20
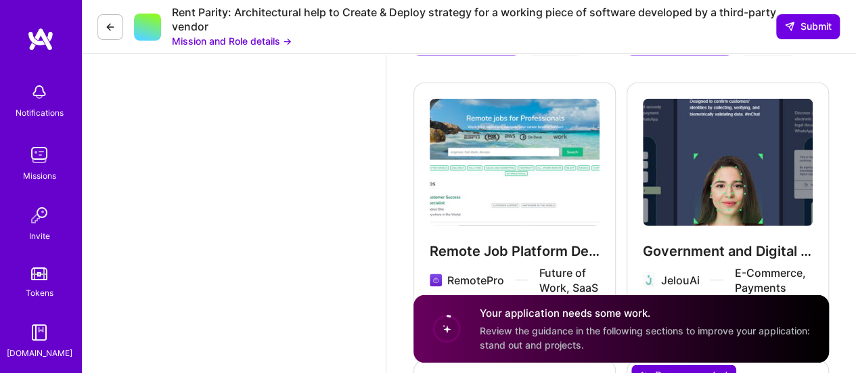
scroll to position [1940, 0]
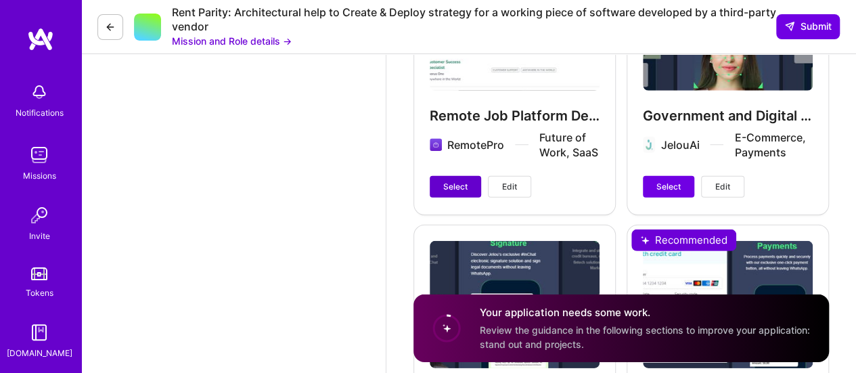
click at [449, 185] on span "Select" at bounding box center [455, 187] width 24 height 12
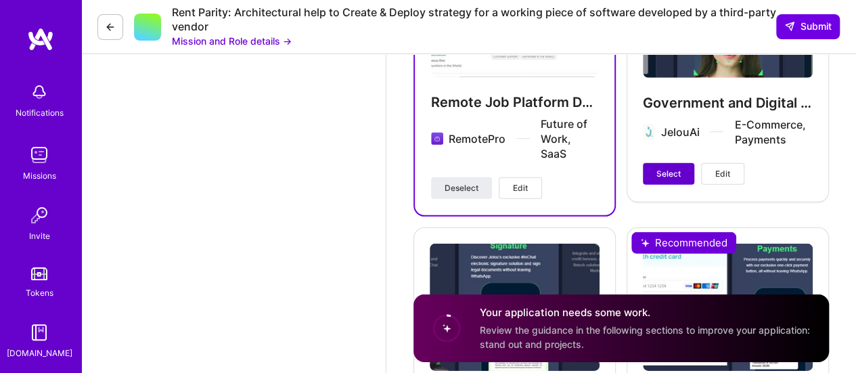
click at [672, 177] on span "Select" at bounding box center [668, 174] width 24 height 12
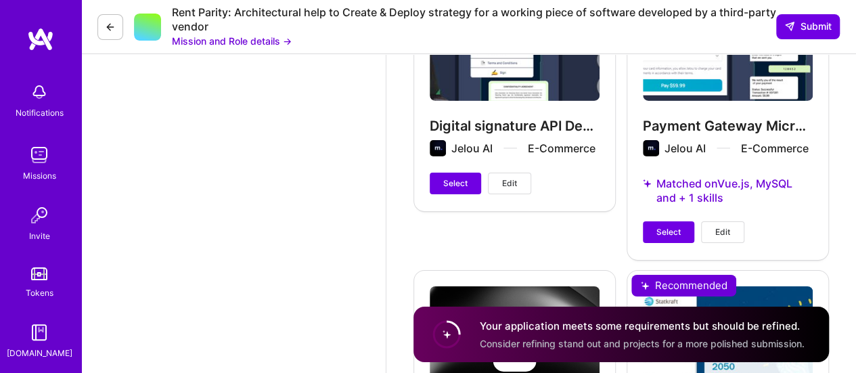
scroll to position [2210, 0]
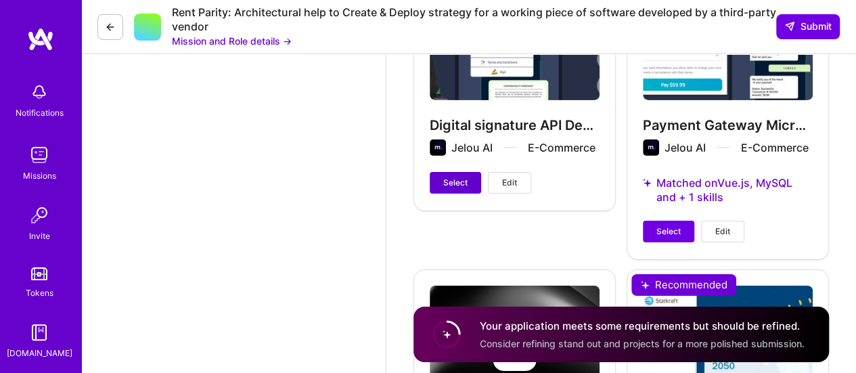
click at [452, 183] on span "Select" at bounding box center [455, 183] width 24 height 12
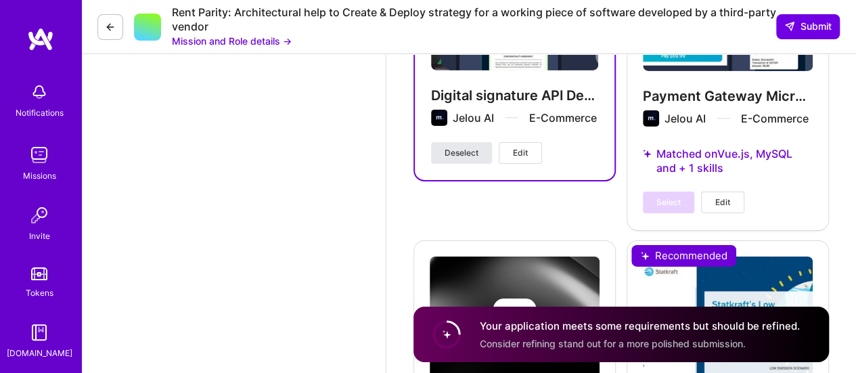
click at [456, 151] on span "Deselect" at bounding box center [461, 153] width 34 height 12
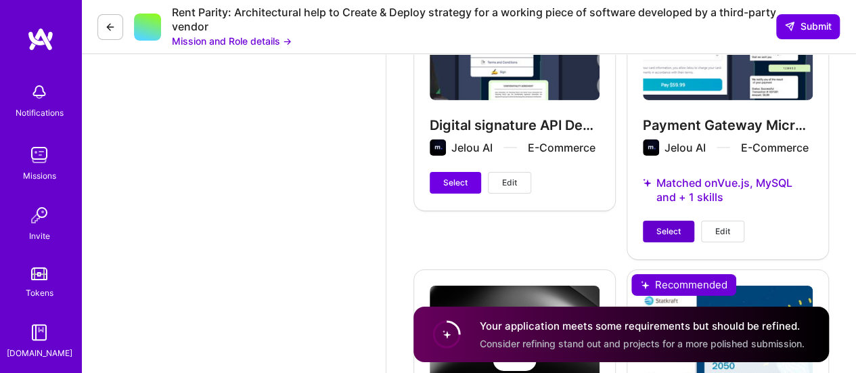
click at [670, 229] on span "Select" at bounding box center [668, 231] width 24 height 12
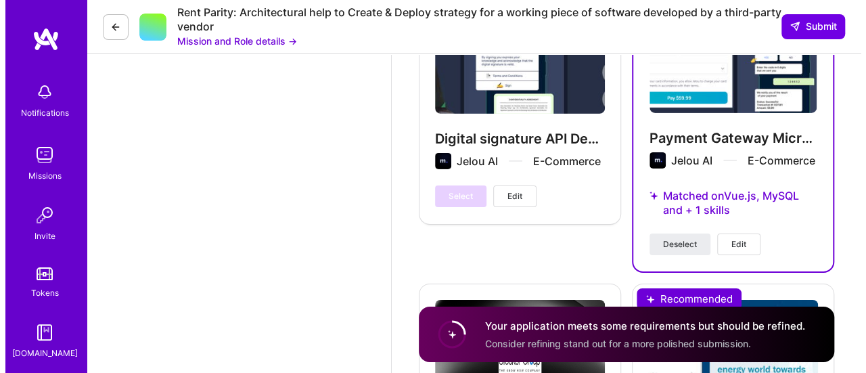
scroll to position [2075, 0]
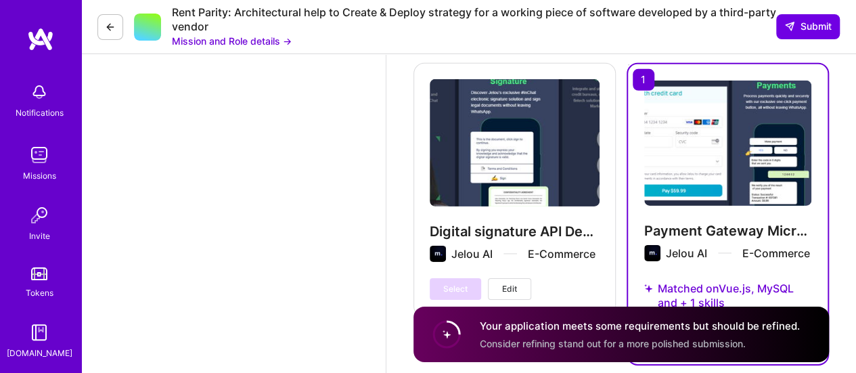
click at [698, 172] on img at bounding box center [727, 143] width 167 height 125
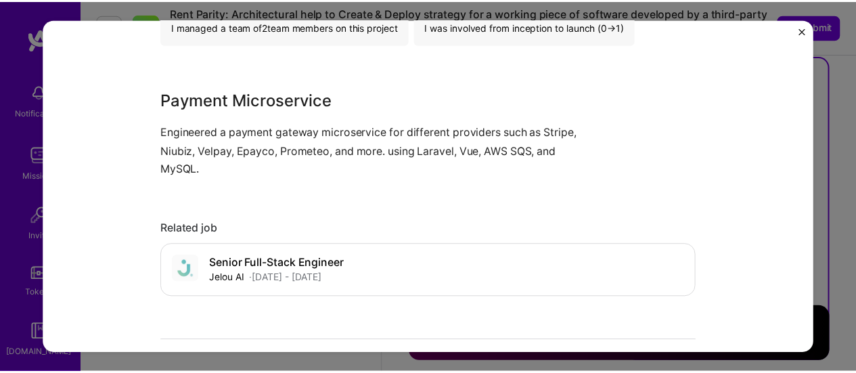
scroll to position [879, 0]
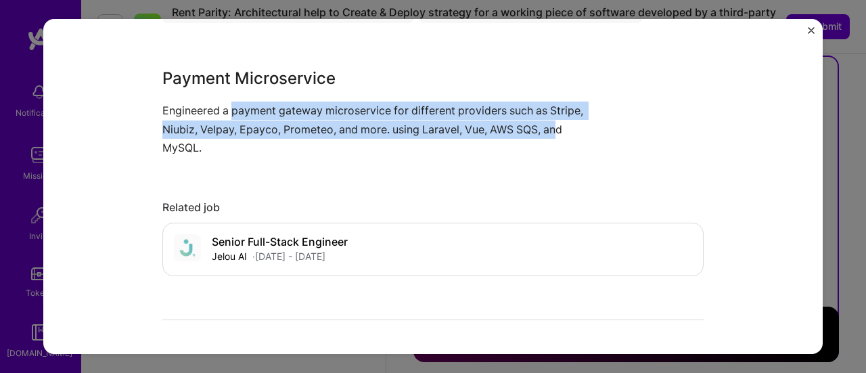
drag, startPoint x: 228, startPoint y: 110, endPoint x: 558, endPoint y: 133, distance: 330.9
click at [558, 133] on p "Engineered a payment gateway microservice for different providers such as Strip…" at bounding box center [382, 128] width 440 height 55
click at [810, 27] on img "Close" at bounding box center [811, 30] width 7 height 7
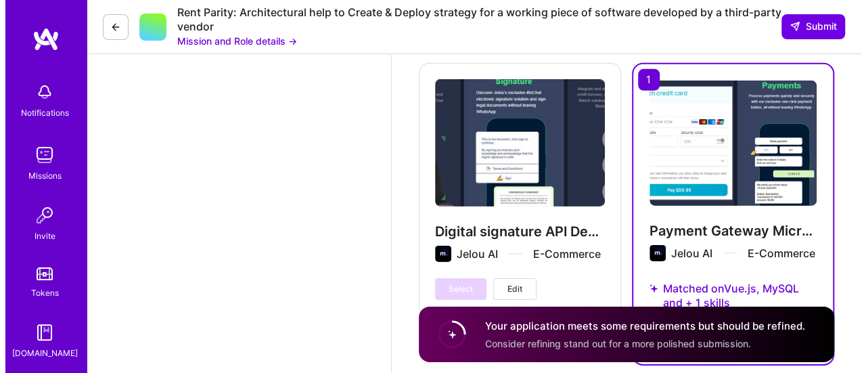
scroll to position [2278, 0]
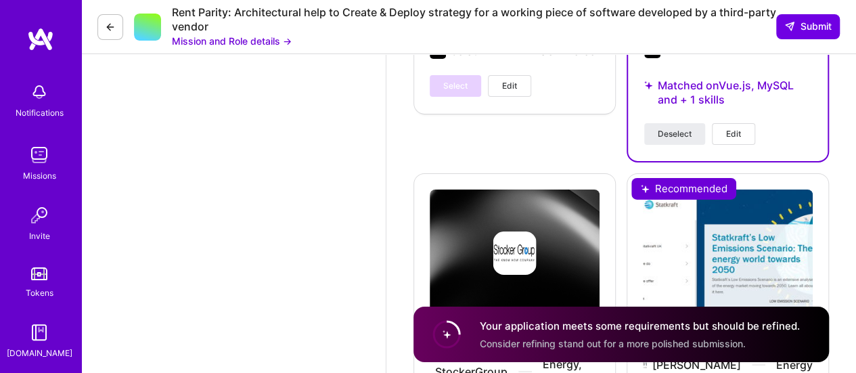
click at [735, 128] on span "Edit" at bounding box center [733, 134] width 15 height 12
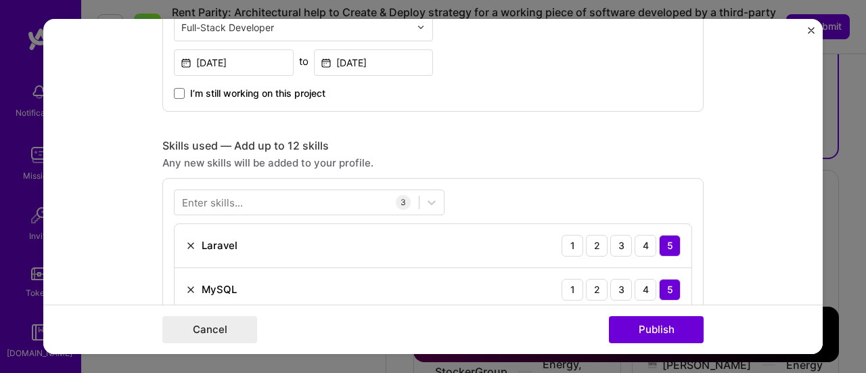
scroll to position [947, 0]
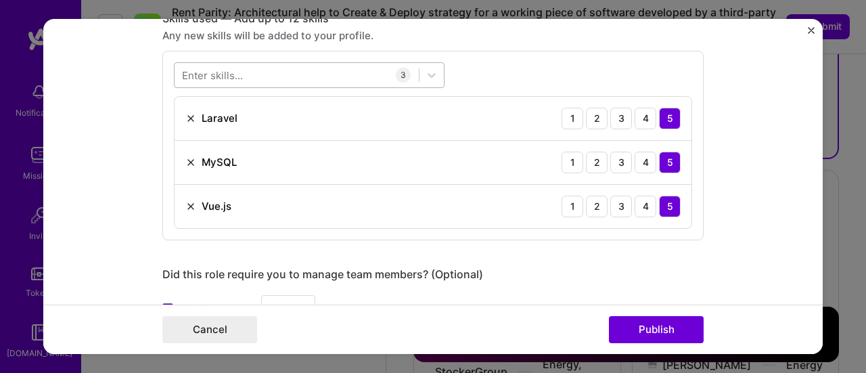
click at [237, 72] on div at bounding box center [297, 75] width 244 height 22
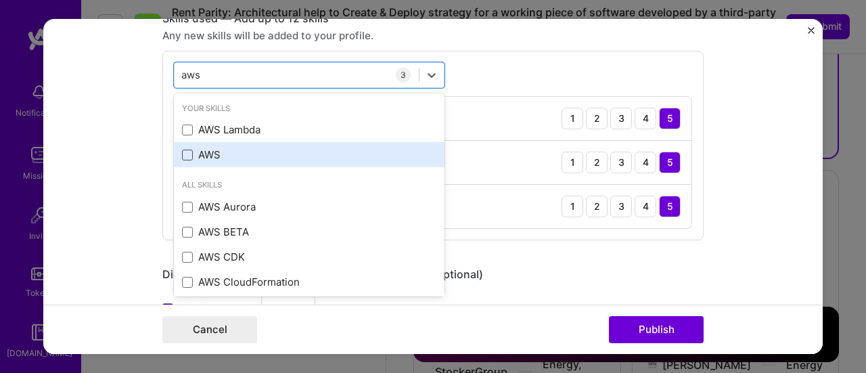
click at [185, 153] on span at bounding box center [187, 155] width 11 height 11
click at [0, 0] on input "checkbox" at bounding box center [0, 0] width 0 height 0
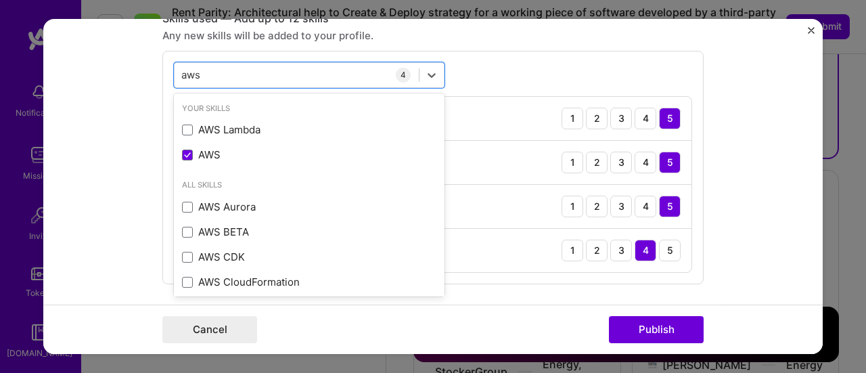
type input "aws"
click at [503, 61] on div "option AWS, selected. option AWS selected, 0 of 2. 8 results available for sear…" at bounding box center [432, 167] width 541 height 233
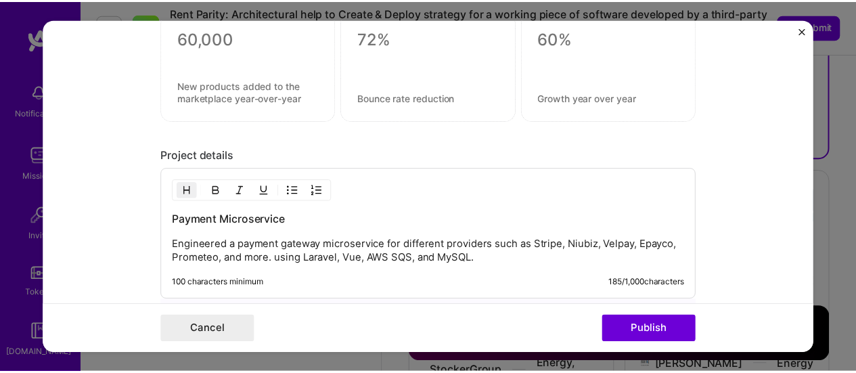
scroll to position [1624, 0]
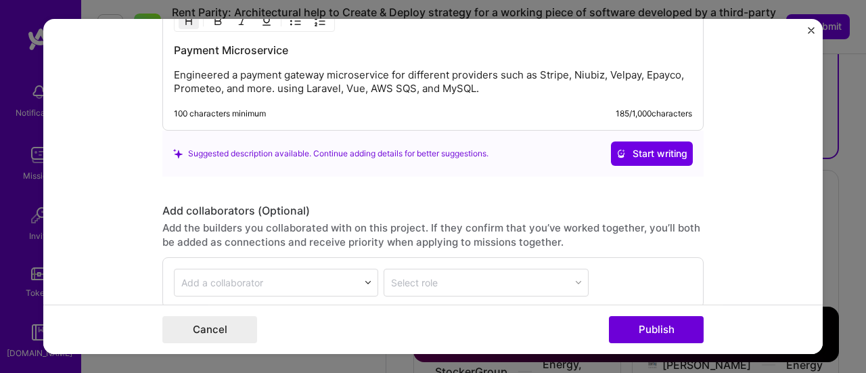
click at [394, 79] on p "Engineered a payment gateway microservice for different providers such as Strip…" at bounding box center [433, 81] width 518 height 27
click at [651, 334] on button "Publish" at bounding box center [656, 329] width 95 height 27
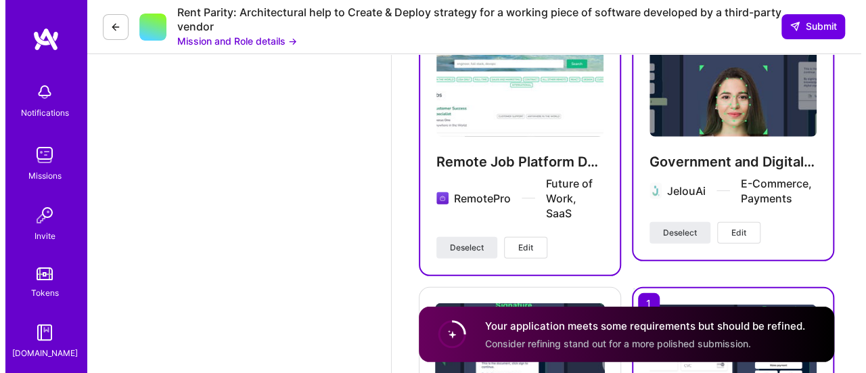
scroll to position [1872, 0]
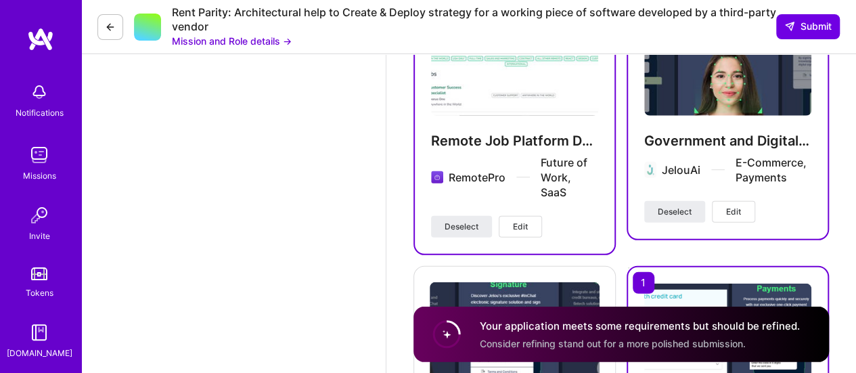
click at [514, 85] on img at bounding box center [514, 53] width 167 height 125
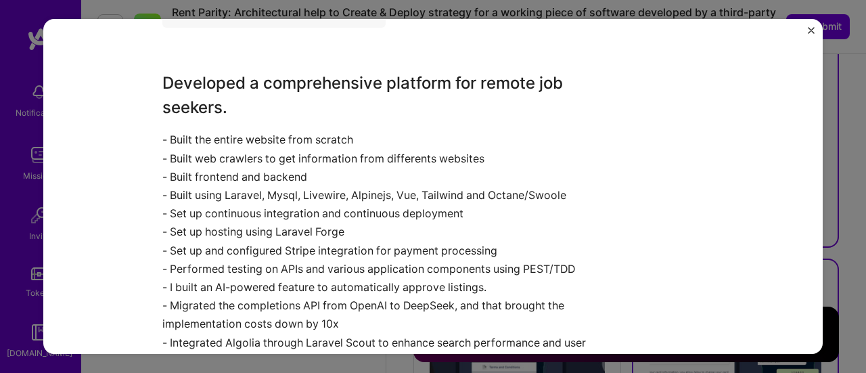
scroll to position [947, 0]
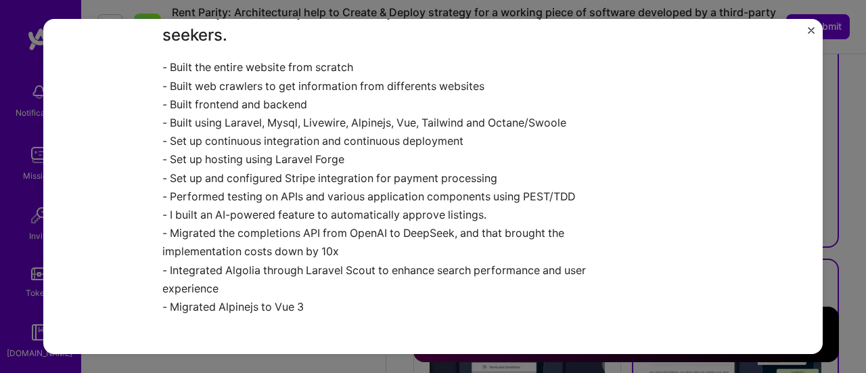
click at [810, 32] on img "Close" at bounding box center [811, 30] width 7 height 7
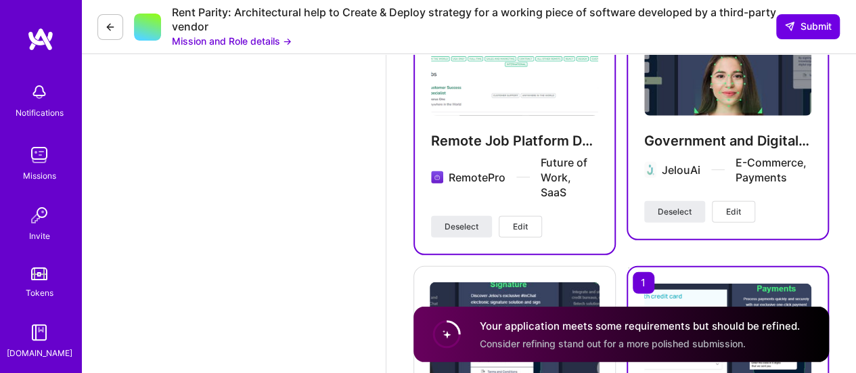
click at [715, 93] on img at bounding box center [727, 53] width 167 height 125
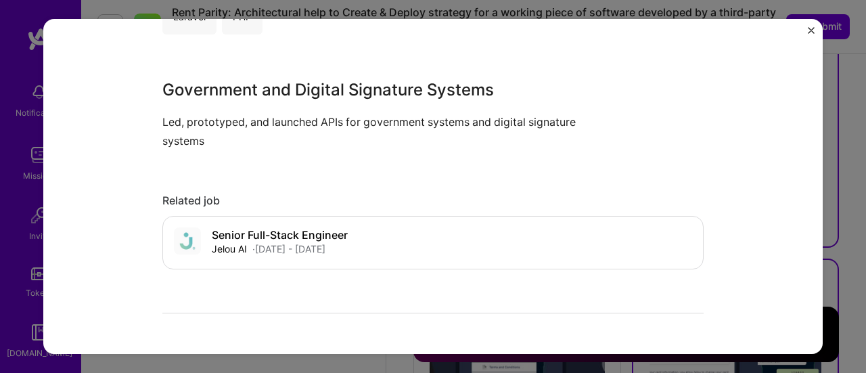
scroll to position [609, 0]
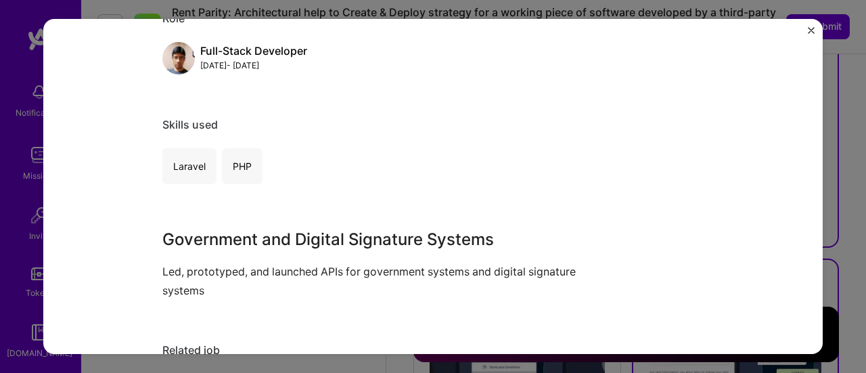
click at [809, 29] on img "Close" at bounding box center [811, 30] width 7 height 7
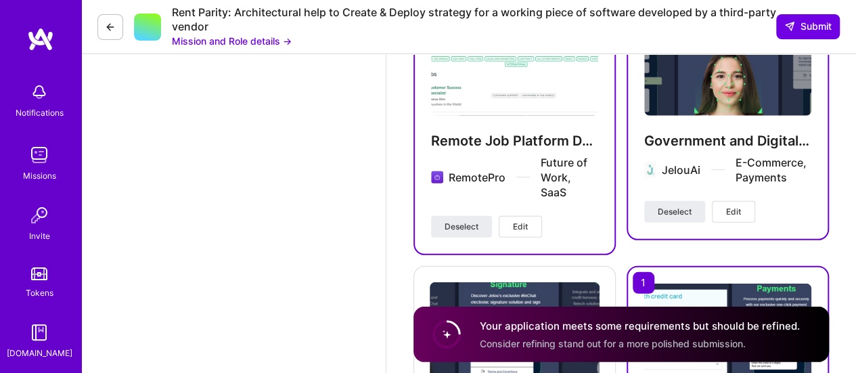
click at [736, 214] on span "Edit" at bounding box center [733, 212] width 15 height 12
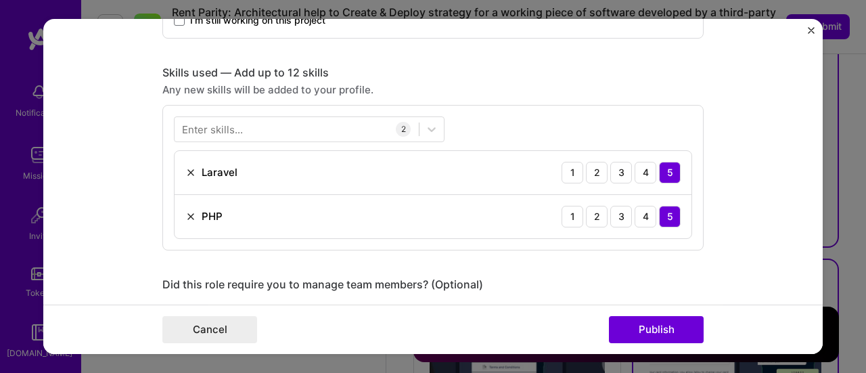
scroll to position [947, 0]
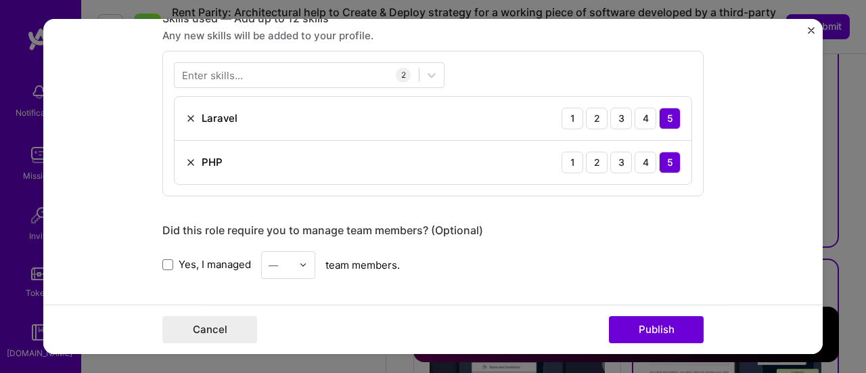
click at [227, 74] on div "Enter skills..." at bounding box center [212, 75] width 61 height 14
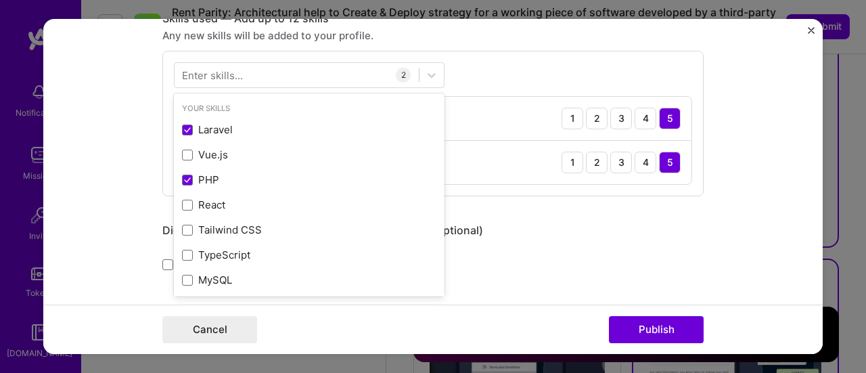
click at [228, 74] on div "Enter skills..." at bounding box center [212, 75] width 61 height 14
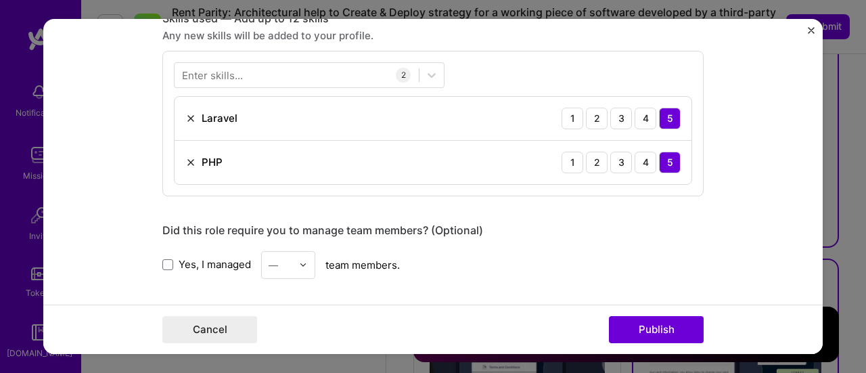
click at [227, 73] on div "Enter skills..." at bounding box center [212, 75] width 61 height 14
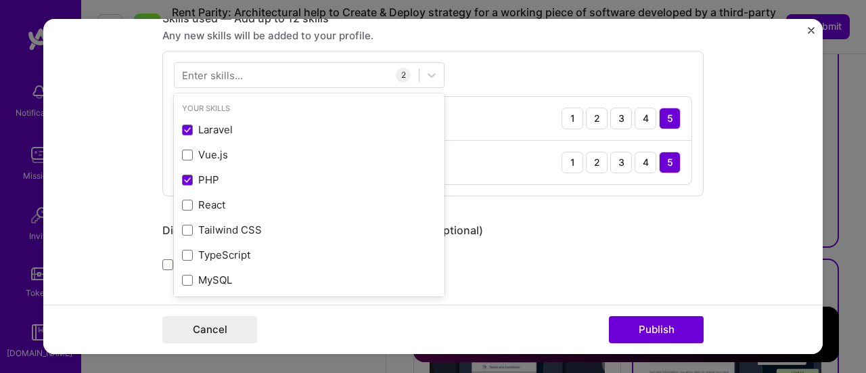
click at [216, 74] on div "Enter skills..." at bounding box center [212, 75] width 61 height 14
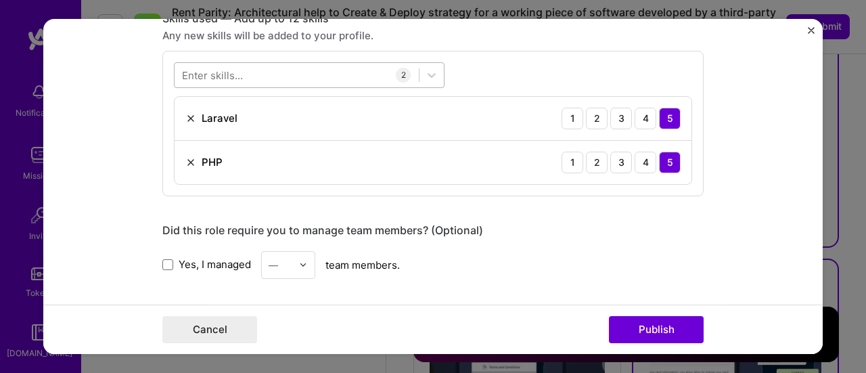
click at [256, 70] on div at bounding box center [297, 75] width 244 height 22
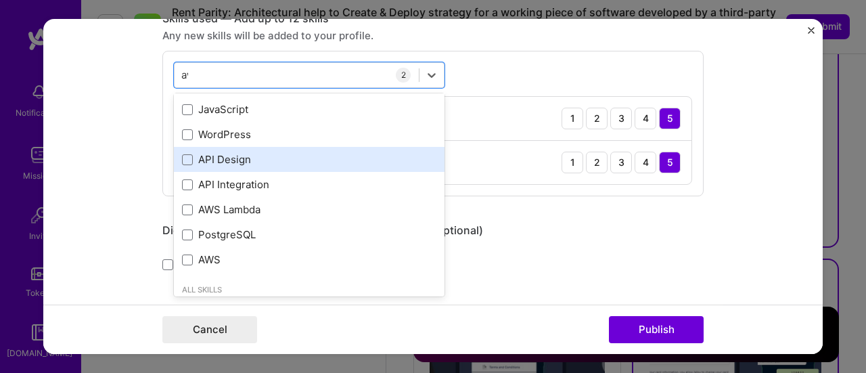
scroll to position [0, 0]
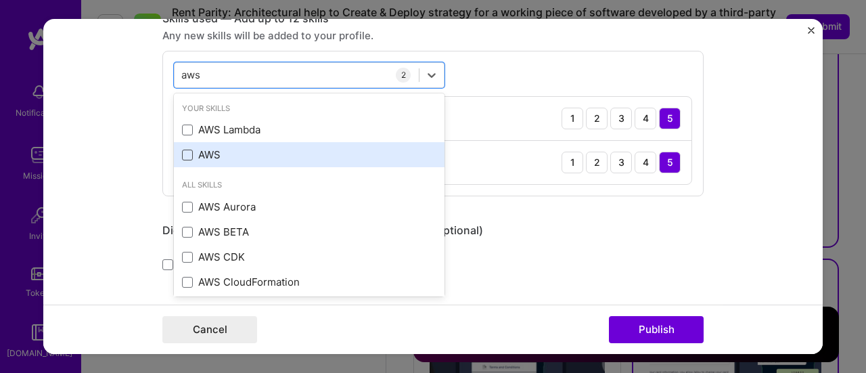
click at [182, 150] on span at bounding box center [187, 155] width 11 height 11
click at [0, 0] on input "checkbox" at bounding box center [0, 0] width 0 height 0
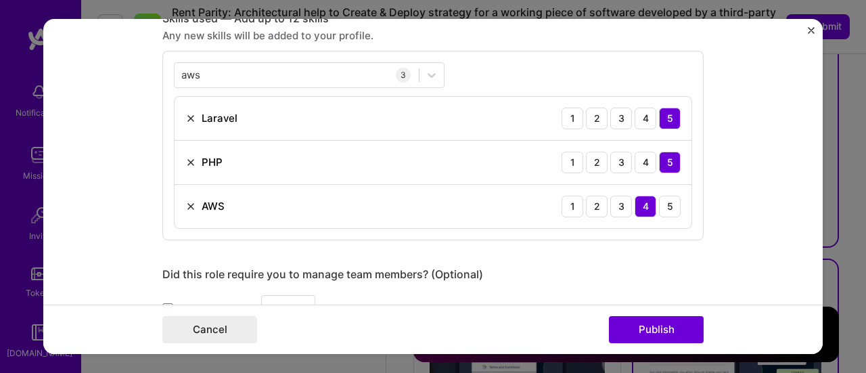
click at [498, 66] on div "aws aws 3 Laravel 1 2 3 4 5 PHP 1 2 3 4 5 AWS 1 2 3 4 5" at bounding box center [432, 145] width 541 height 189
click at [191, 71] on input "aws" at bounding box center [191, 75] width 20 height 14
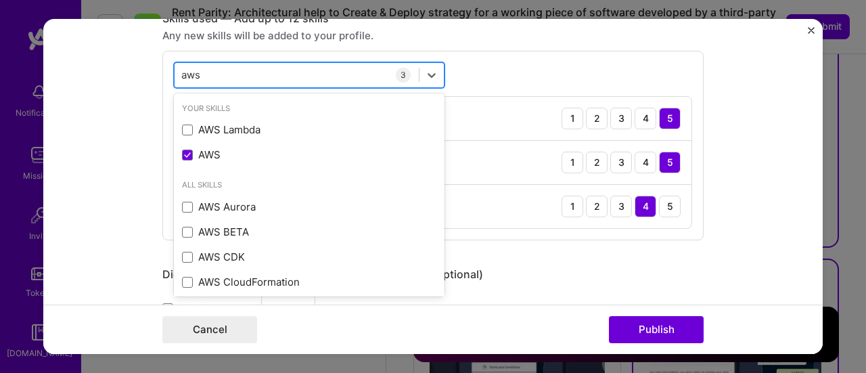
click at [191, 71] on input "aws" at bounding box center [191, 75] width 20 height 14
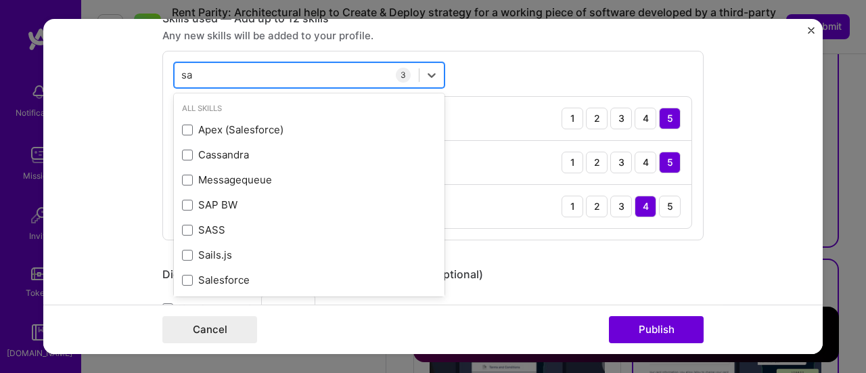
type input "s"
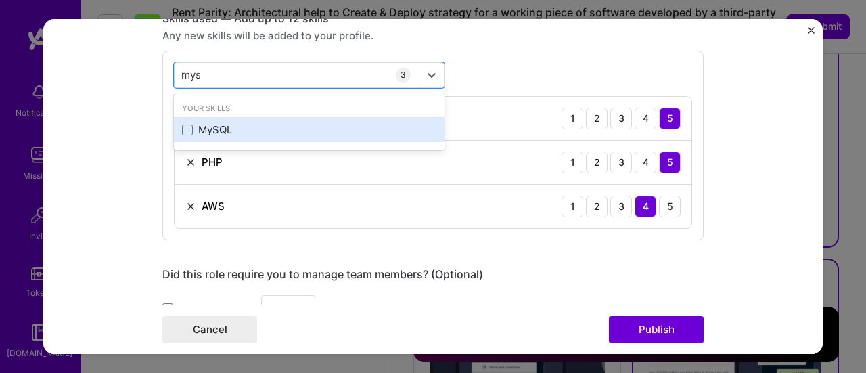
click at [206, 124] on div "MySQL" at bounding box center [309, 129] width 254 height 14
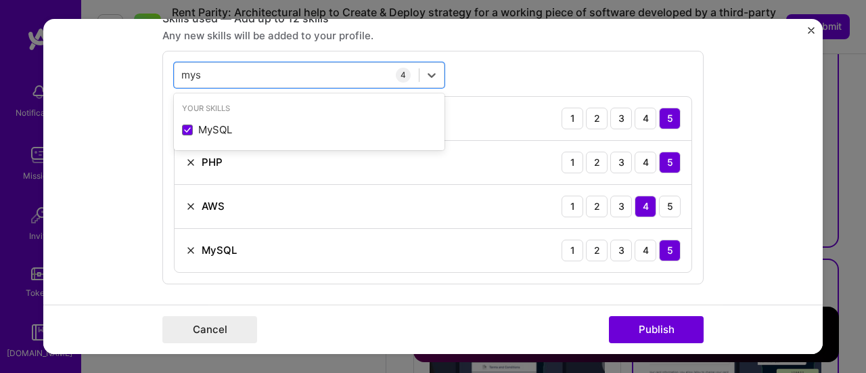
type input "mys"
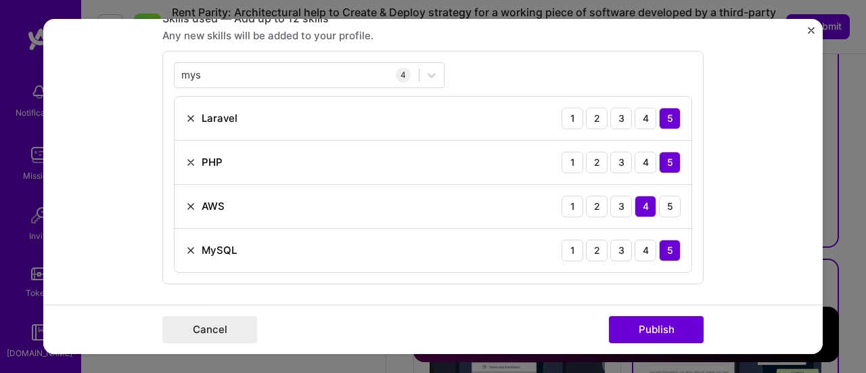
click at [503, 61] on div "mys mys 4 Laravel 1 2 3 4 5 PHP 1 2 3 4 5 AWS 1 2 3 4 5 MySQL 1 2 3 4 5" at bounding box center [432, 167] width 541 height 233
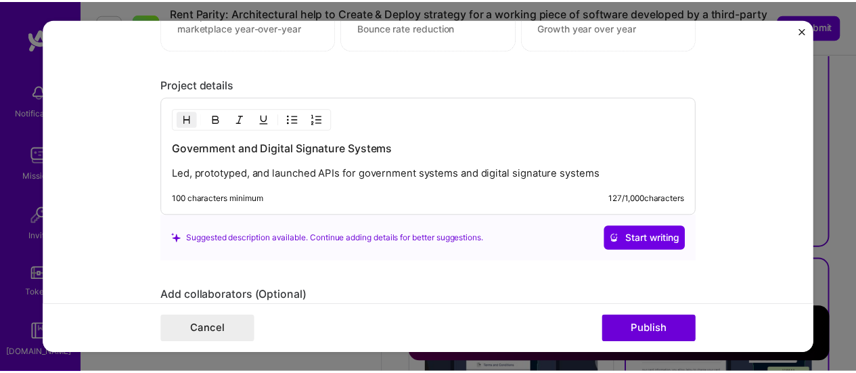
scroll to position [1729, 0]
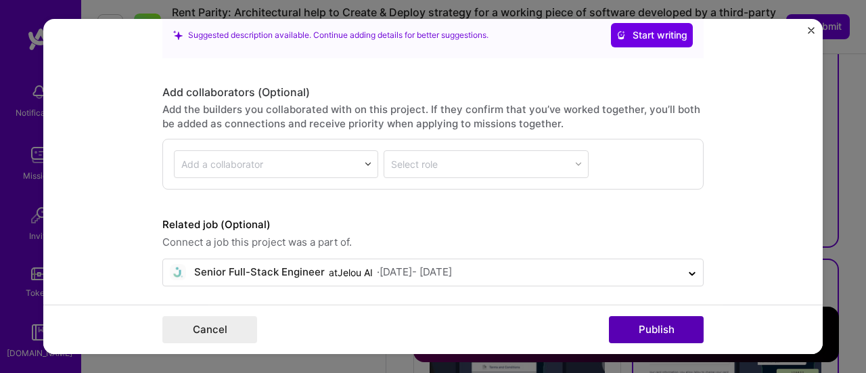
click at [647, 326] on button "Publish" at bounding box center [656, 329] width 95 height 27
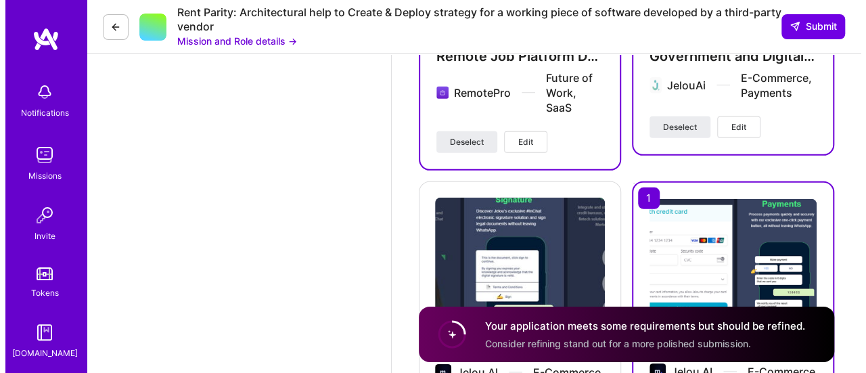
scroll to position [1927, 0]
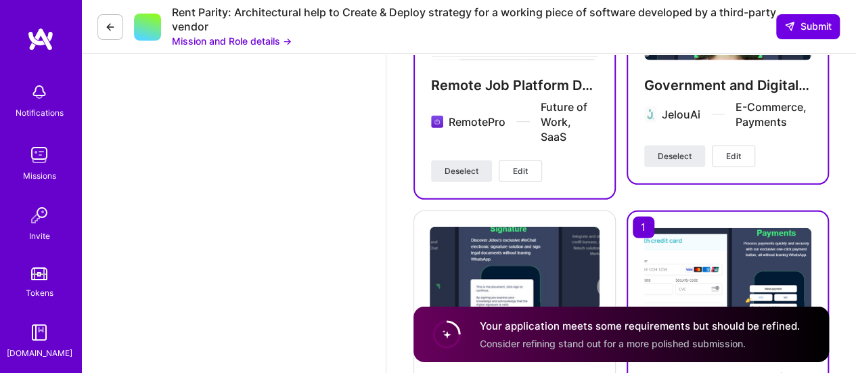
click at [532, 171] on button "Edit" at bounding box center [520, 171] width 43 height 22
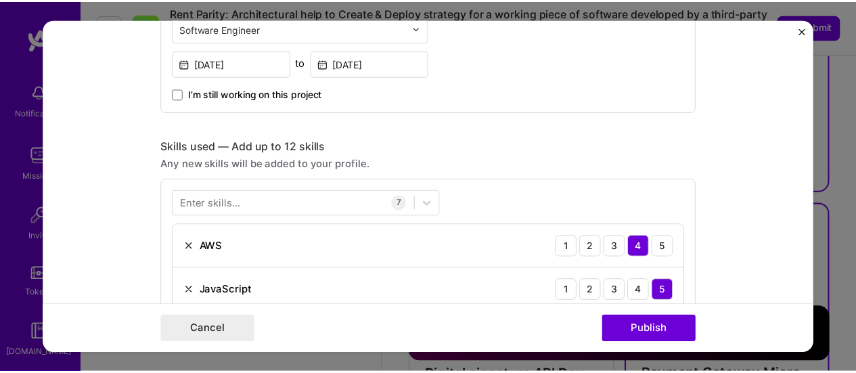
scroll to position [812, 0]
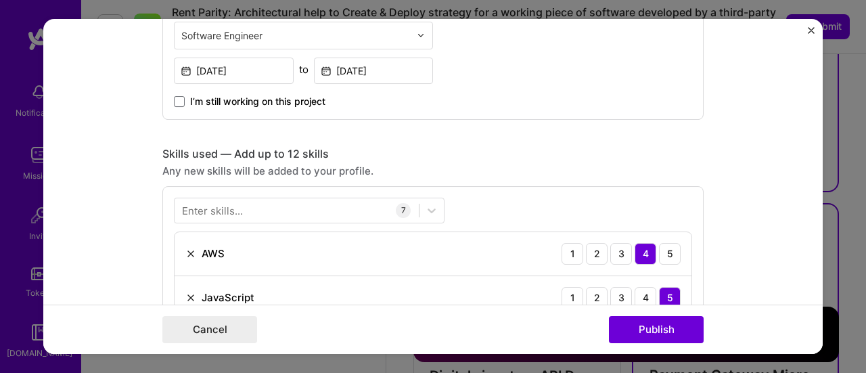
click at [810, 27] on img "Close" at bounding box center [811, 30] width 7 height 7
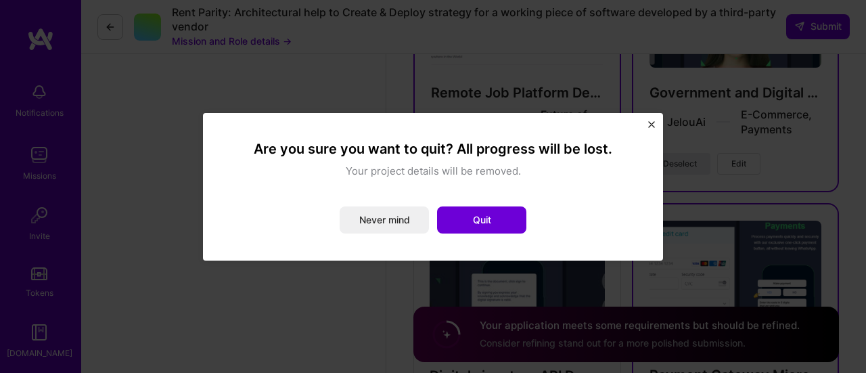
click at [654, 122] on img "Close" at bounding box center [651, 124] width 7 height 7
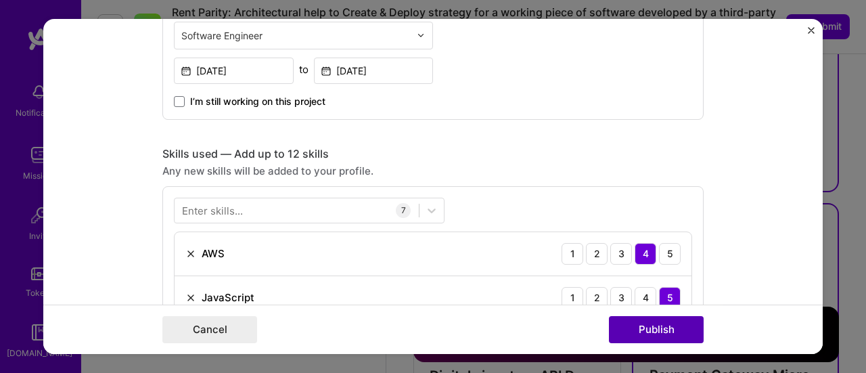
click at [645, 333] on button "Publish" at bounding box center [656, 329] width 95 height 27
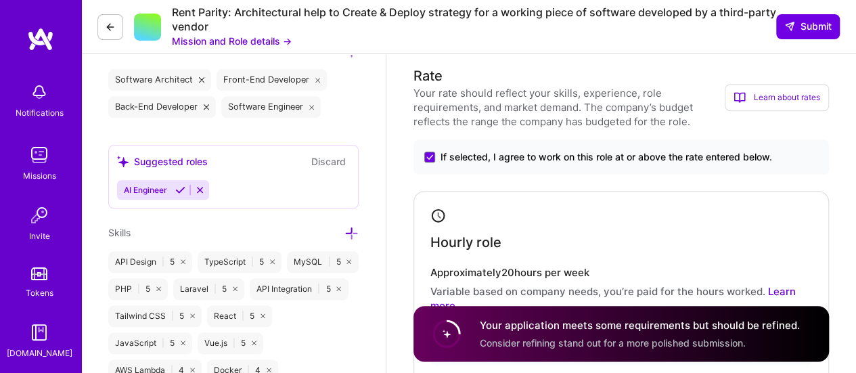
scroll to position [0, 0]
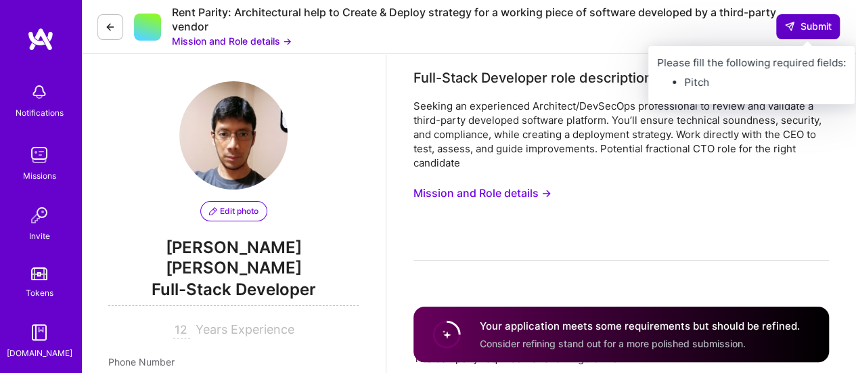
click at [814, 28] on span "Submit" at bounding box center [807, 27] width 47 height 14
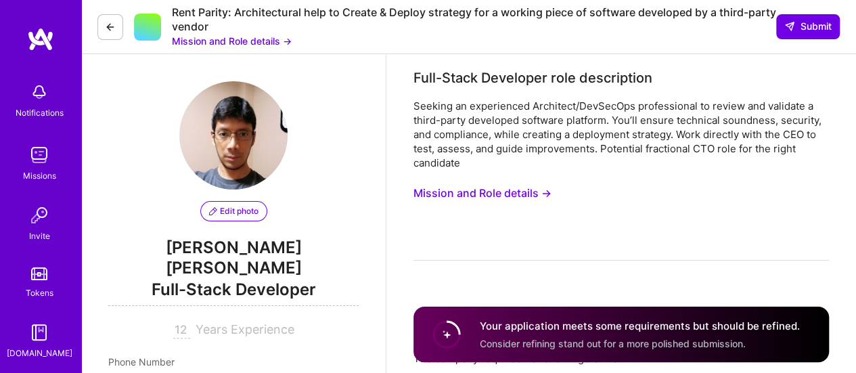
click at [540, 338] on span "Consider refining stand out for a more polished submission." at bounding box center [613, 343] width 266 height 12
click at [444, 338] on circle at bounding box center [447, 334] width 26 height 26
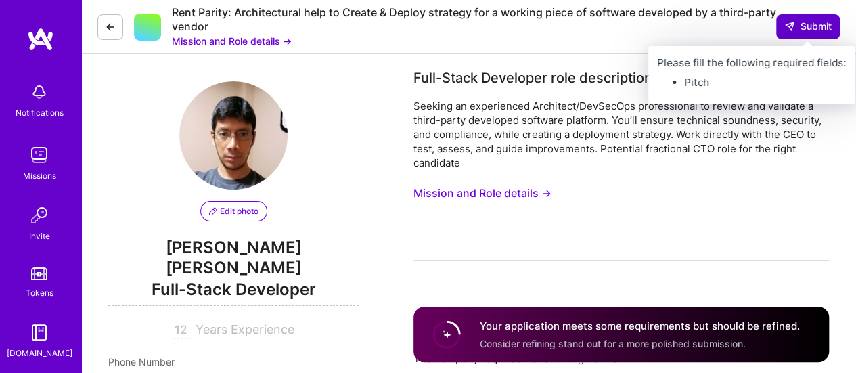
click at [802, 31] on span "Submit" at bounding box center [807, 27] width 47 height 14
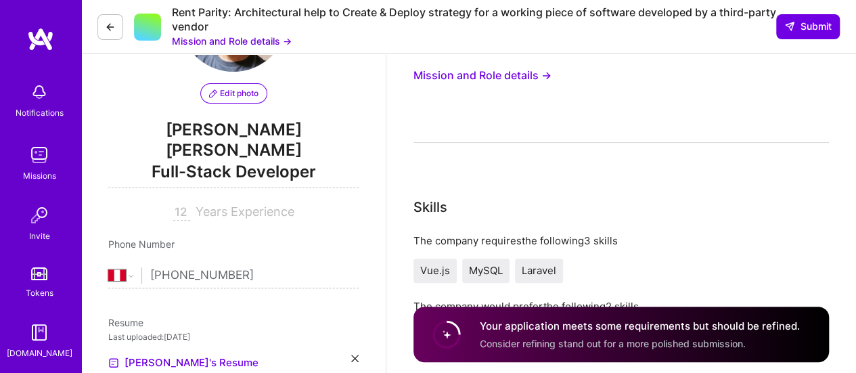
scroll to position [203, 0]
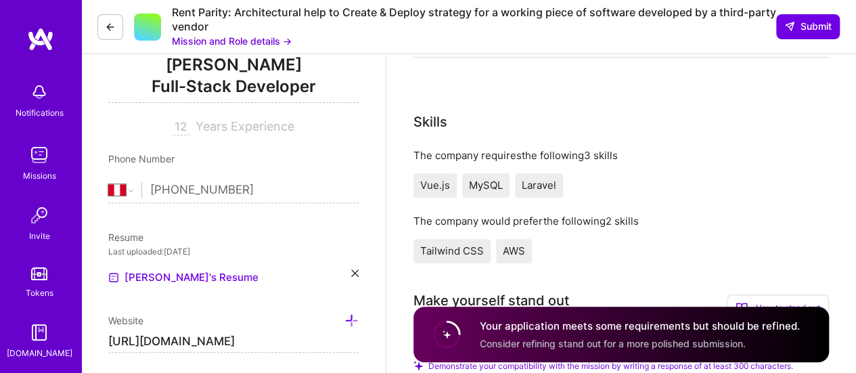
click at [185, 119] on input "12" at bounding box center [181, 127] width 17 height 16
type input "12"
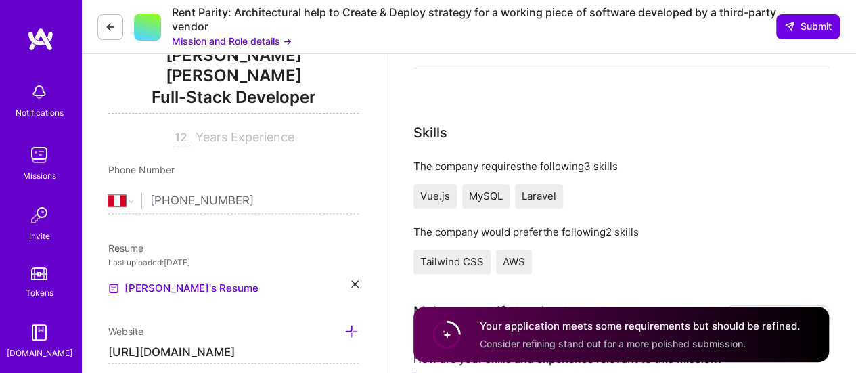
scroll to position [338, 0]
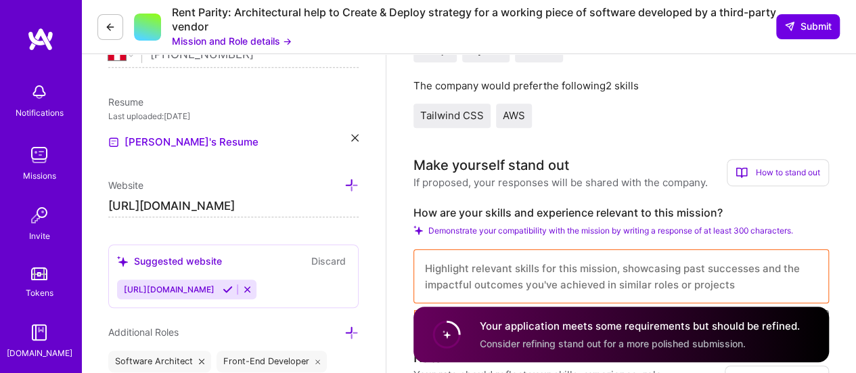
click at [455, 114] on span "Tailwind CSS" at bounding box center [452, 115] width 64 height 13
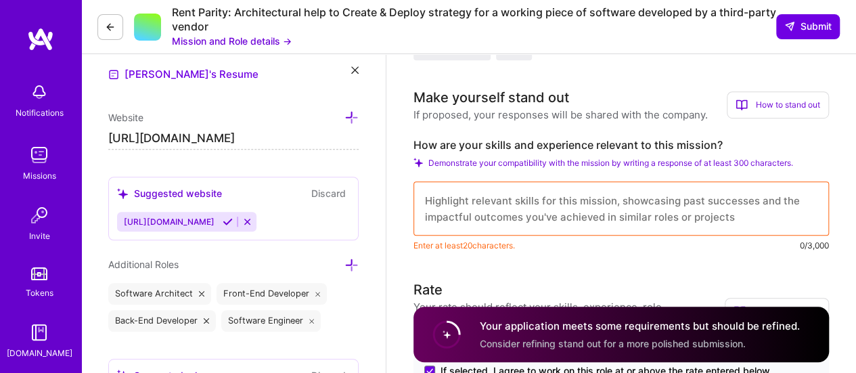
click at [506, 210] on textarea at bounding box center [620, 208] width 415 height 54
click at [465, 144] on label "How are your skills and experience relevant to this mission?" at bounding box center [620, 145] width 415 height 14
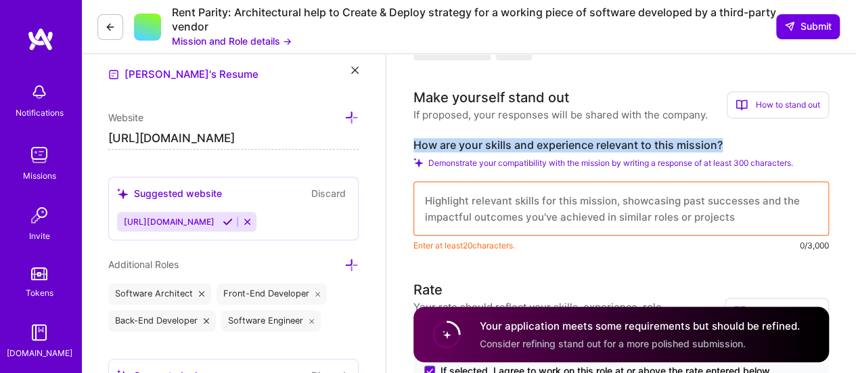
click at [465, 144] on label "How are your skills and experience relevant to this mission?" at bounding box center [620, 145] width 415 height 14
copy label "How are your skills and experience relevant to this mission?"
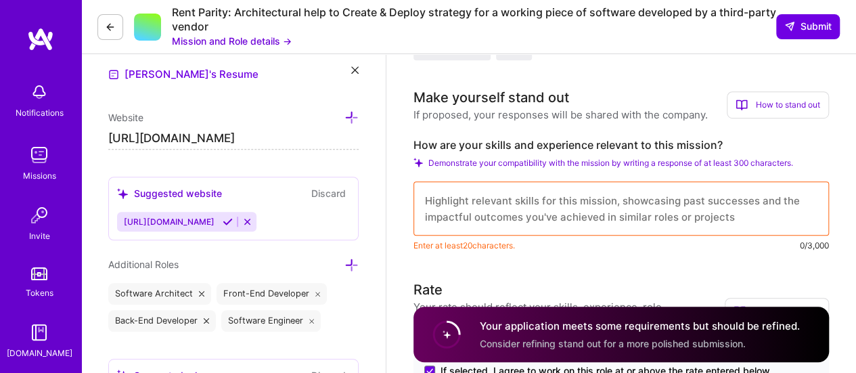
click at [472, 208] on textarea at bounding box center [620, 208] width 415 height 54
paste textarea "My skills are highly relevant to this mission because I specialize in building …"
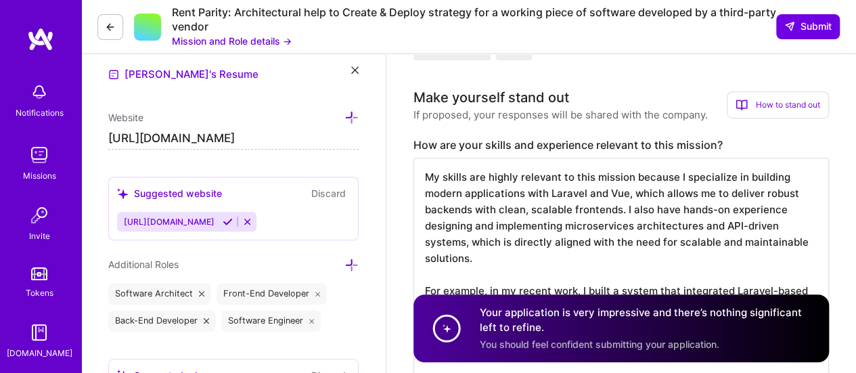
scroll to position [459, 0]
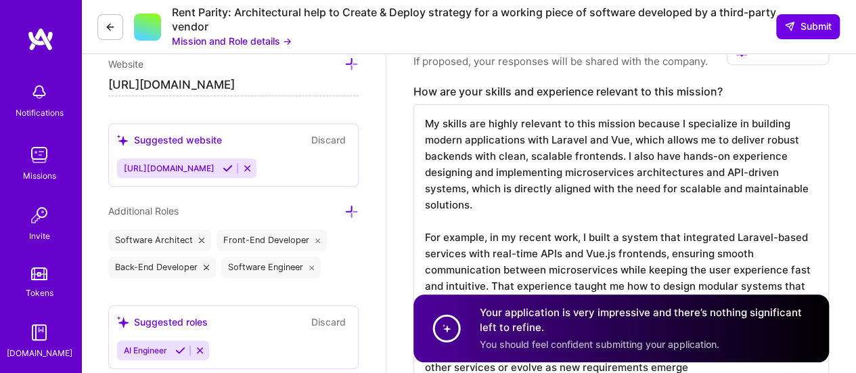
click at [626, 141] on textarea "My skills are highly relevant to this mission because I specialize in building …" at bounding box center [620, 244] width 415 height 281
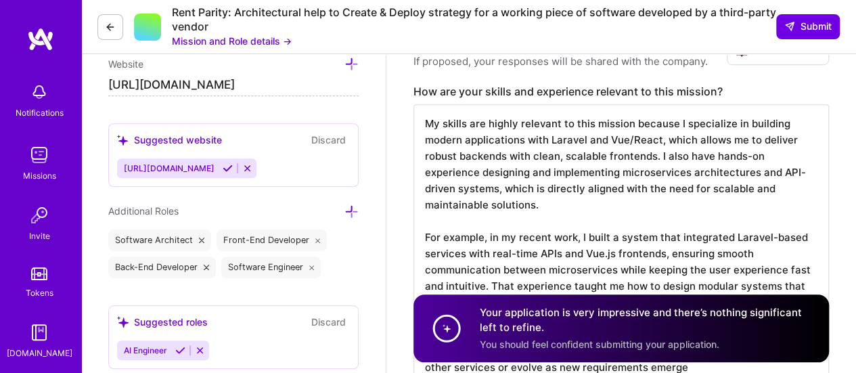
drag, startPoint x: 499, startPoint y: 189, endPoint x: 553, endPoint y: 216, distance: 60.2
click at [553, 216] on textarea "My skills are highly relevant to this mission because I specialize in building …" at bounding box center [620, 244] width 415 height 281
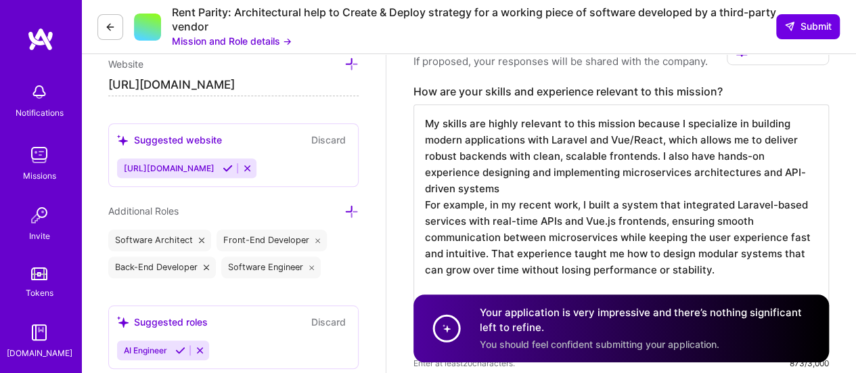
drag, startPoint x: 794, startPoint y: 170, endPoint x: 797, endPoint y: 187, distance: 17.1
click at [797, 187] on textarea "My skills are highly relevant to this mission because I specialize in building …" at bounding box center [620, 228] width 415 height 249
drag, startPoint x: 716, startPoint y: 267, endPoint x: 350, endPoint y: 200, distance: 372.1
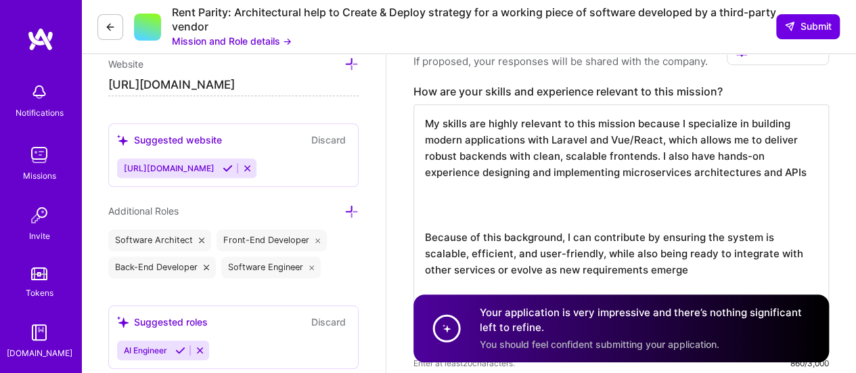
scroll to position [0, 0]
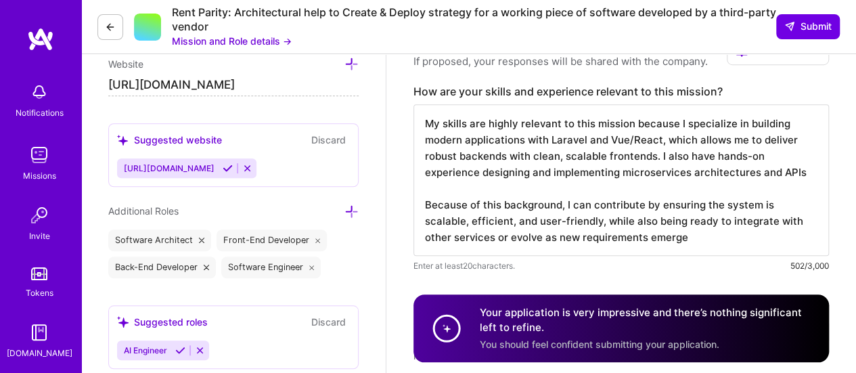
click at [493, 203] on textarea "My skills are highly relevant to this mission because I specialize in building …" at bounding box center [620, 180] width 415 height 152
drag, startPoint x: 509, startPoint y: 240, endPoint x: 708, endPoint y: 240, distance: 198.9
click at [708, 240] on textarea "My skills are highly relevant to this mission because I specialize in building …" at bounding box center [620, 180] width 415 height 152
click at [503, 237] on textarea "My skills are highly relevant to this mission because I specialize in building …" at bounding box center [620, 180] width 415 height 152
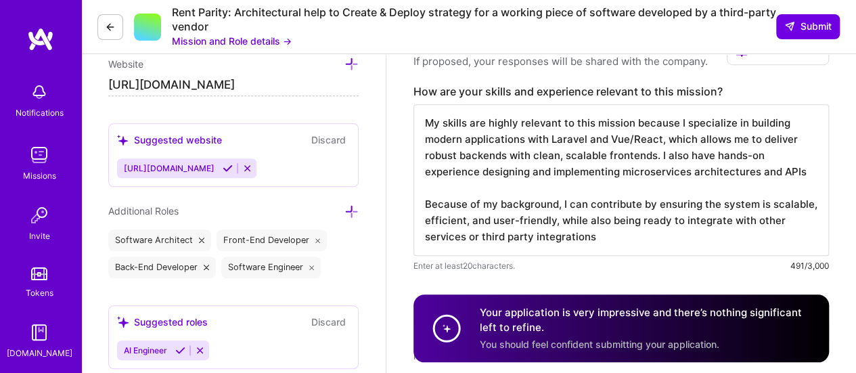
scroll to position [527, 0]
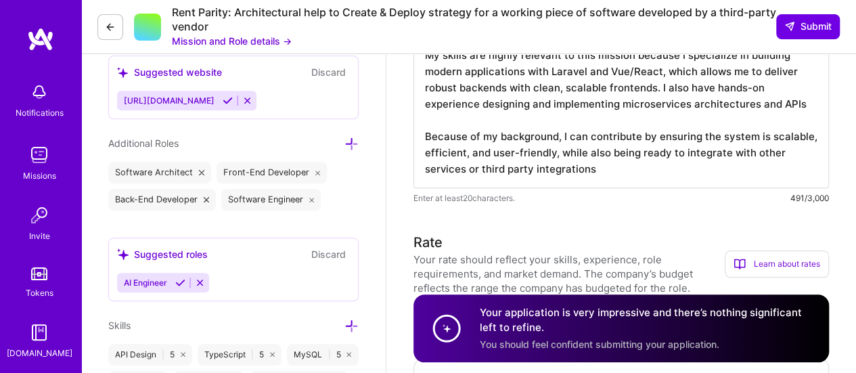
drag, startPoint x: 631, startPoint y: 173, endPoint x: 367, endPoint y: 137, distance: 266.3
type textarea "My skills are highly relevant to this mission because I specialize in building …"
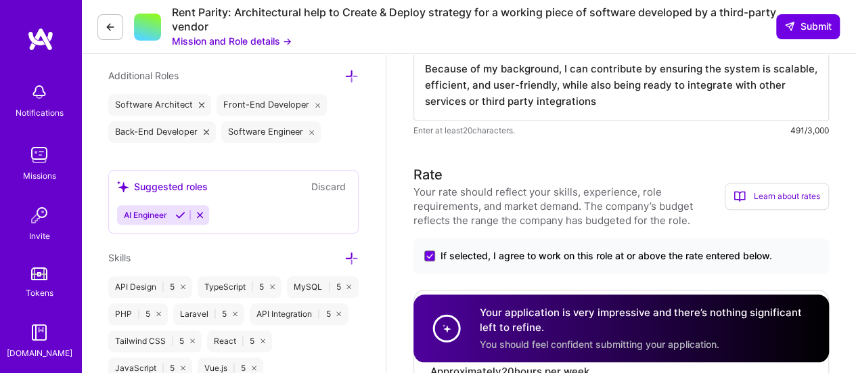
scroll to position [662, 0]
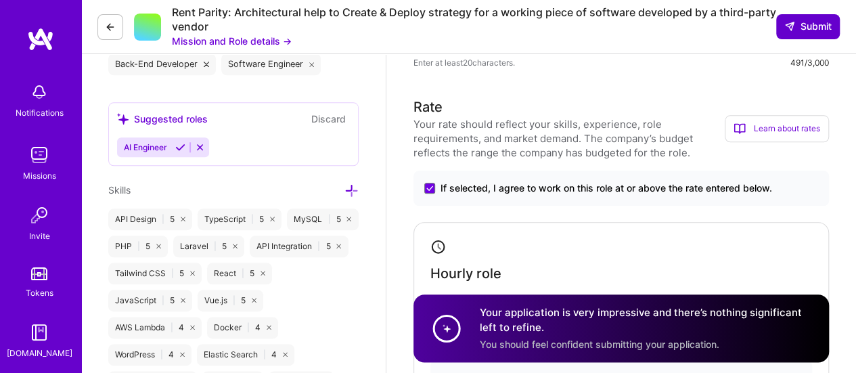
click at [808, 22] on span "Submit" at bounding box center [807, 27] width 47 height 14
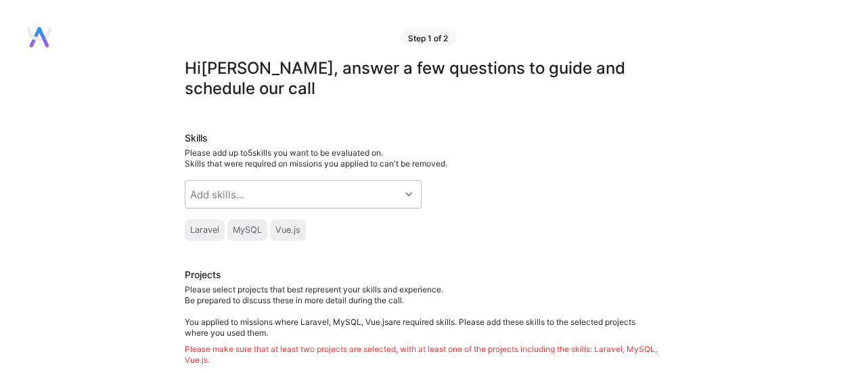
click at [210, 227] on div "Laravel" at bounding box center [204, 230] width 29 height 11
click at [311, 199] on div "Add skills..." at bounding box center [292, 194] width 214 height 27
type input "[PERSON_NAME]"
click at [494, 221] on div "Laravel MySQL Vue.js" at bounding box center [422, 230] width 474 height 22
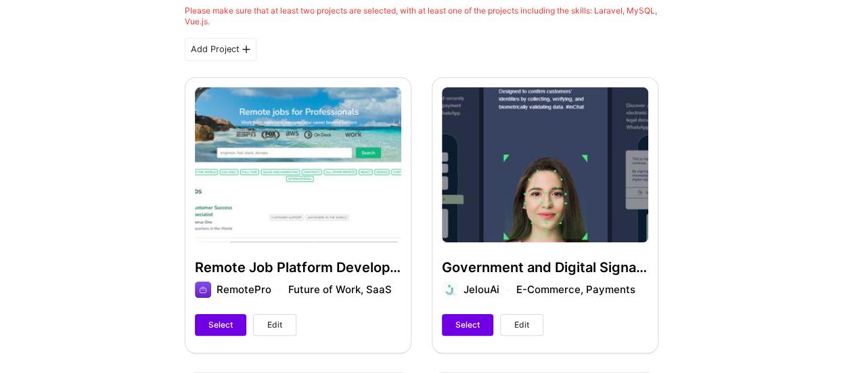
scroll to position [406, 0]
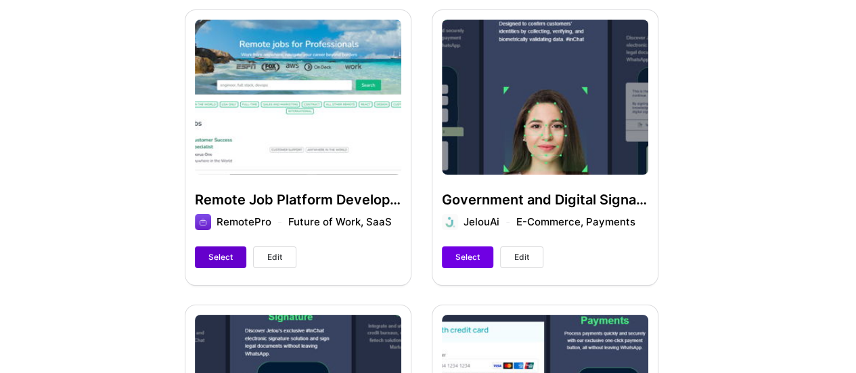
click at [211, 259] on span "Select" at bounding box center [220, 257] width 24 height 12
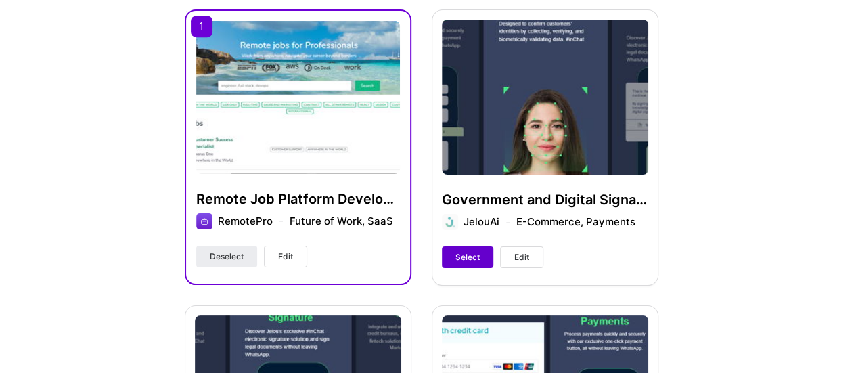
click at [474, 254] on span "Select" at bounding box center [467, 257] width 24 height 12
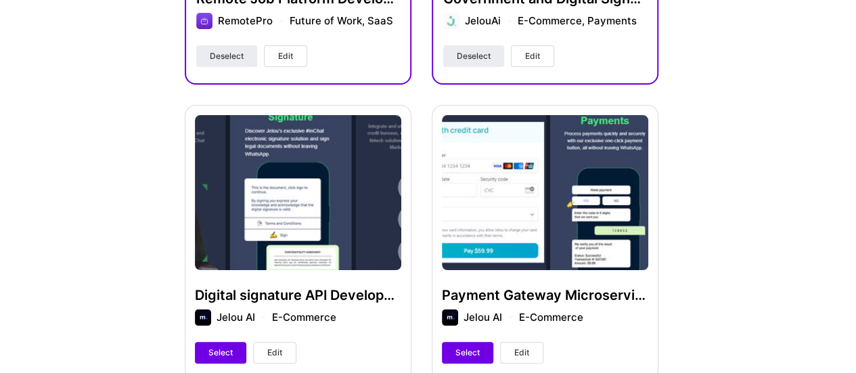
scroll to position [649, 0]
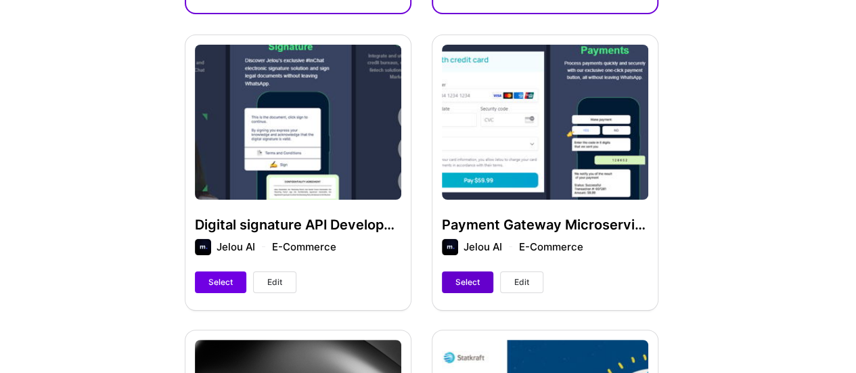
click at [476, 280] on span "Select" at bounding box center [467, 282] width 24 height 12
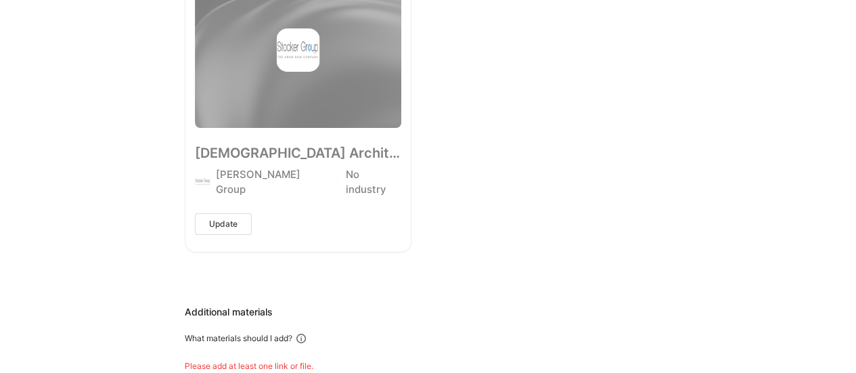
scroll to position [2205, 0]
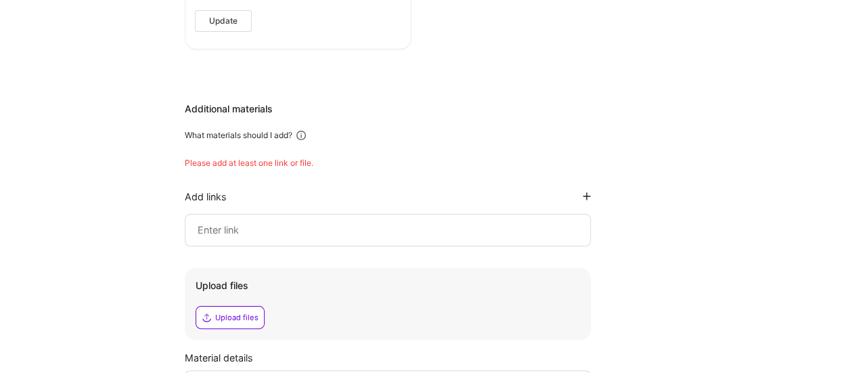
click at [285, 222] on input at bounding box center [387, 230] width 383 height 16
click at [354, 222] on input at bounding box center [387, 230] width 383 height 16
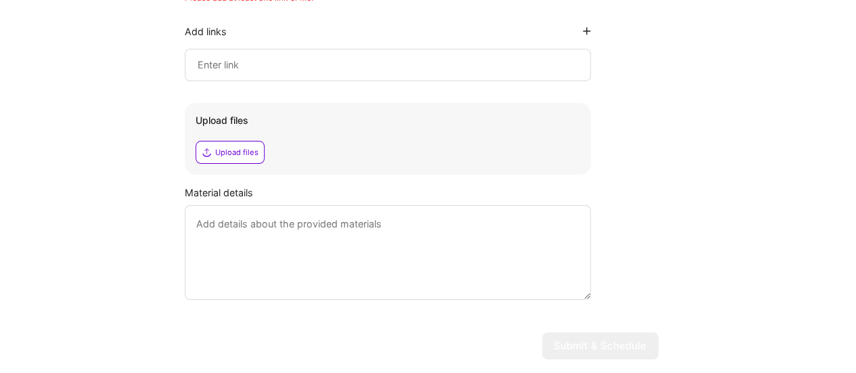
scroll to position [2235, 0]
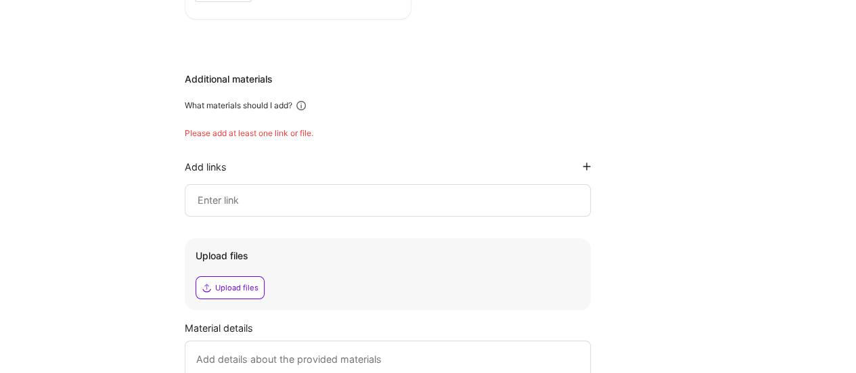
click at [298, 192] on input at bounding box center [387, 200] width 383 height 16
paste input "[URL][DOMAIN_NAME]"
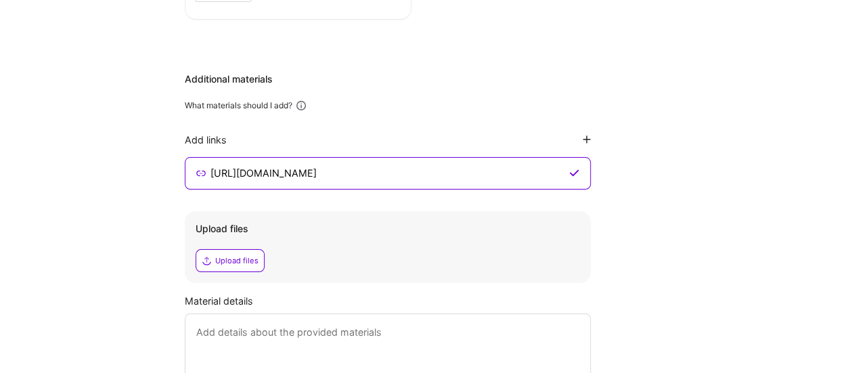
type input "[URL][DOMAIN_NAME]"
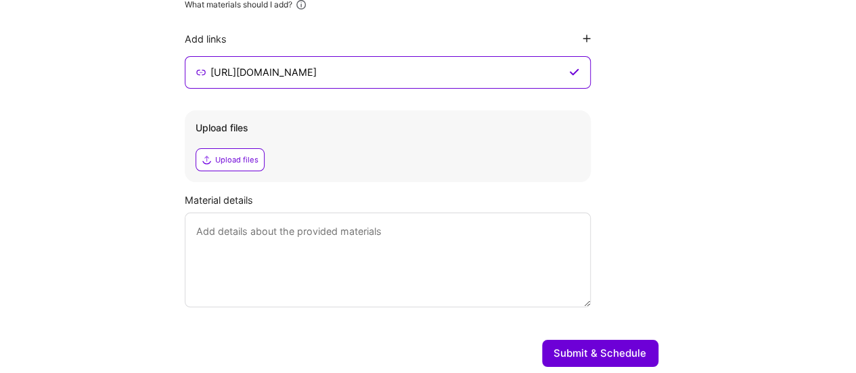
scroll to position [2343, 0]
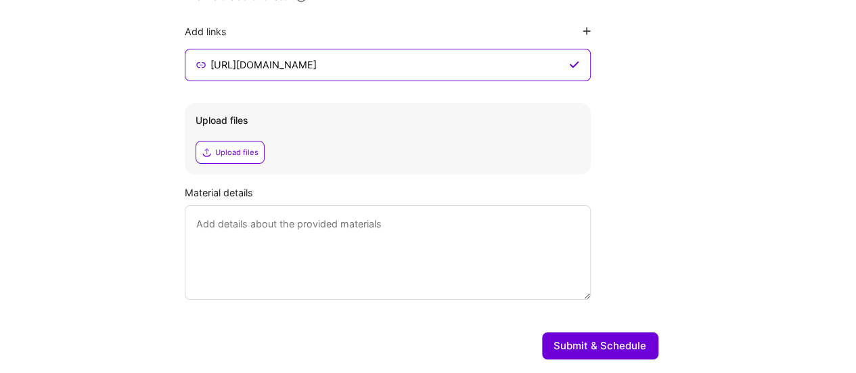
click at [322, 49] on div "[URL][DOMAIN_NAME]" at bounding box center [388, 65] width 406 height 32
click at [322, 57] on input "[URL][DOMAIN_NAME]" at bounding box center [386, 65] width 357 height 16
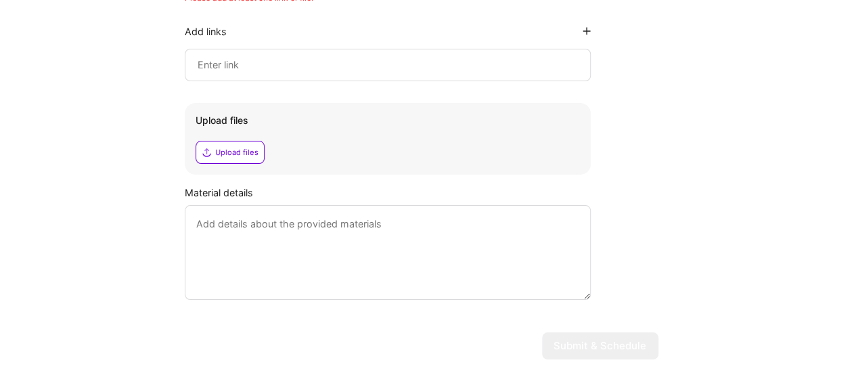
paste input "[URL][DOMAIN_NAME]"
type input "[URL][DOMAIN_NAME]"
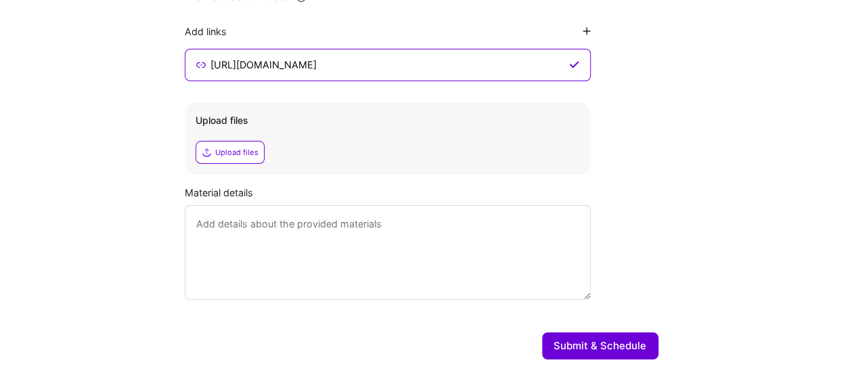
click at [601, 332] on button "Submit & Schedule" at bounding box center [600, 345] width 116 height 27
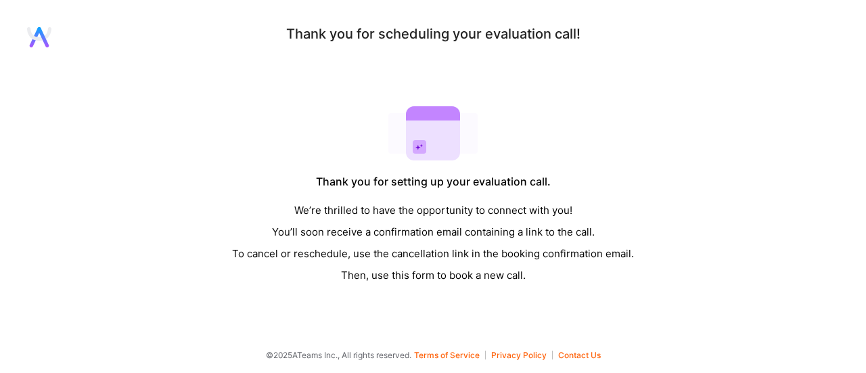
click at [205, 239] on div "Thank you for scheduling your evaluation call! Thank you for setting up your ev…" at bounding box center [433, 156] width 866 height 259
